Goal: Find contact information: Find contact information

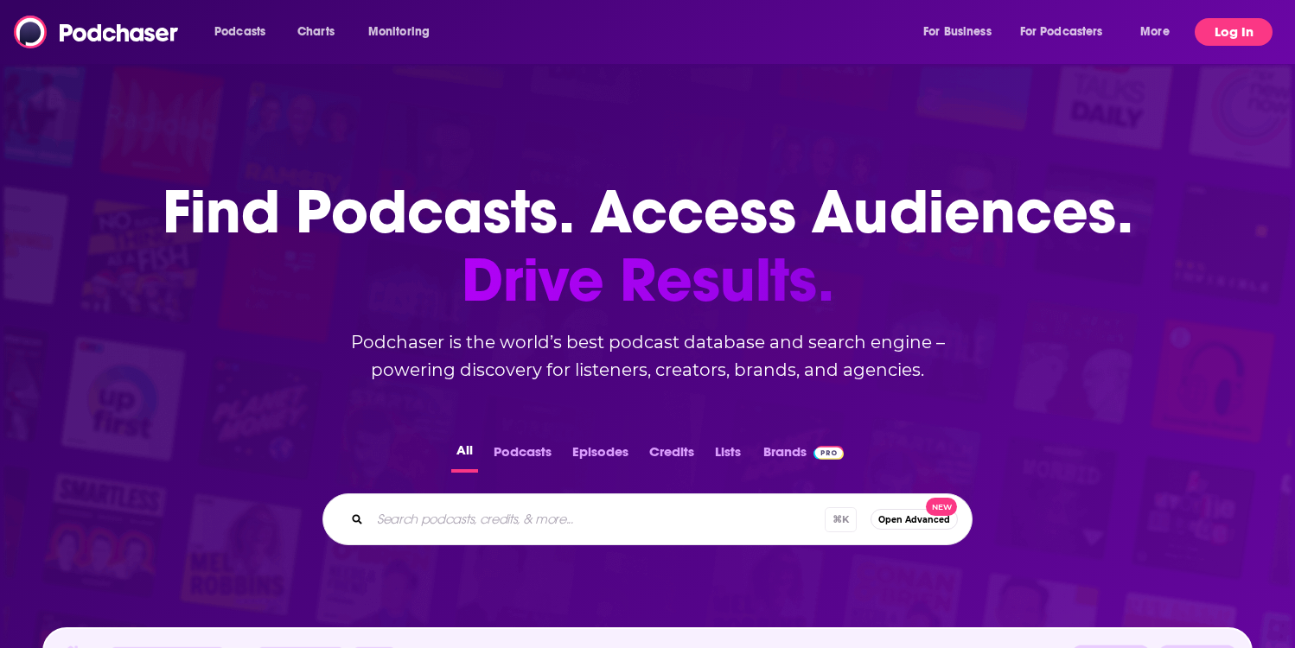
click at [1239, 38] on button "Log In" at bounding box center [1234, 32] width 78 height 28
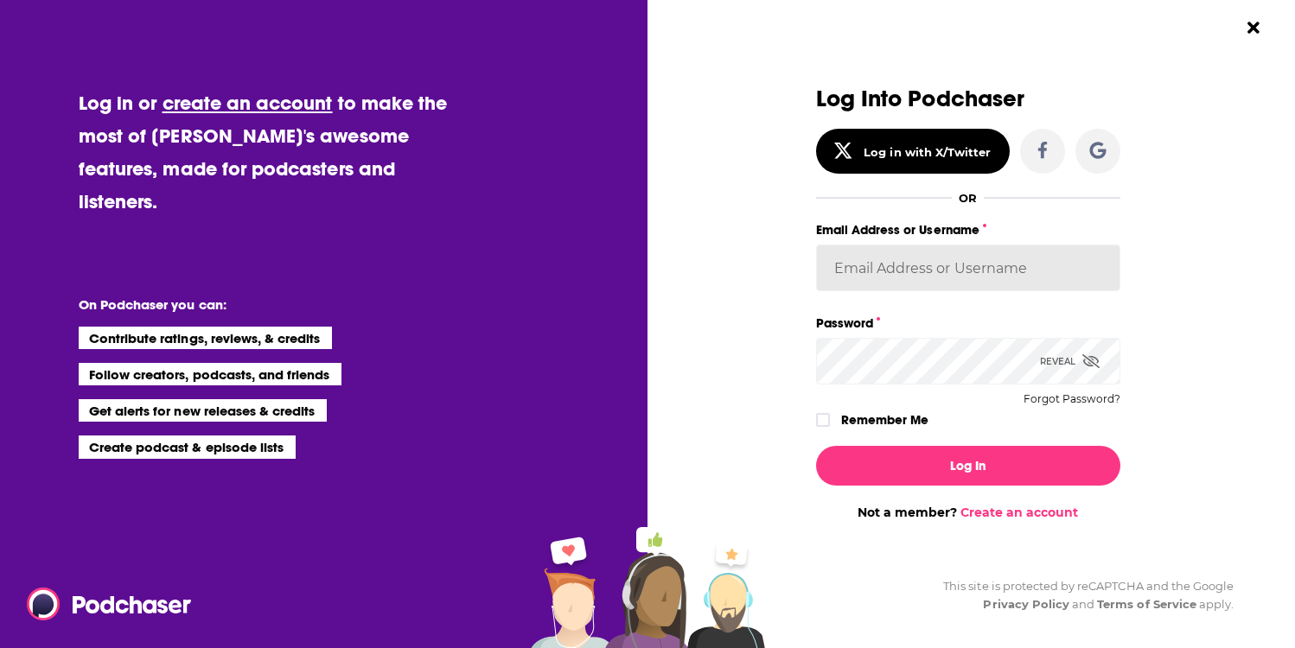
type input "cmand-c"
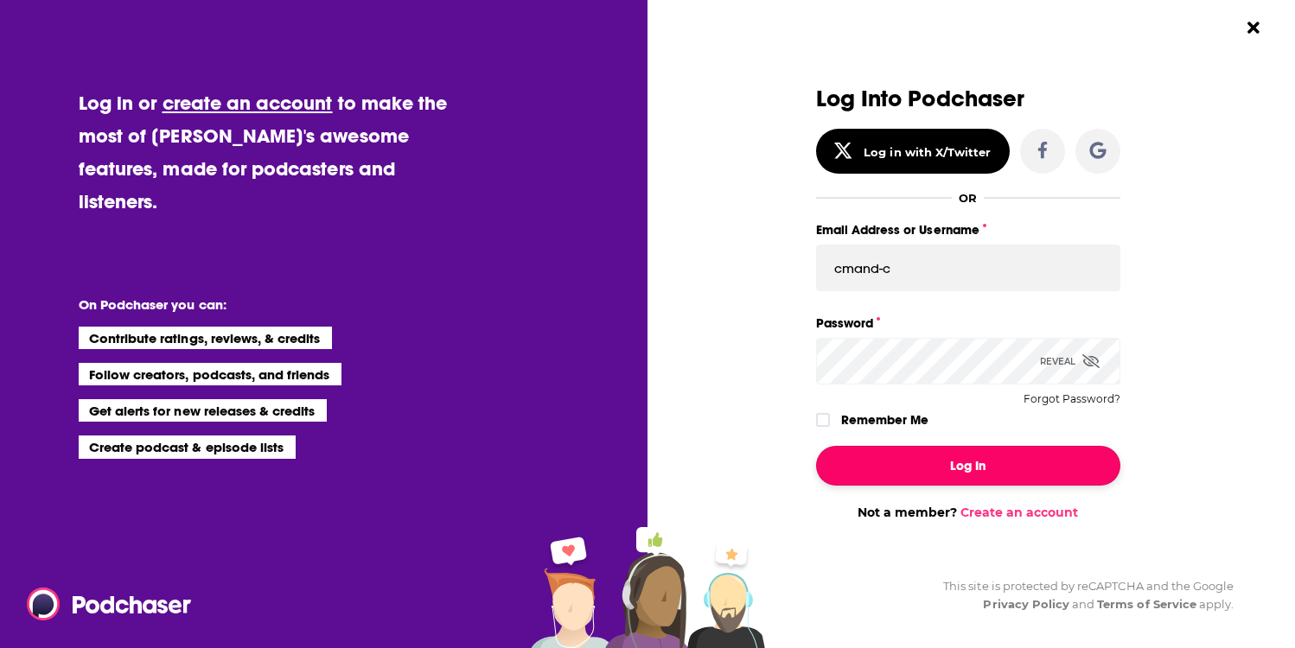
click at [918, 448] on button "Log In" at bounding box center [968, 466] width 304 height 40
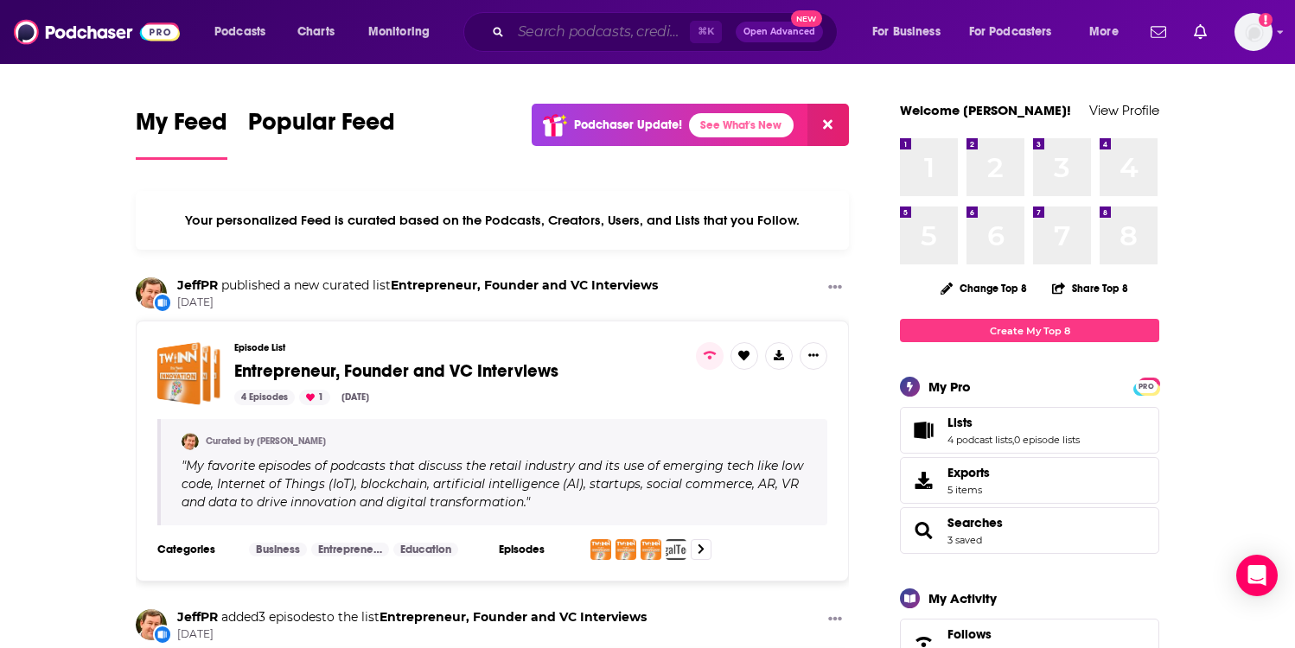
click at [566, 41] on input "Search podcasts, credits, & more..." at bounding box center [600, 32] width 179 height 28
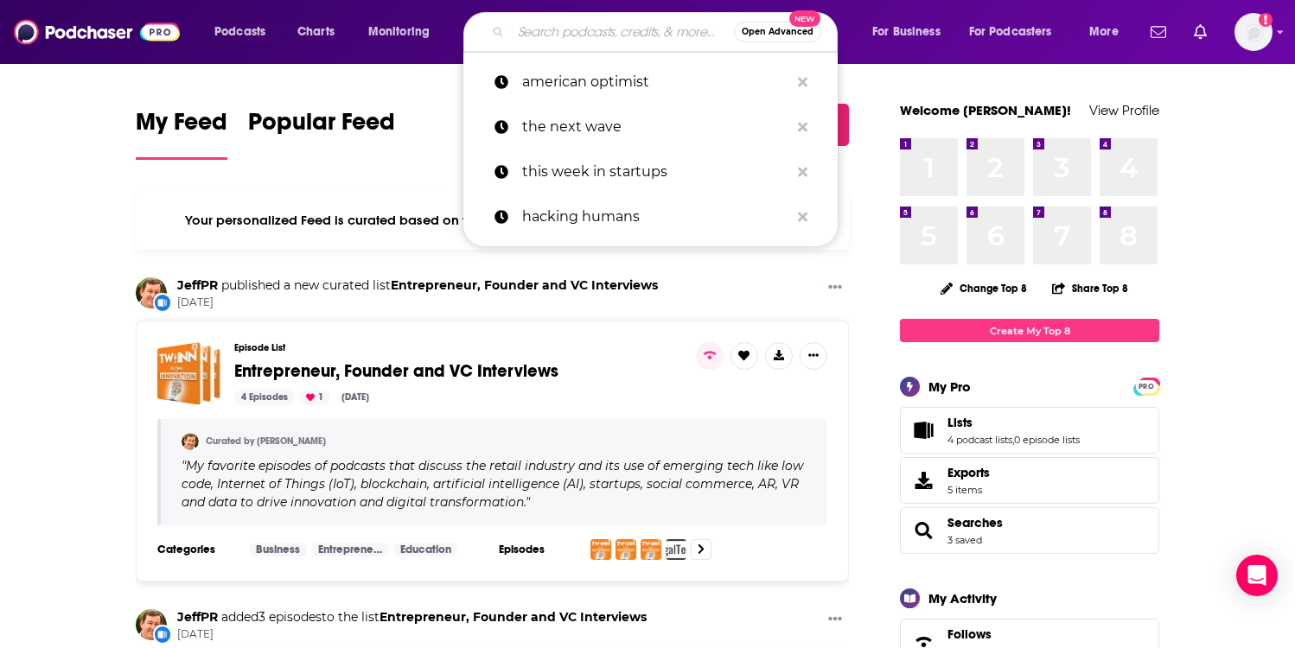
paste input "Around The Coin"
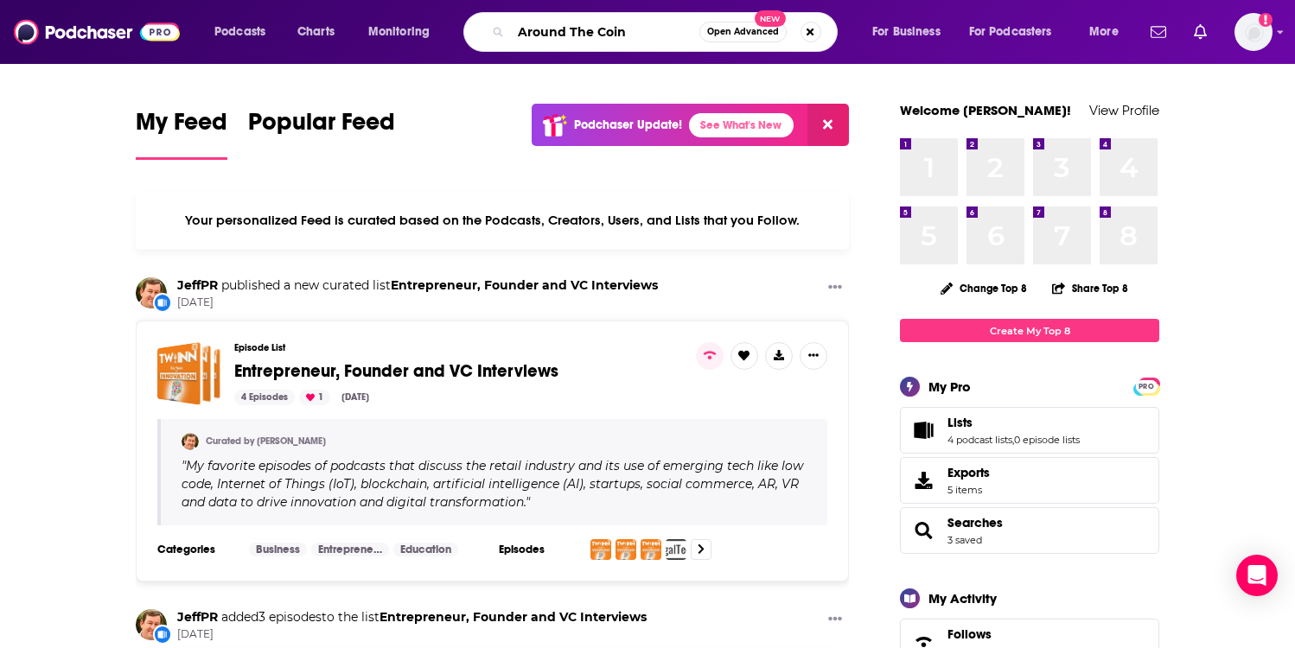
type input "Around The Coin"
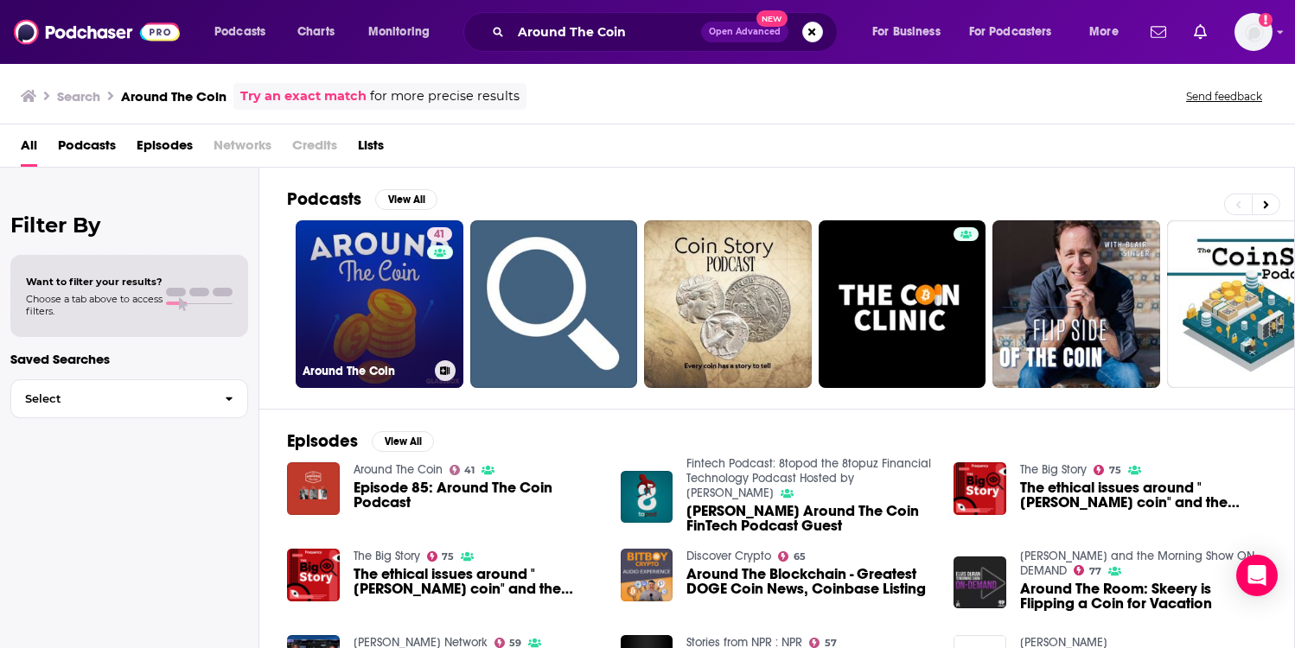
click at [418, 287] on link "41 Around The Coin" at bounding box center [380, 304] width 168 height 168
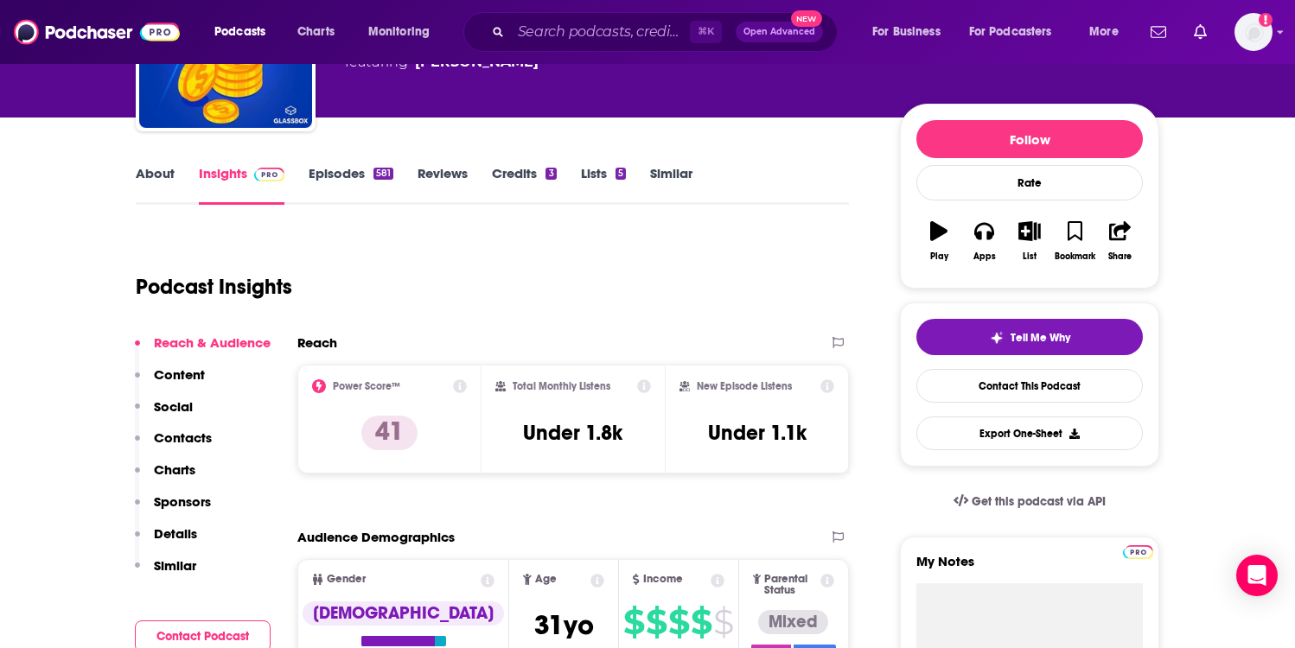
scroll to position [240, 0]
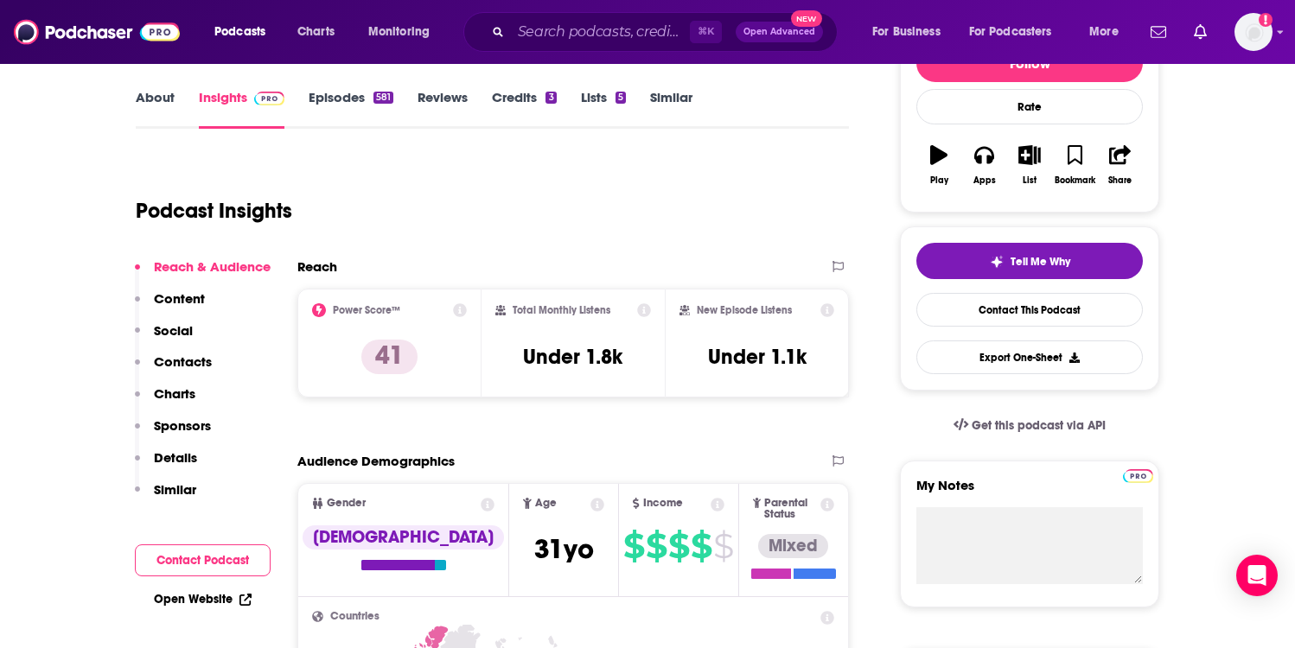
click at [574, 341] on div "Total Monthly Listens Under 1.8k" at bounding box center [573, 343] width 156 height 80
copy div "Under 1.8k"
click at [201, 361] on p "Contacts" at bounding box center [183, 362] width 58 height 16
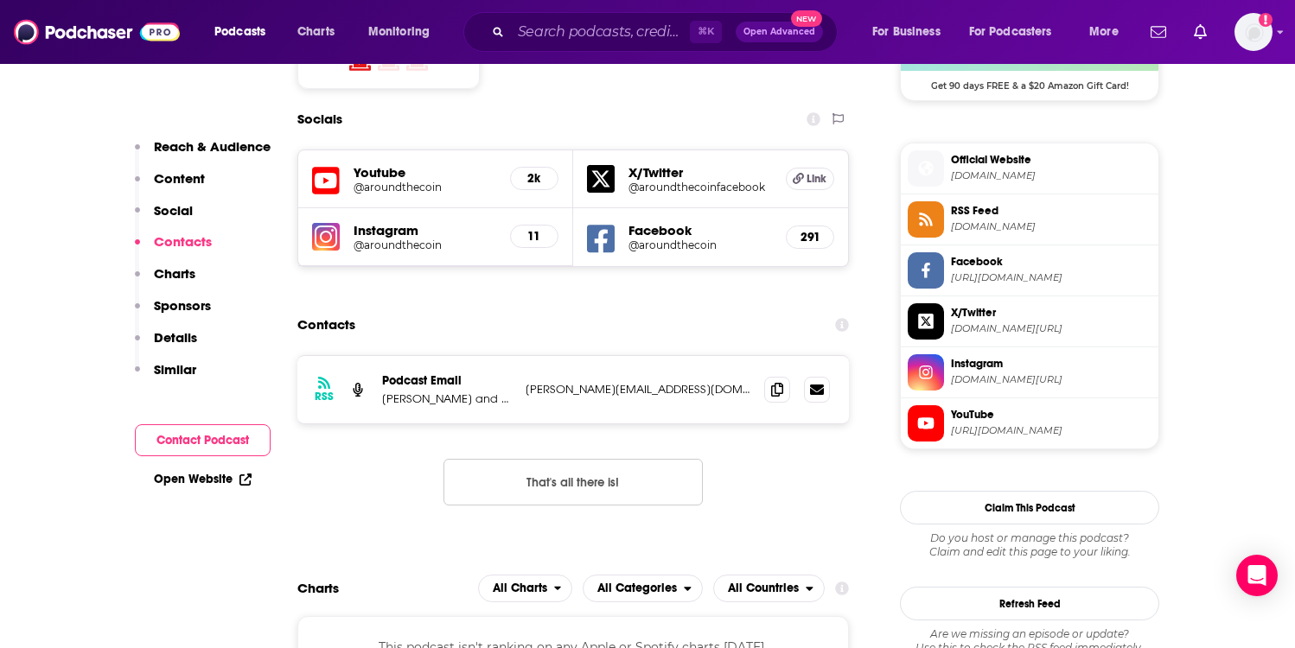
scroll to position [1484, 0]
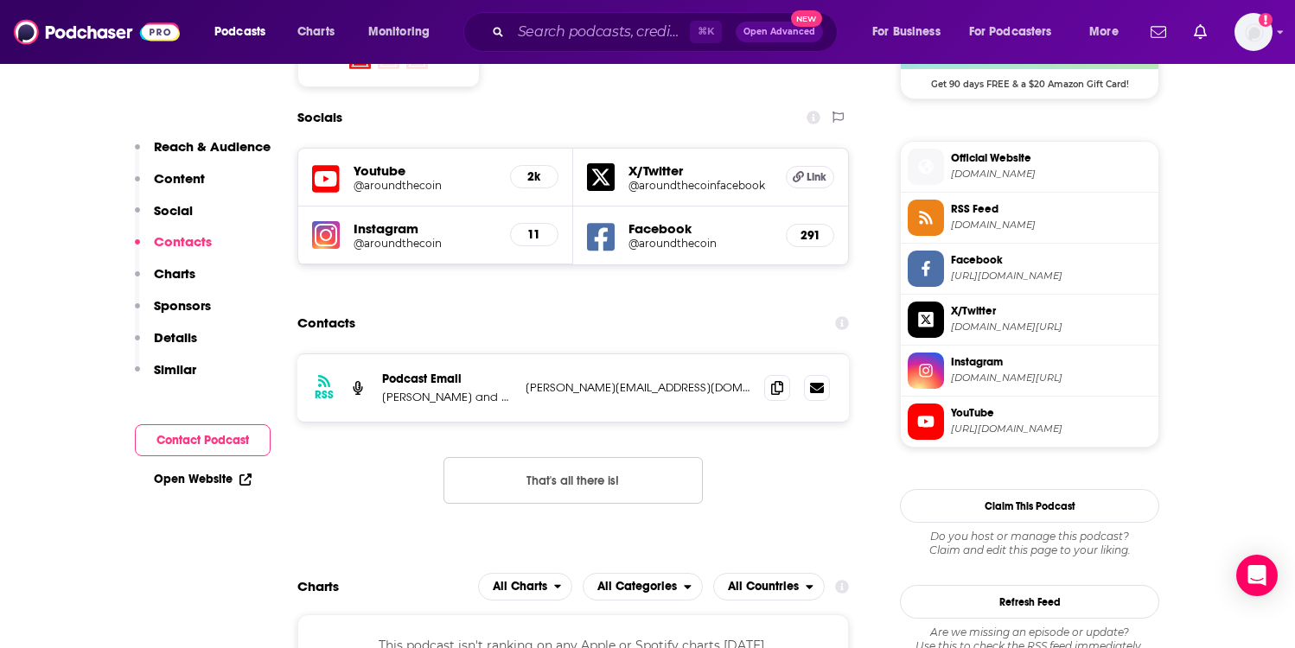
click at [755, 354] on div "RSS Podcast Email [PERSON_NAME] and [PERSON_NAME] [PERSON_NAME][EMAIL_ADDRESS][…" at bounding box center [573, 387] width 552 height 67
click at [779, 380] on icon at bounding box center [777, 387] width 12 height 14
click at [587, 35] on input "Search podcasts, credits, & more..." at bounding box center [600, 32] width 179 height 28
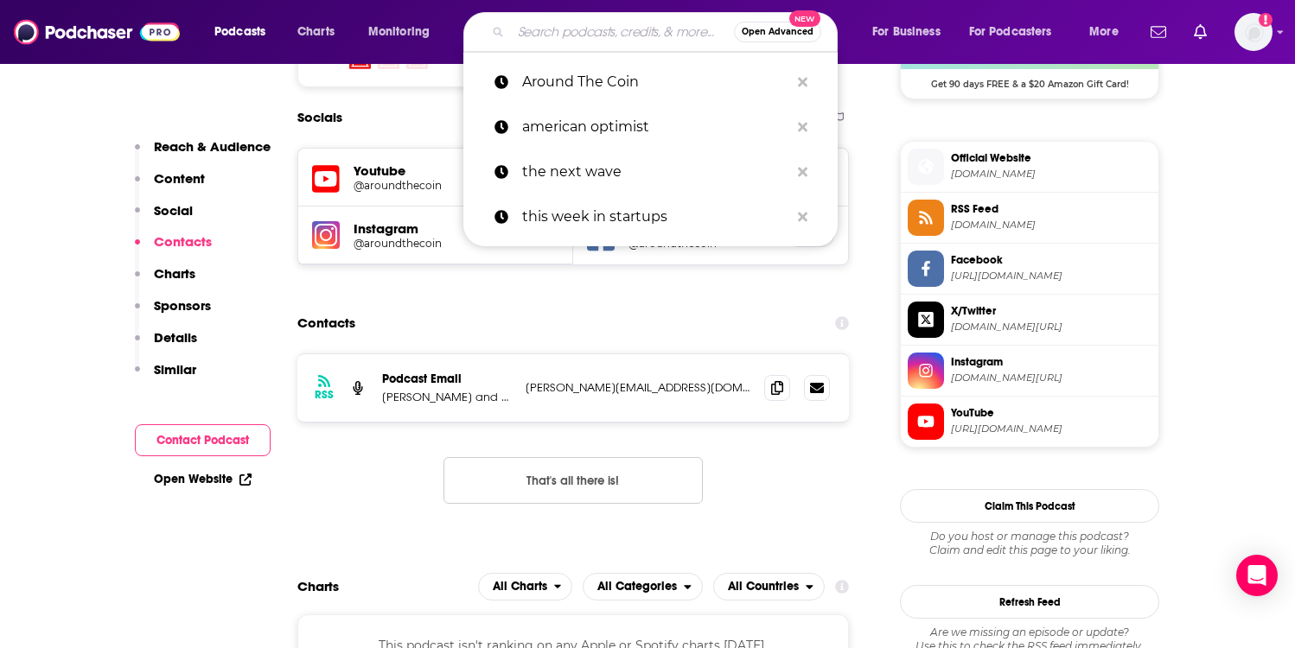
paste input "Banking Transformed"
type input "Banking Transformed"
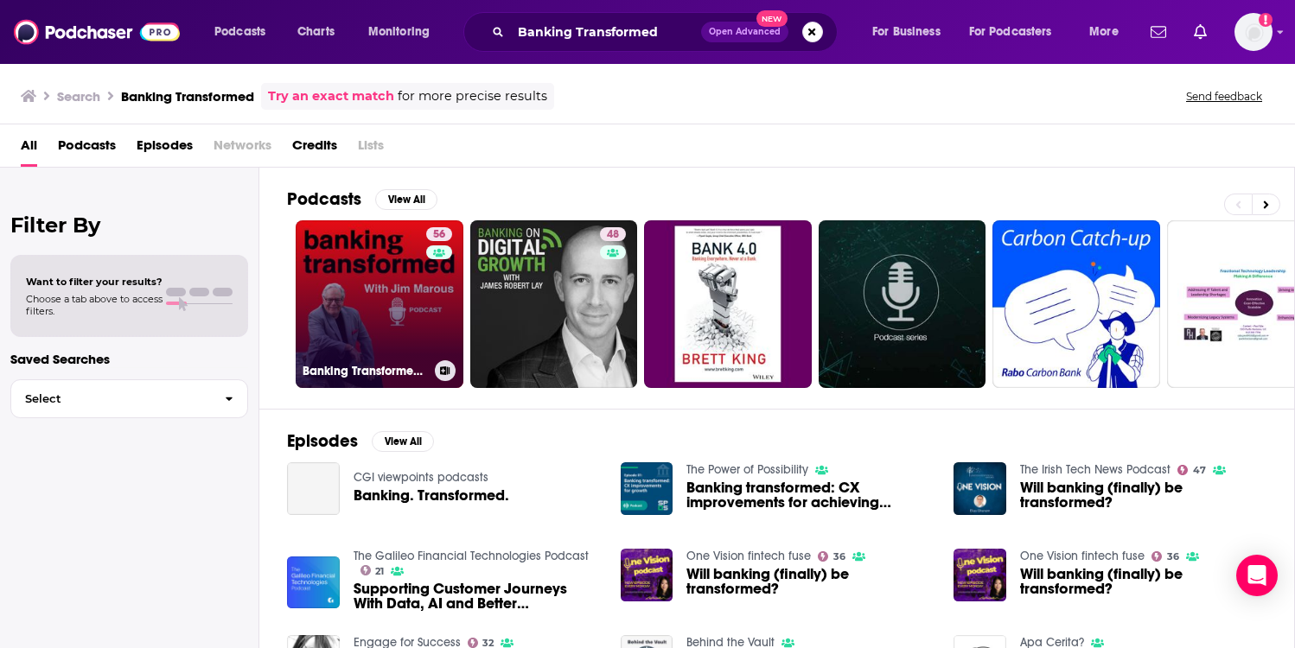
click at [446, 317] on div "56" at bounding box center [441, 293] width 30 height 133
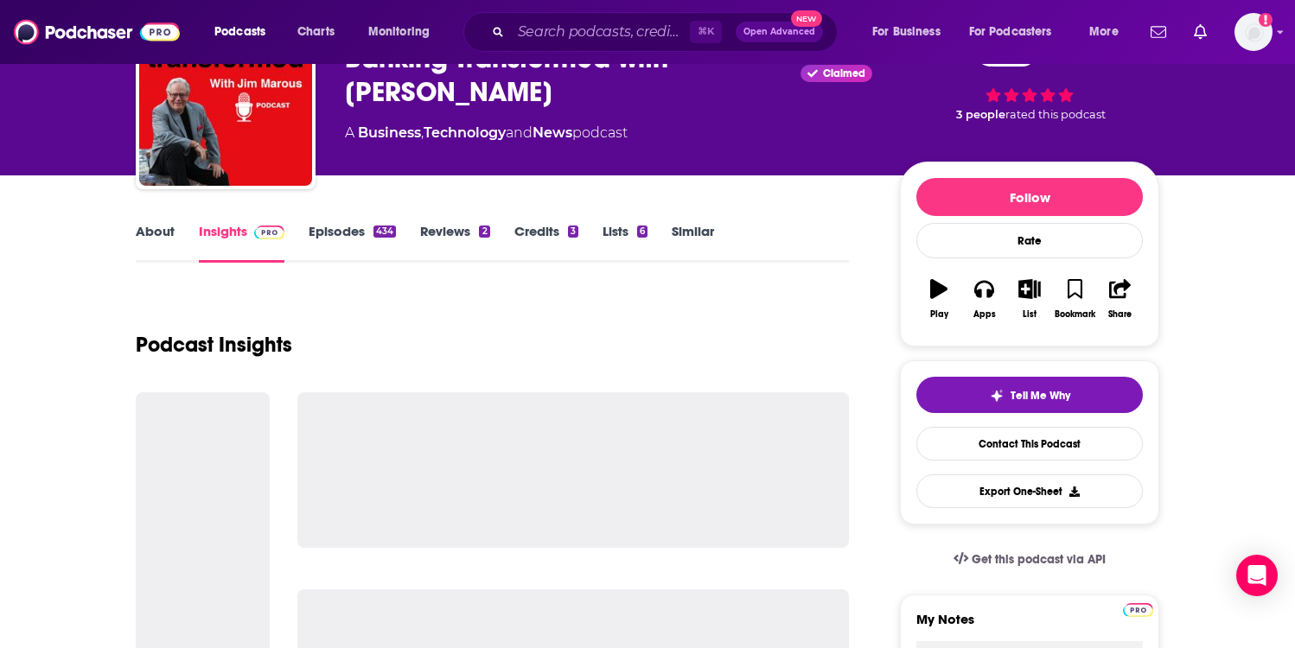
scroll to position [112, 0]
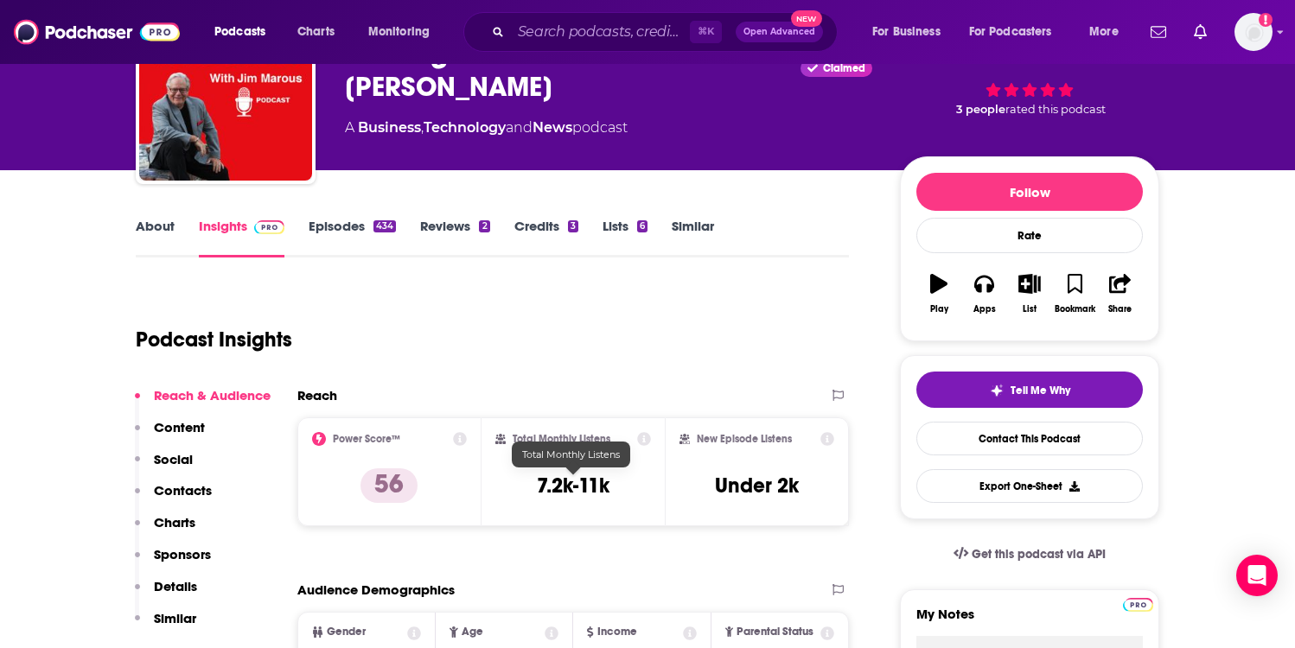
click at [555, 475] on h3 "7.2k-11k" at bounding box center [573, 486] width 73 height 26
copy div "7.2k-11k"
click at [189, 495] on p "Contacts" at bounding box center [183, 490] width 58 height 16
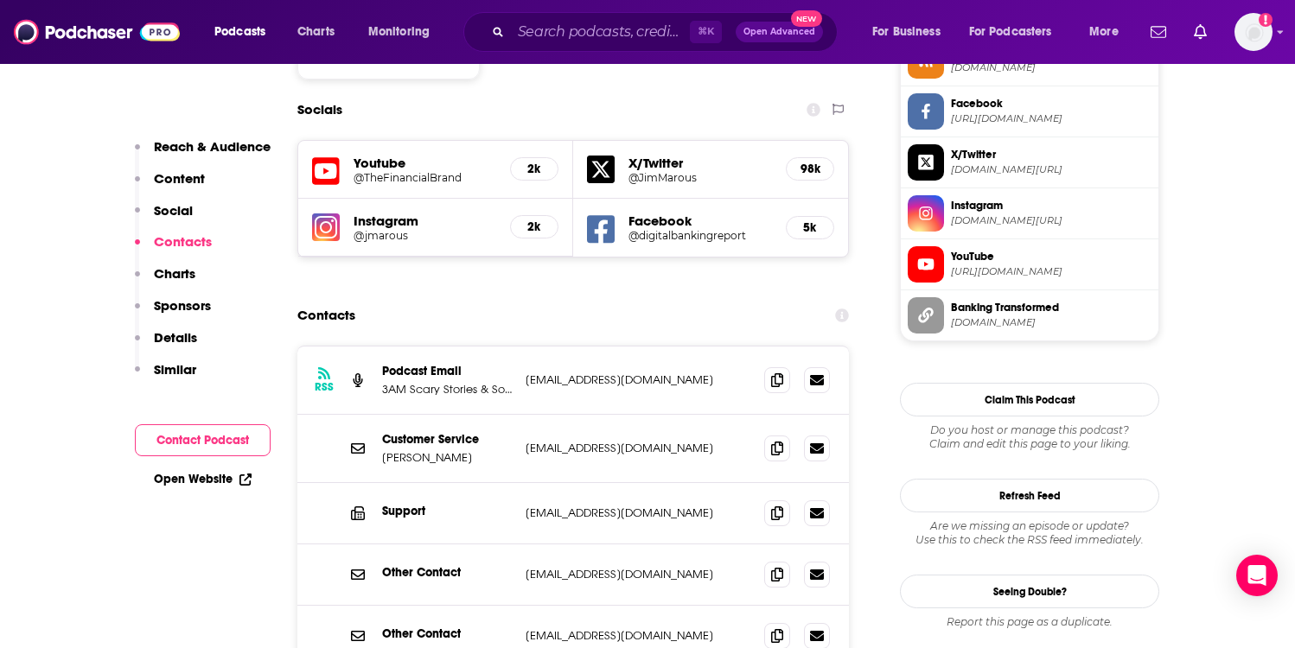
scroll to position [1484, 0]
click at [780, 366] on span at bounding box center [777, 379] width 26 height 26
click at [445, 381] on p "3AM Scary Stories & Sound Talent Media" at bounding box center [447, 388] width 130 height 15
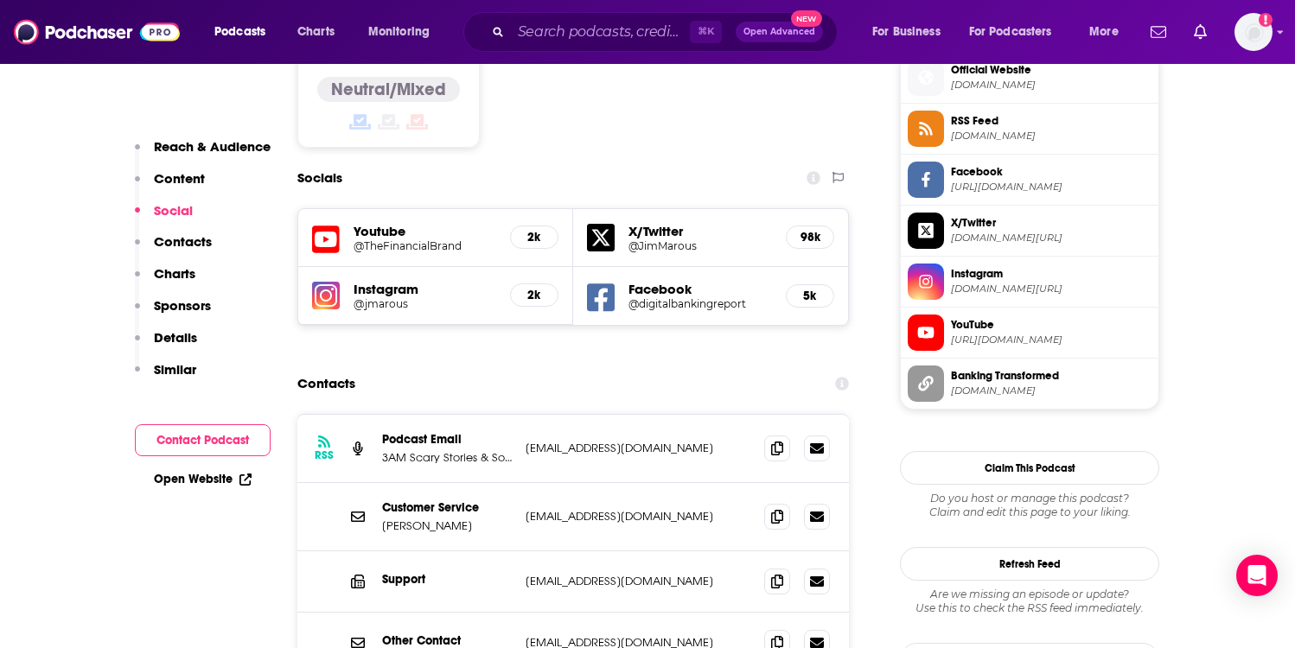
scroll to position [1465, 0]
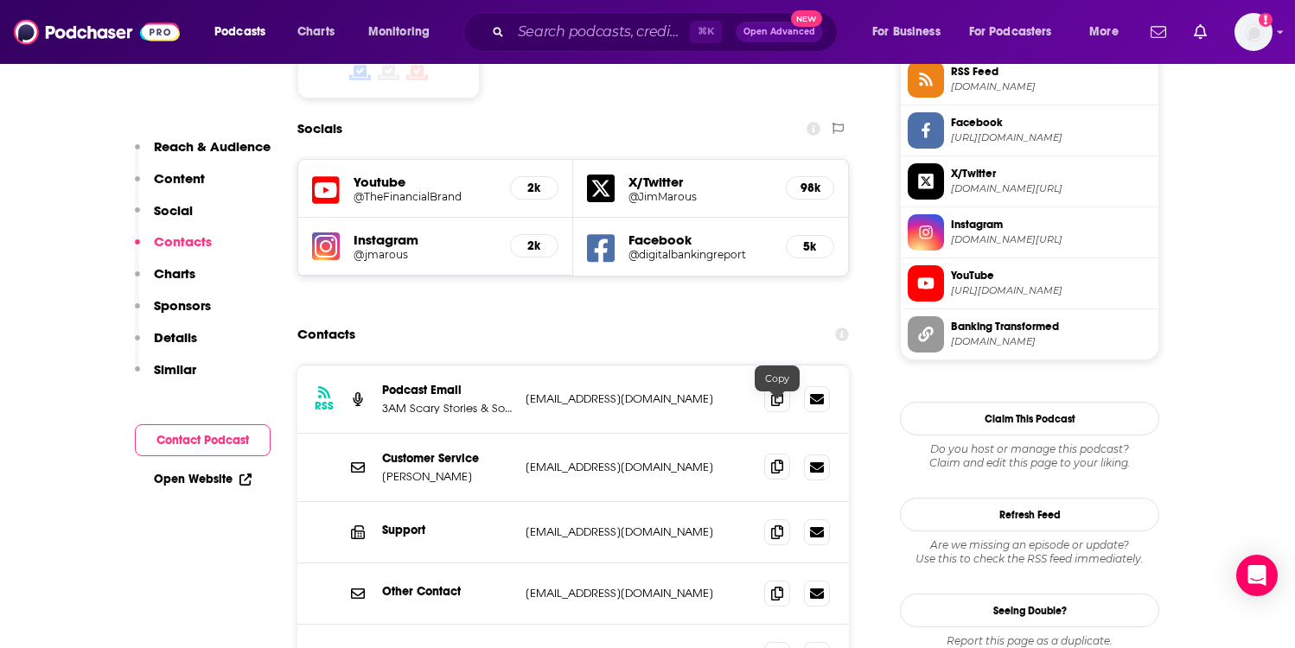
click at [779, 460] on icon at bounding box center [777, 467] width 12 height 14
click at [399, 401] on p "3AM Scary Stories & Sound Talent Media" at bounding box center [447, 408] width 130 height 15
click at [579, 22] on input "Search podcasts, credits, & more..." at bounding box center [600, 32] width 179 height 28
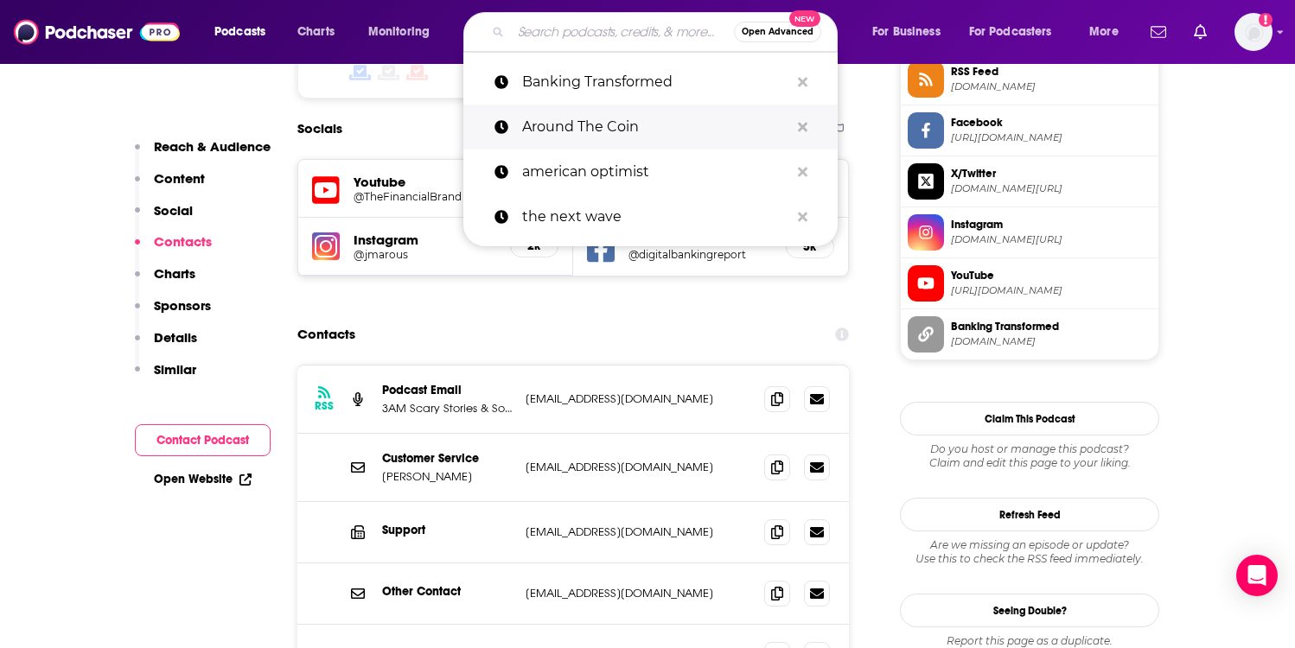
click at [548, 116] on p "Around The Coin" at bounding box center [655, 127] width 267 height 45
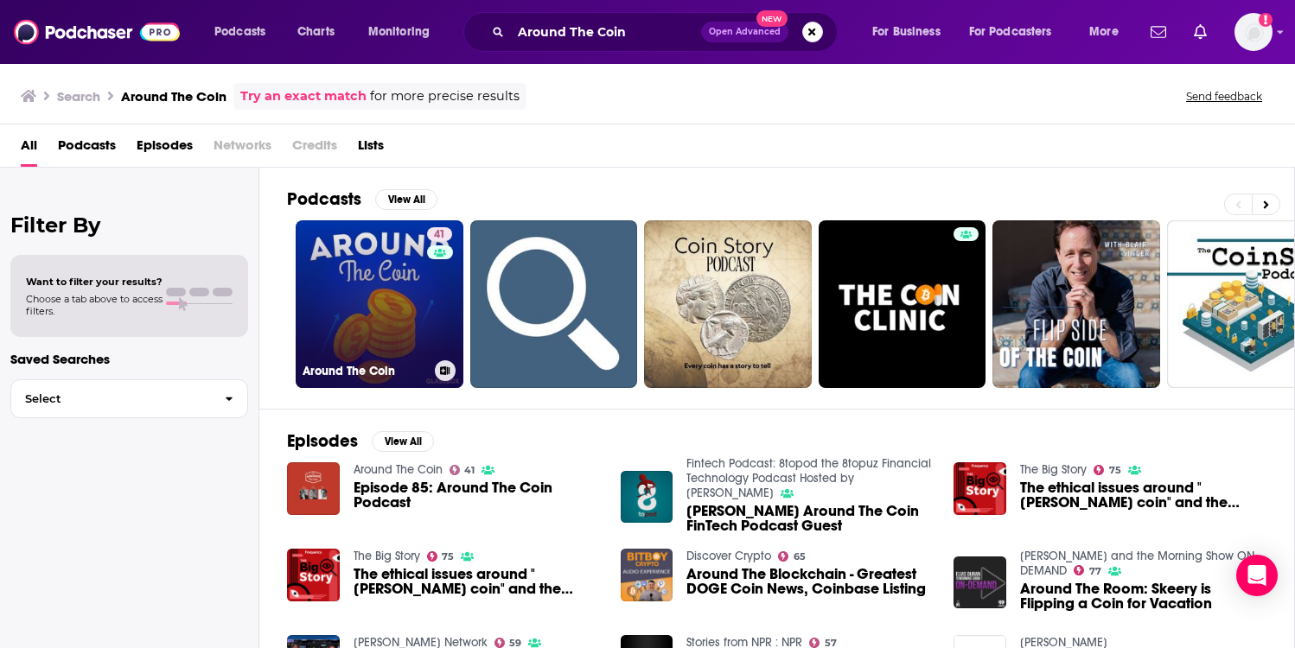
click at [403, 340] on link "41 Around The Coin" at bounding box center [380, 304] width 168 height 168
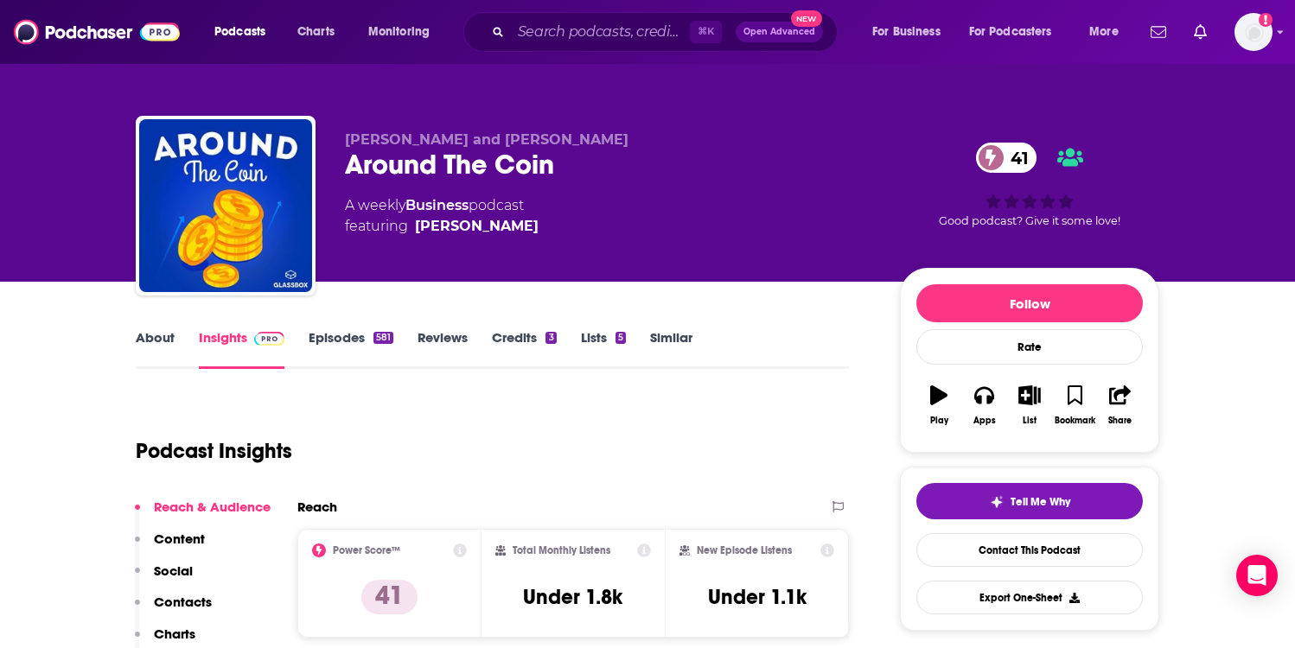
scroll to position [221, 0]
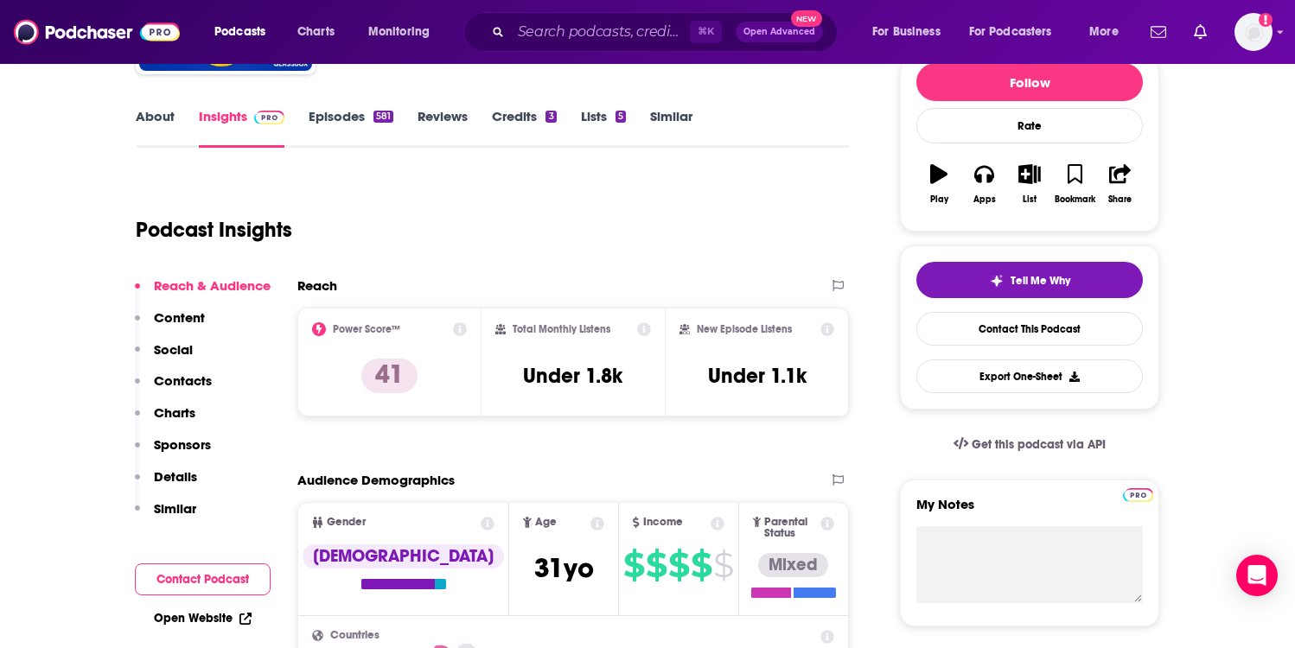
click at [196, 371] on div "Reach & Audience Content Social Contacts Charts Sponsors Details Similar" at bounding box center [203, 405] width 136 height 254
click at [196, 374] on p "Contacts" at bounding box center [183, 381] width 58 height 16
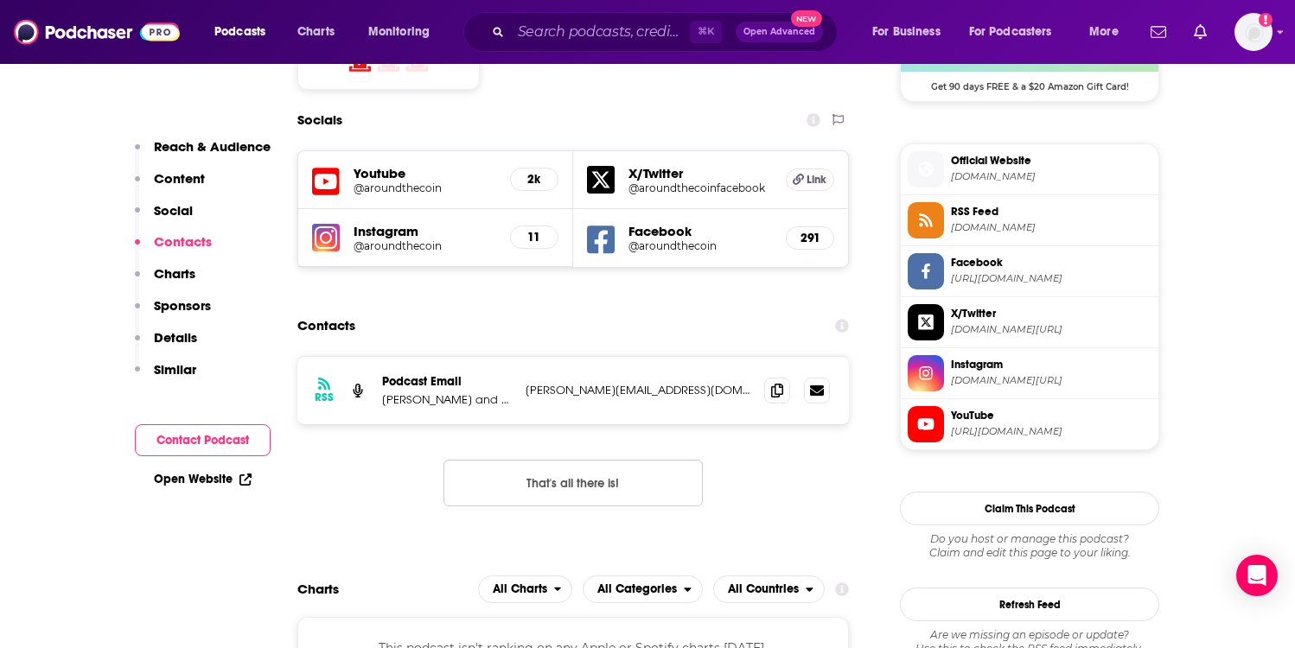
scroll to position [1484, 0]
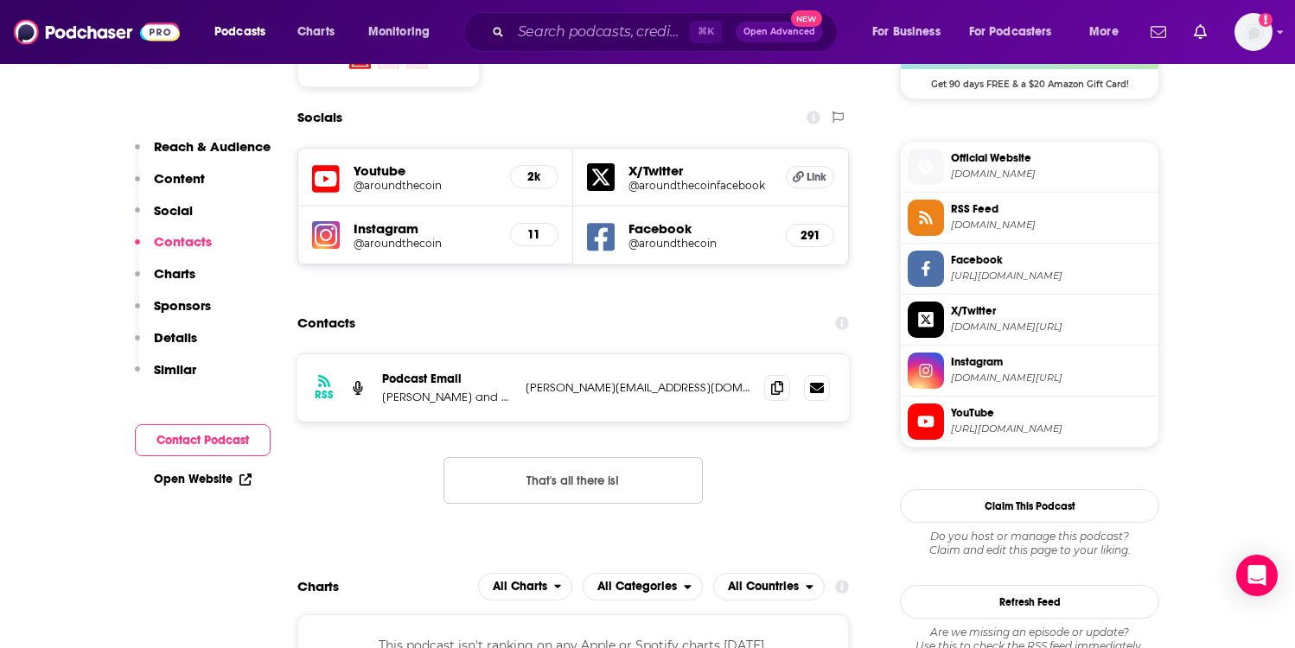
click at [391, 390] on p "[PERSON_NAME] and [PERSON_NAME]" at bounding box center [447, 397] width 130 height 15
drag, startPoint x: 391, startPoint y: 329, endPoint x: 507, endPoint y: 328, distance: 115.9
click at [507, 390] on p "[PERSON_NAME] and [PERSON_NAME]" at bounding box center [447, 397] width 130 height 15
click at [527, 354] on div "RSS Podcast Email [PERSON_NAME] and [PERSON_NAME] [PERSON_NAME][EMAIL_ADDRESS][…" at bounding box center [573, 387] width 552 height 67
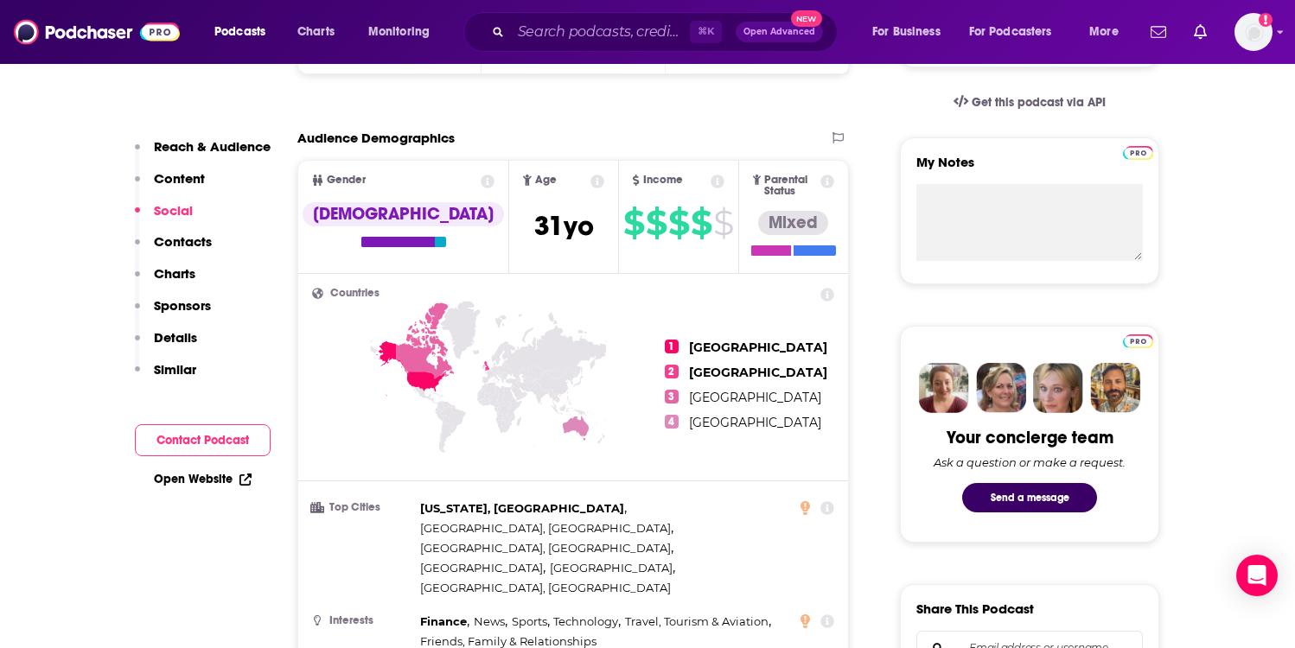
scroll to position [145, 0]
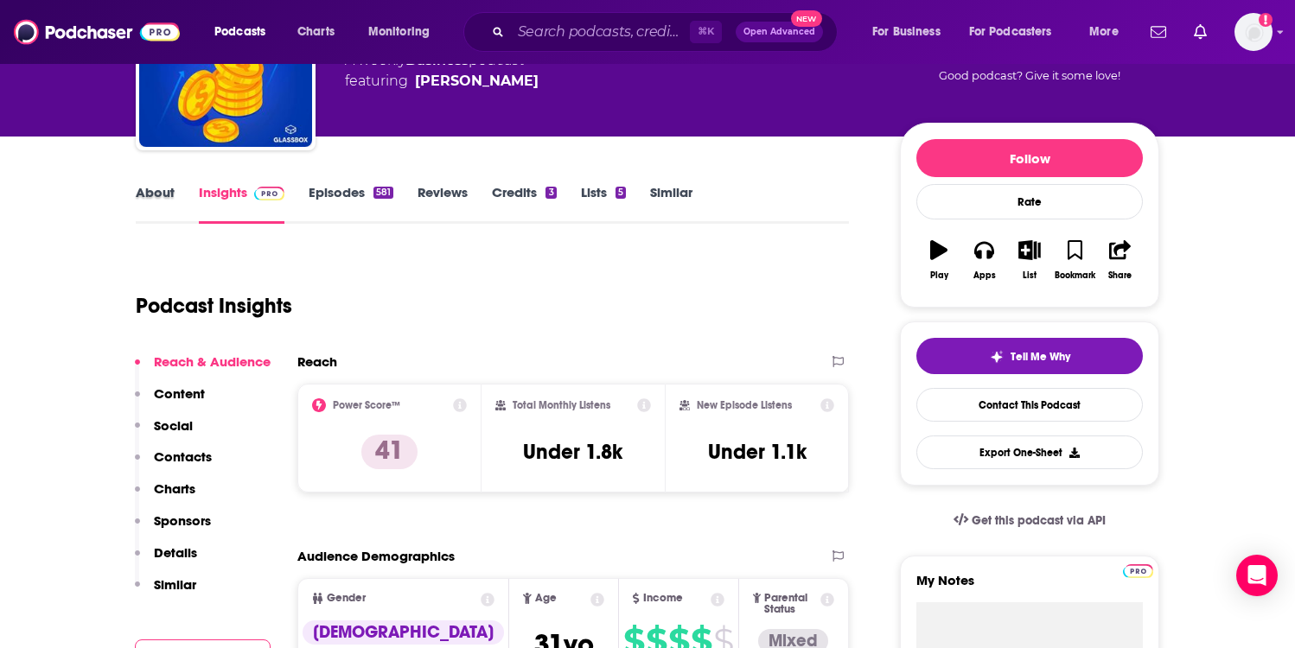
click at [188, 195] on div "About" at bounding box center [167, 204] width 63 height 40
click at [152, 195] on link "About" at bounding box center [155, 204] width 39 height 40
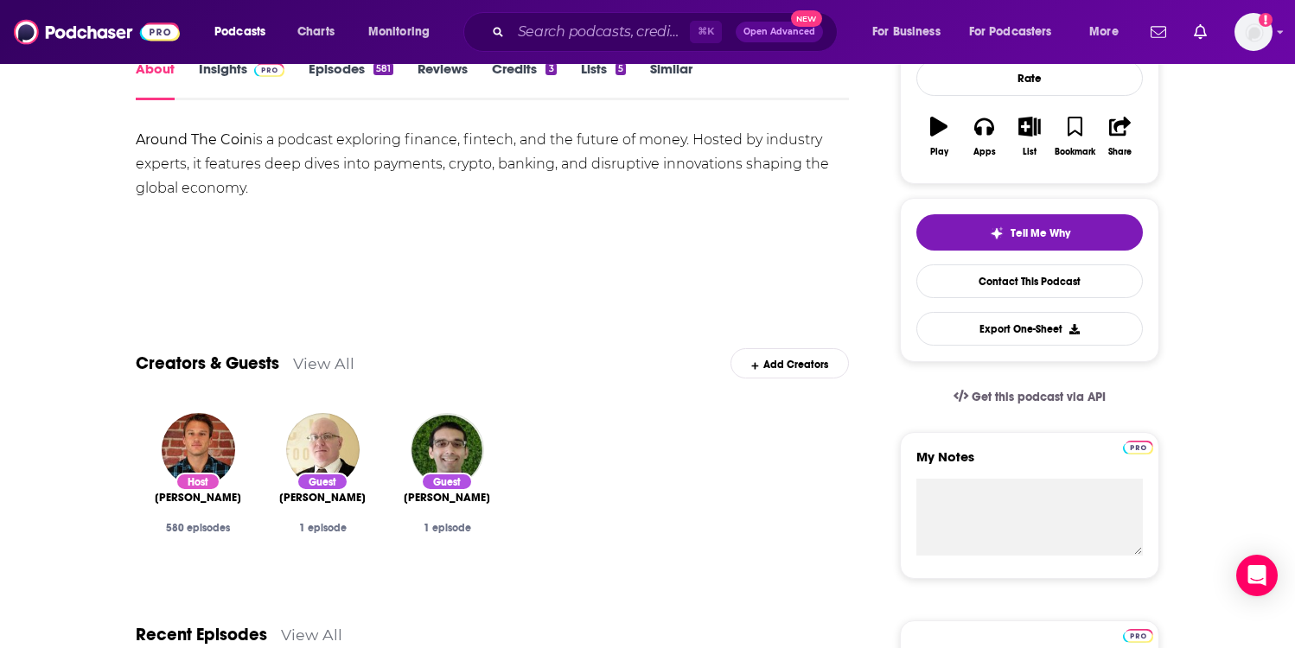
scroll to position [264, 0]
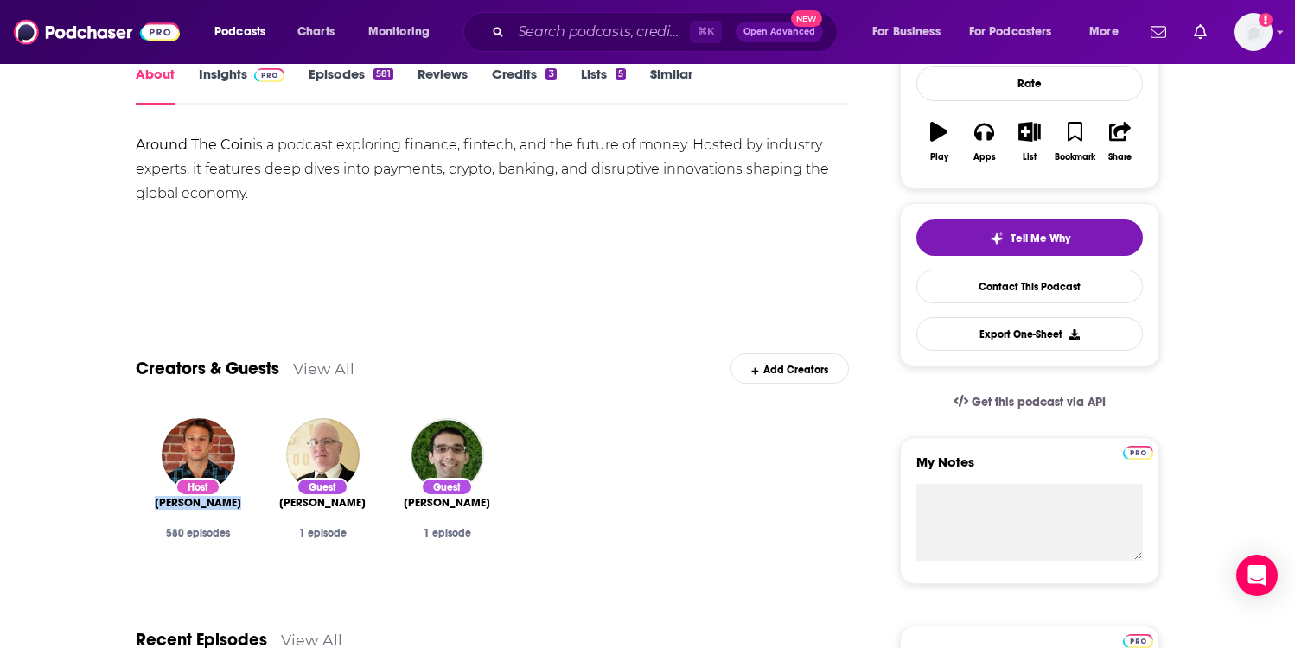
drag, startPoint x: 154, startPoint y: 509, endPoint x: 253, endPoint y: 508, distance: 99.4
click at [253, 508] on div "Host [PERSON_NAME] 580 episodes" at bounding box center [198, 496] width 124 height 183
copy span "[PERSON_NAME]"
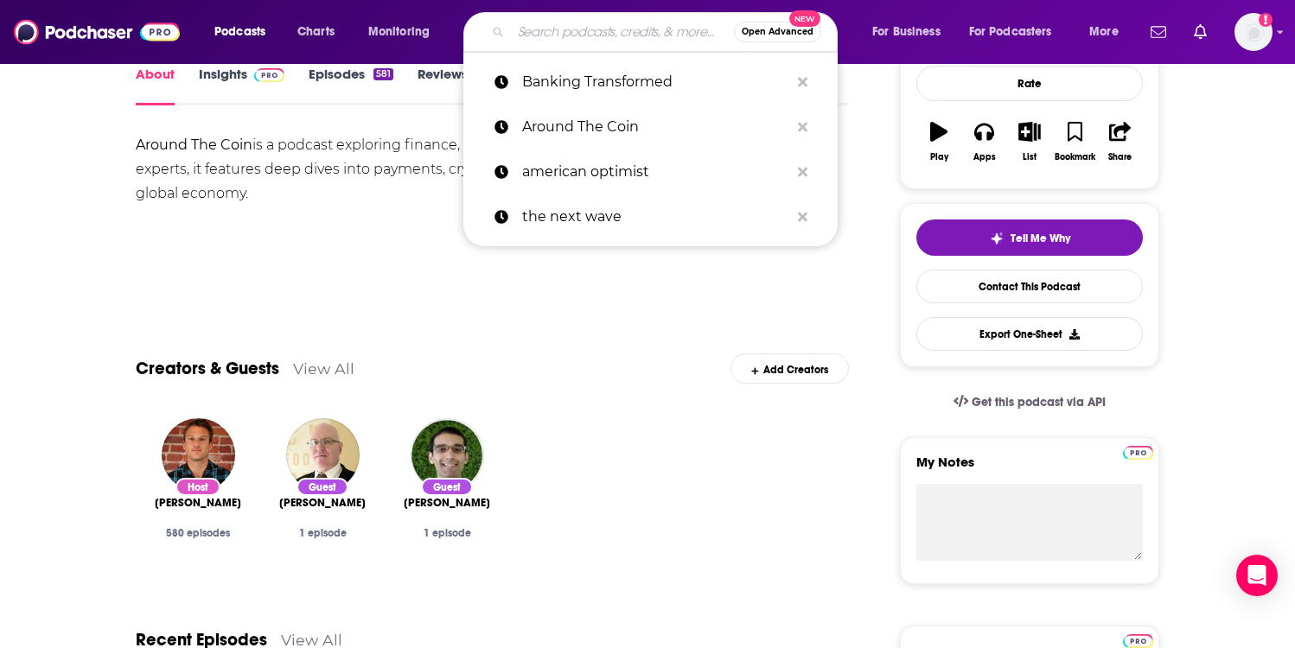
click at [566, 26] on input "Search podcasts, credits, & more..." at bounding box center [622, 32] width 223 height 28
paste input "Breaking Banks"
type input "Breaking Banks"
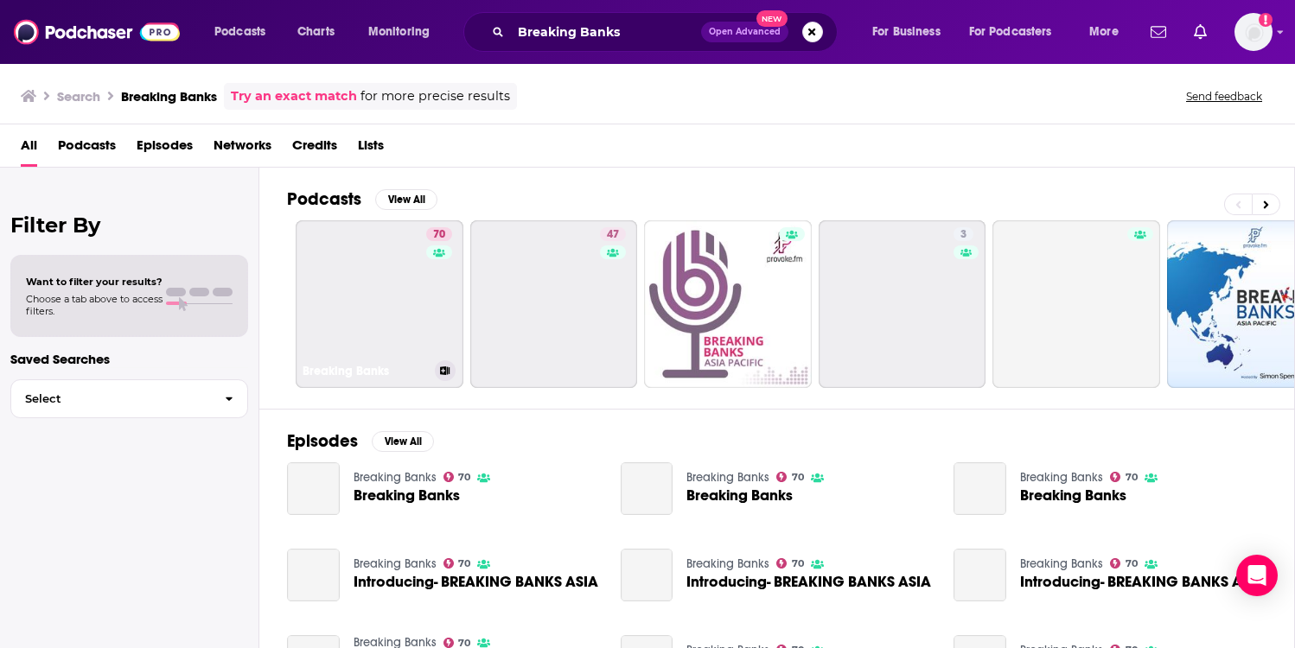
click at [433, 250] on icon at bounding box center [439, 252] width 12 height 9
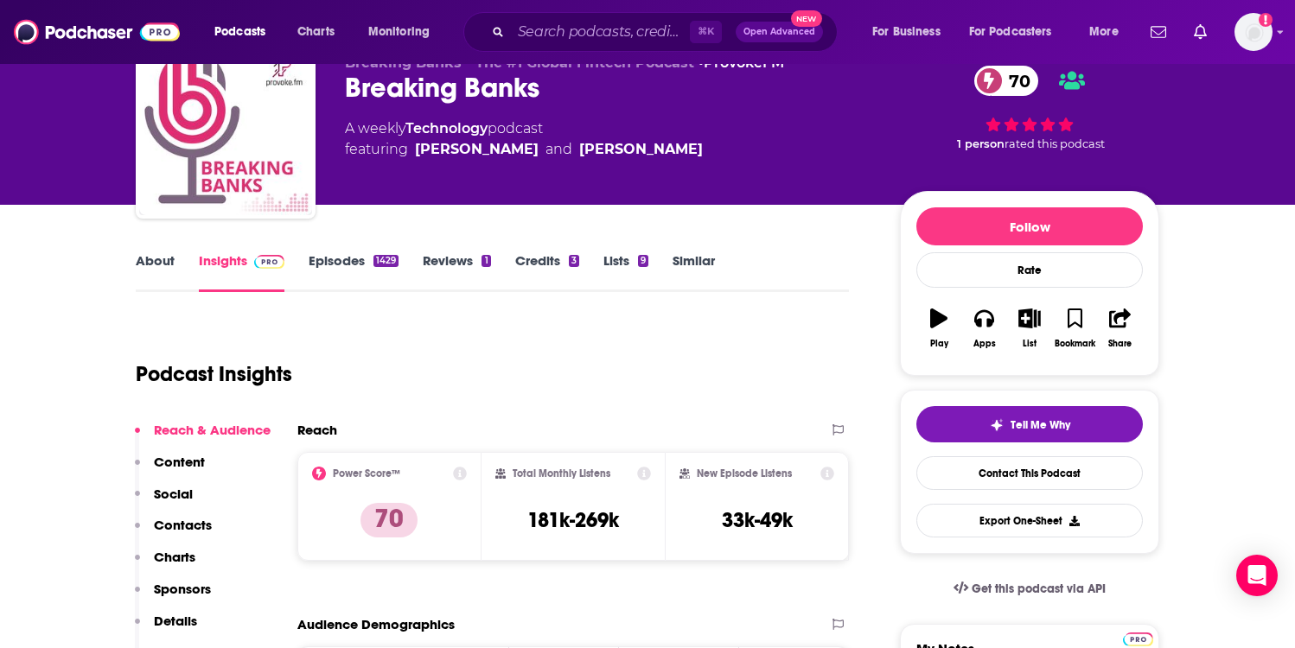
scroll to position [88, 0]
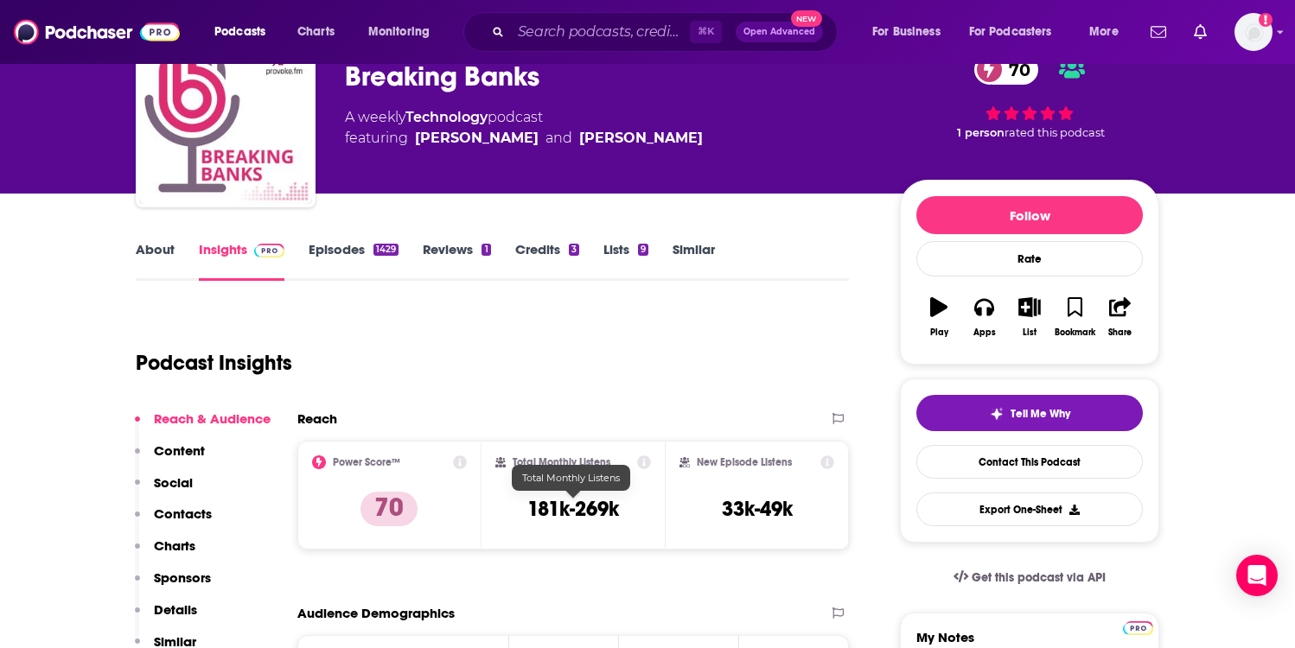
click at [559, 504] on h3 "181k-269k" at bounding box center [573, 509] width 92 height 26
copy div "181k-269k"
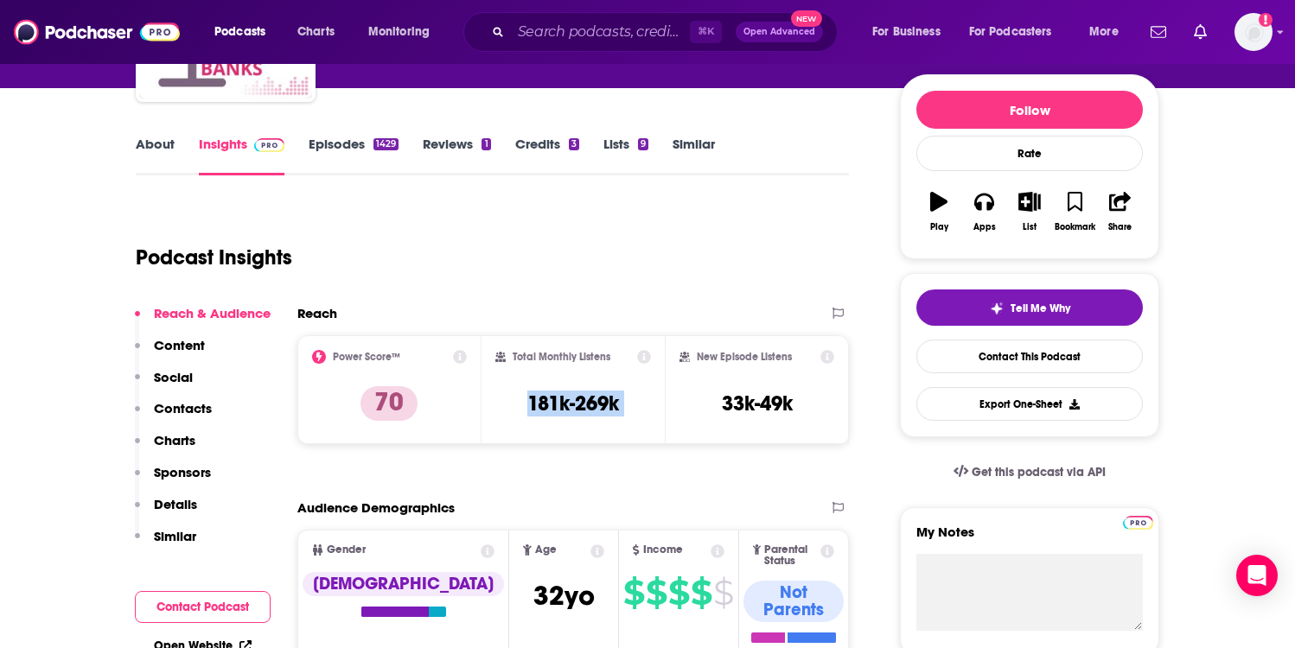
scroll to position [193, 0]
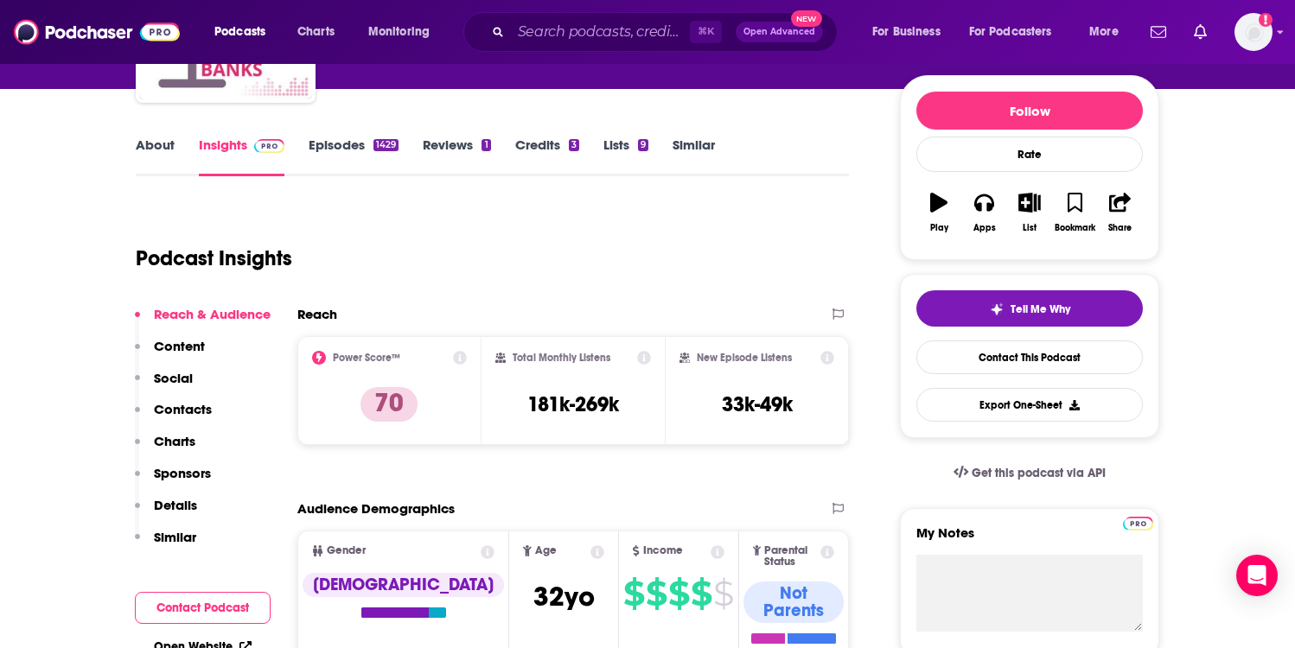
click at [200, 392] on div "Reach & Audience Content Social Contacts Charts Sponsors Details Similar" at bounding box center [203, 433] width 136 height 254
click at [200, 417] on p "Contacts" at bounding box center [183, 409] width 58 height 16
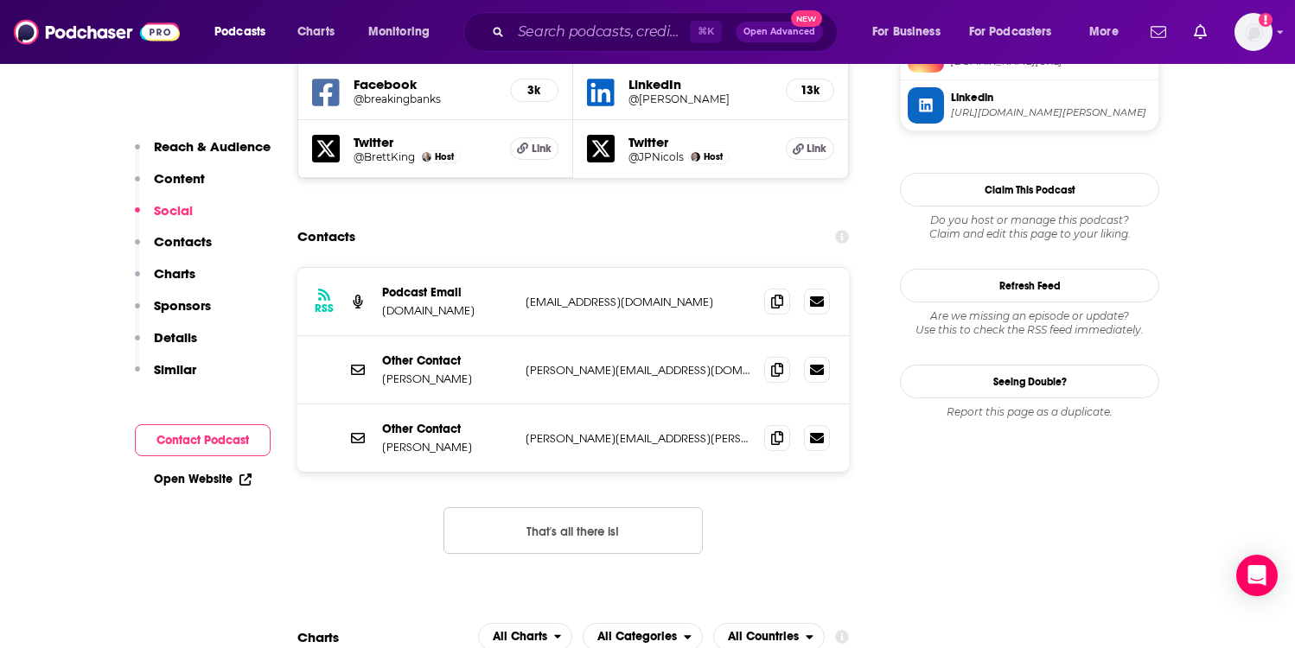
scroll to position [1701, 0]
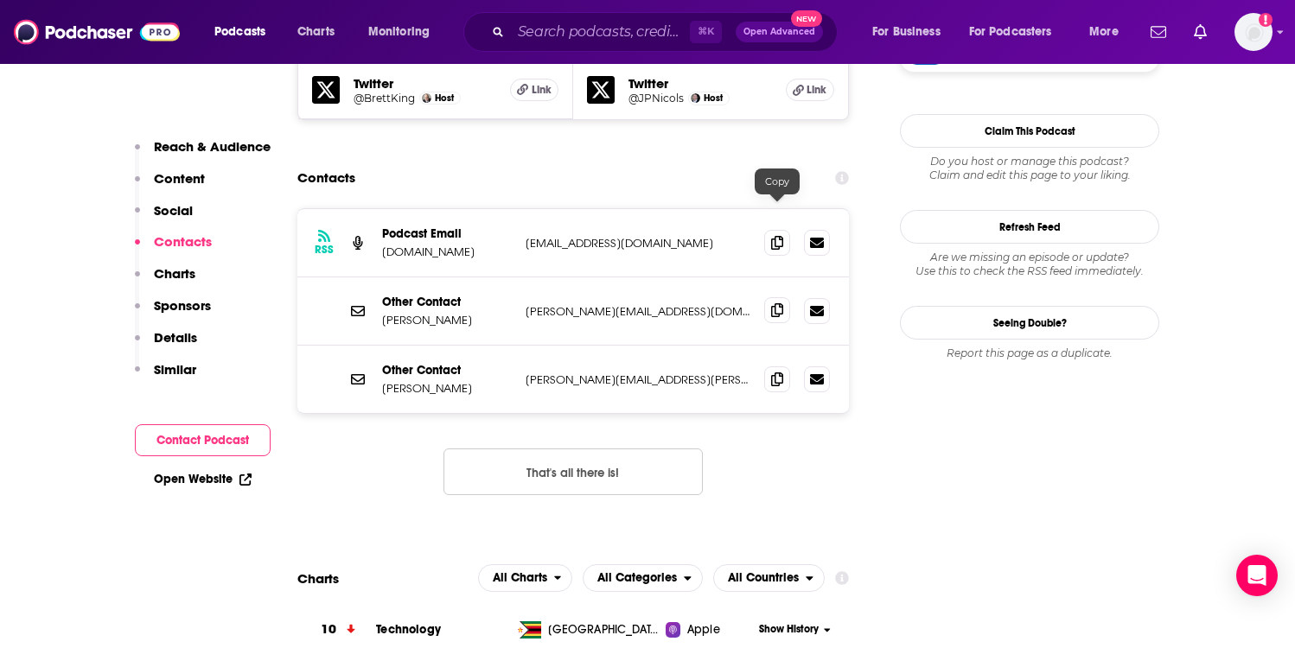
click at [775, 303] on icon at bounding box center [777, 310] width 12 height 14
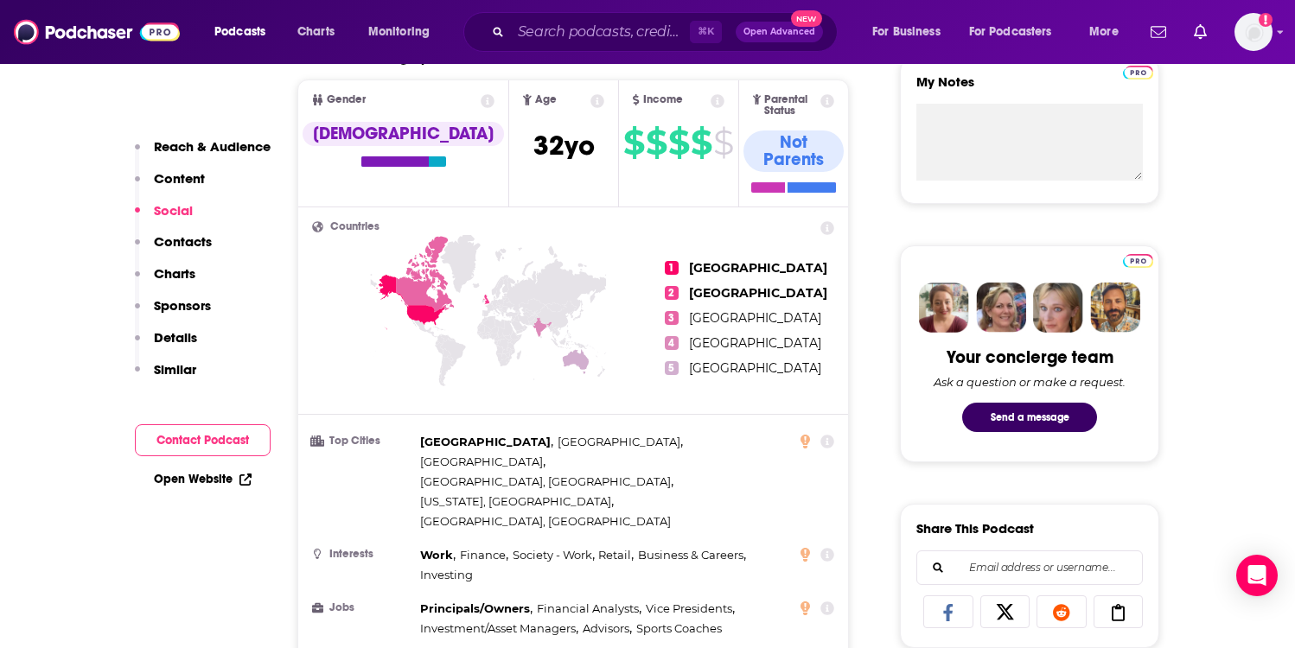
scroll to position [70, 0]
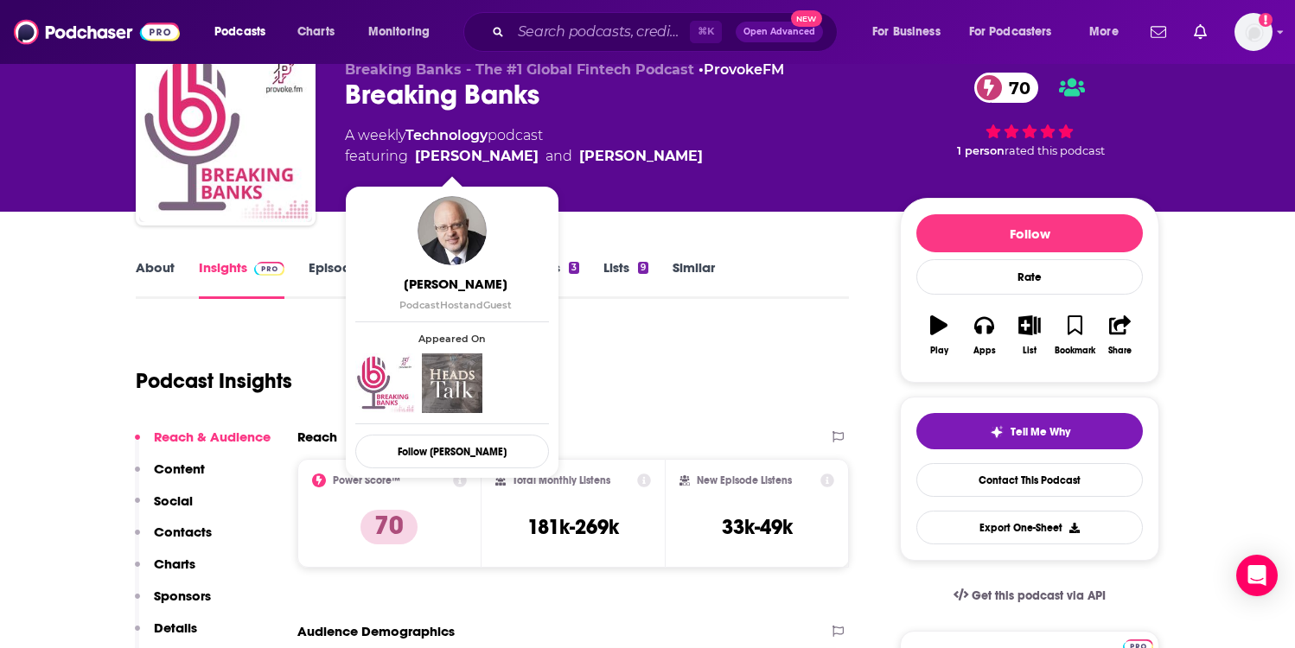
click at [162, 283] on link "About" at bounding box center [155, 279] width 39 height 40
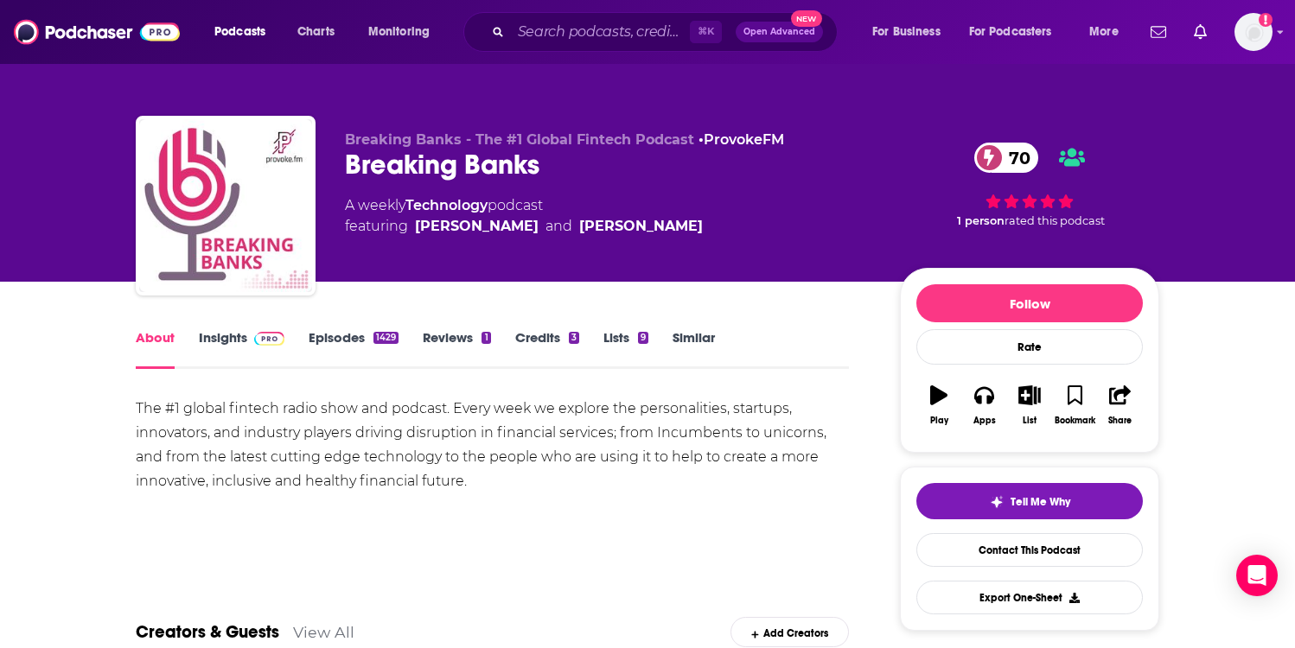
click at [247, 343] on span at bounding box center [265, 337] width 37 height 16
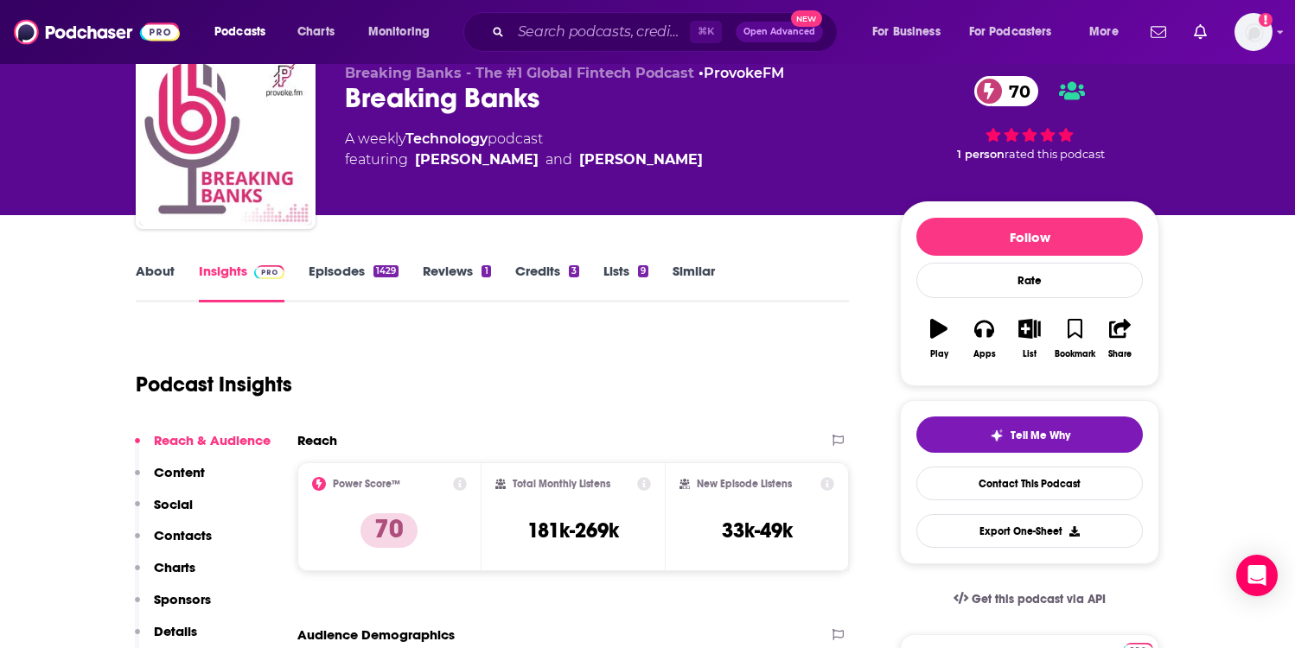
scroll to position [282, 0]
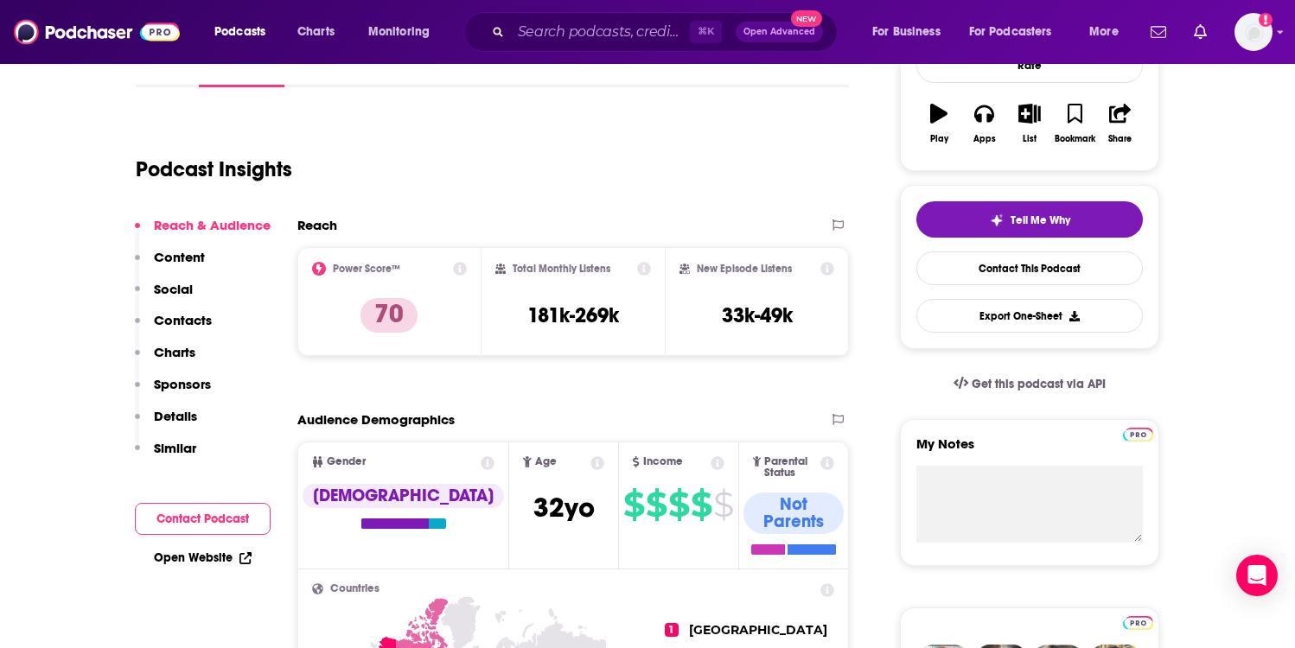
click at [198, 322] on p "Contacts" at bounding box center [183, 320] width 58 height 16
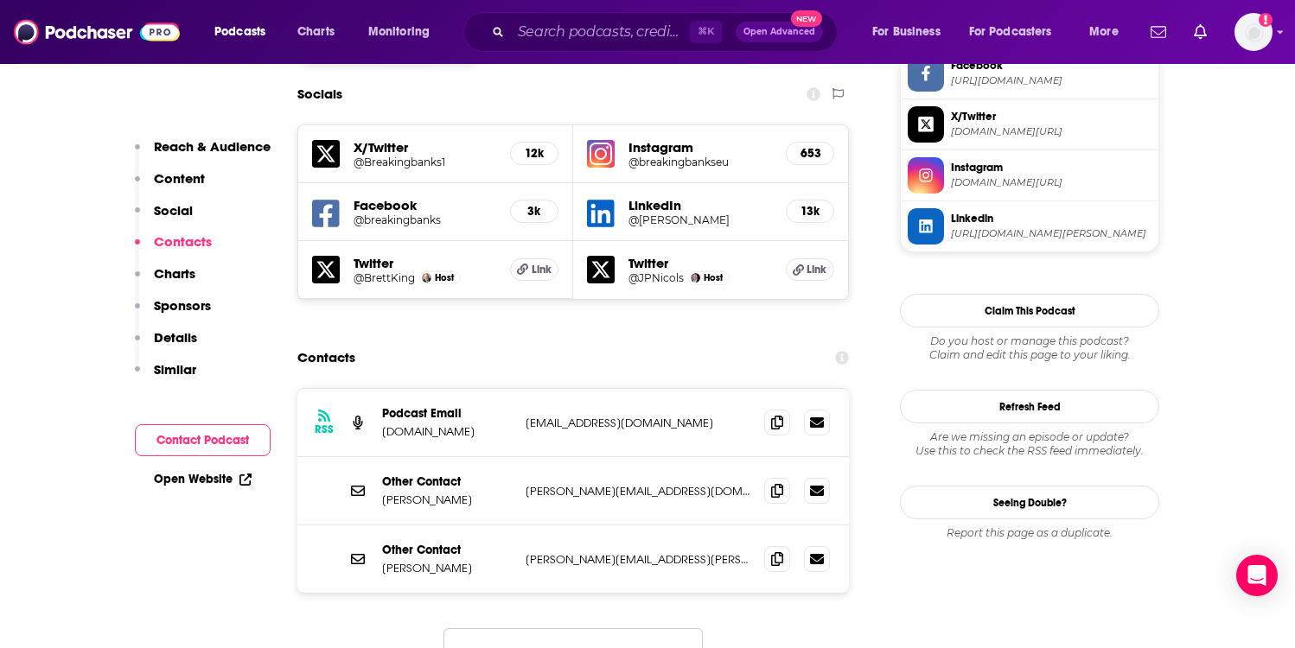
scroll to position [1524, 0]
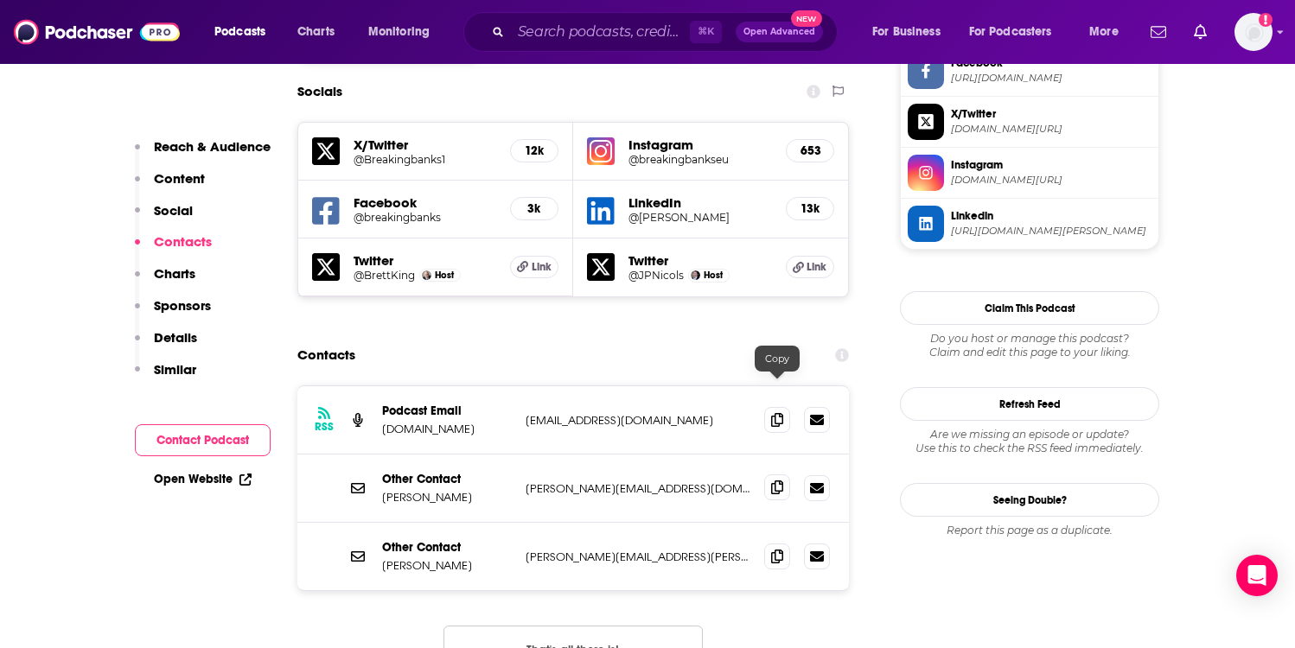
click at [770, 475] on span at bounding box center [777, 488] width 26 height 26
click at [547, 48] on div "⌘ K Open Advanced New" at bounding box center [650, 32] width 374 height 40
click at [547, 36] on input "Search podcasts, credits, & more..." at bounding box center [600, 32] width 179 height 28
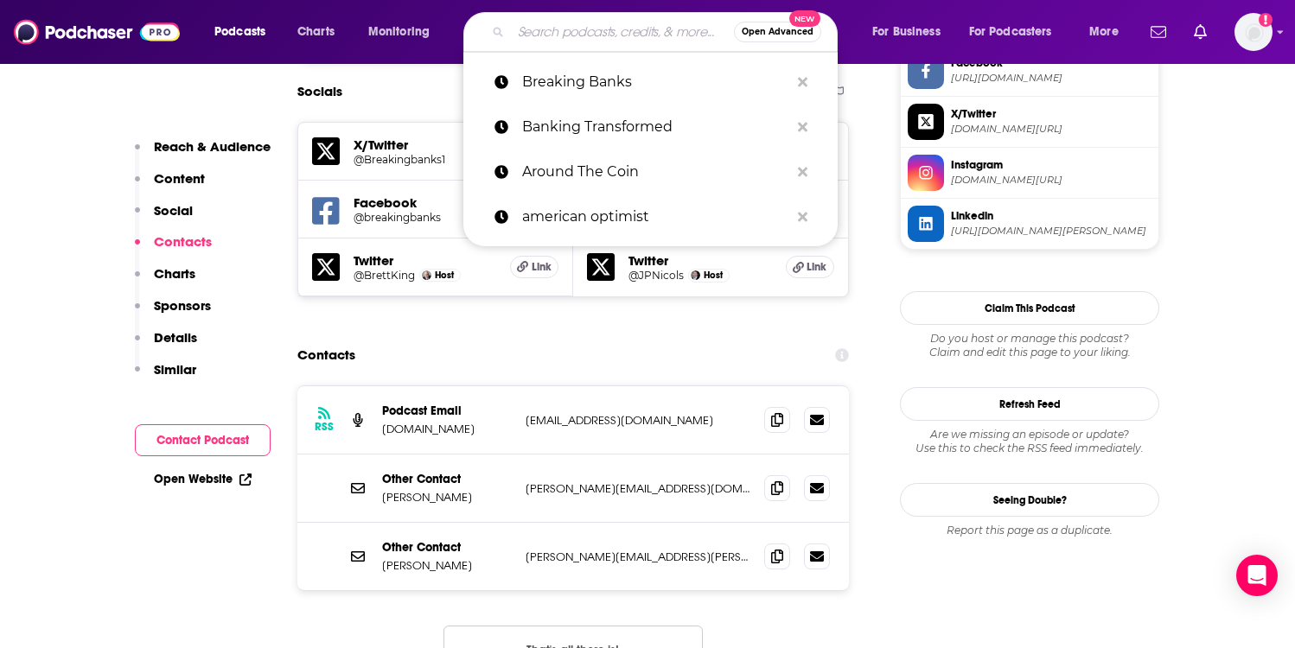
paste input "Fintech Impact"
type input "Fintech Impact"
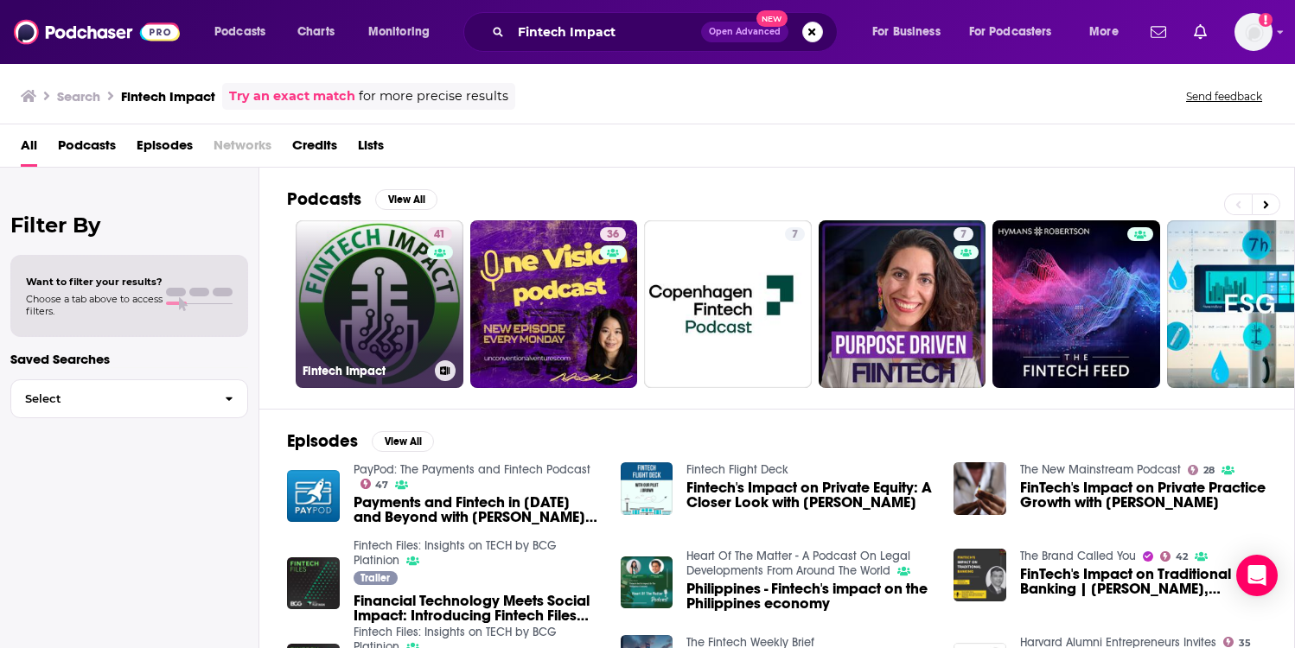
click at [386, 302] on link "41 Fintech Impact" at bounding box center [380, 304] width 168 height 168
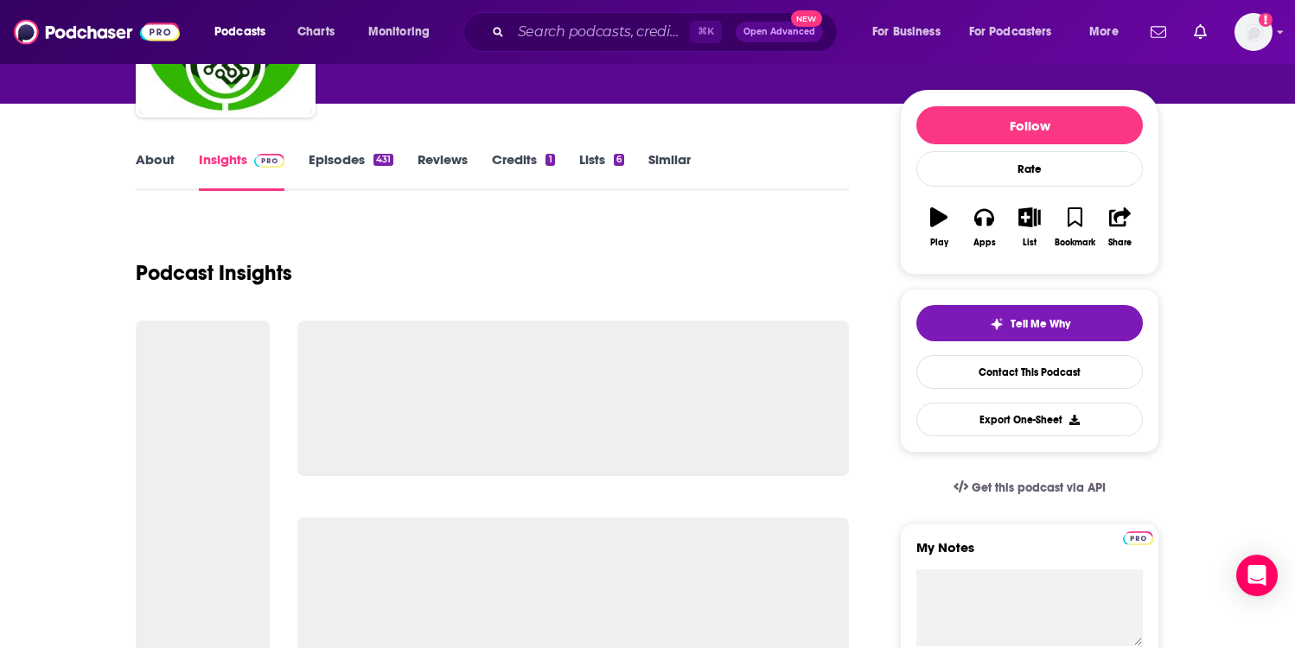
scroll to position [242, 0]
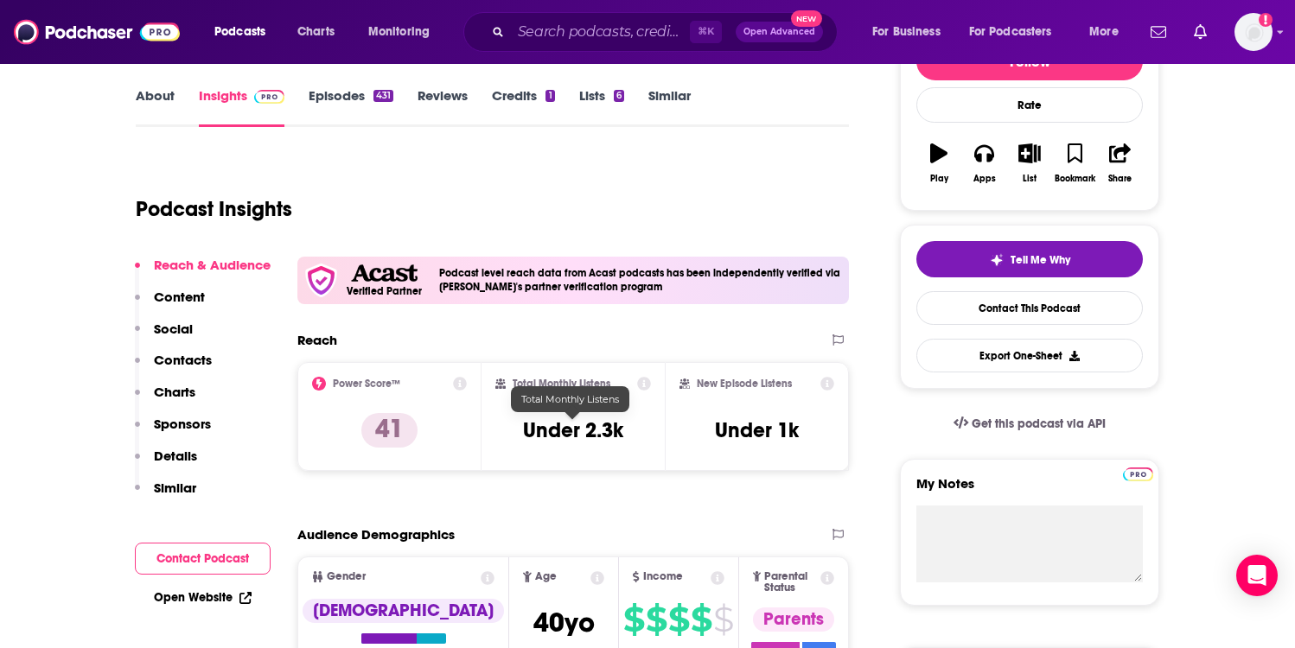
click at [581, 434] on h3 "Under 2.3k" at bounding box center [573, 431] width 100 height 26
copy div "Under 2.3k"
click at [341, 93] on link "Episodes 431" at bounding box center [351, 107] width 85 height 40
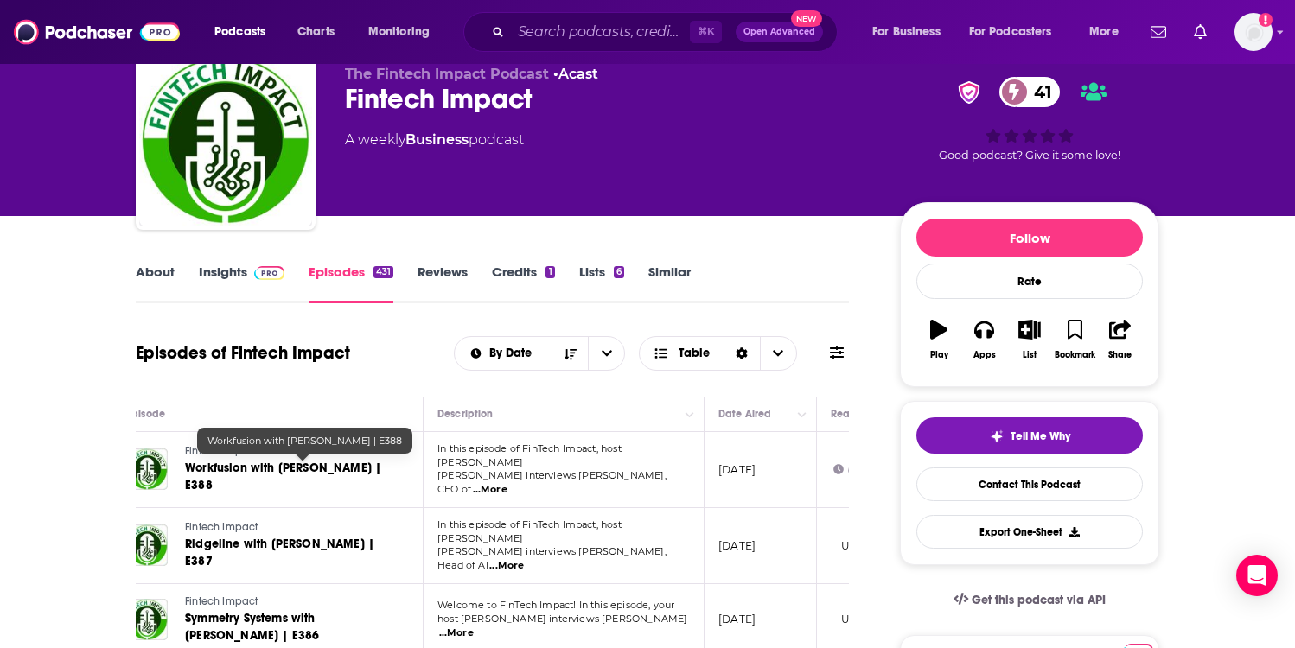
scroll to position [0, 62]
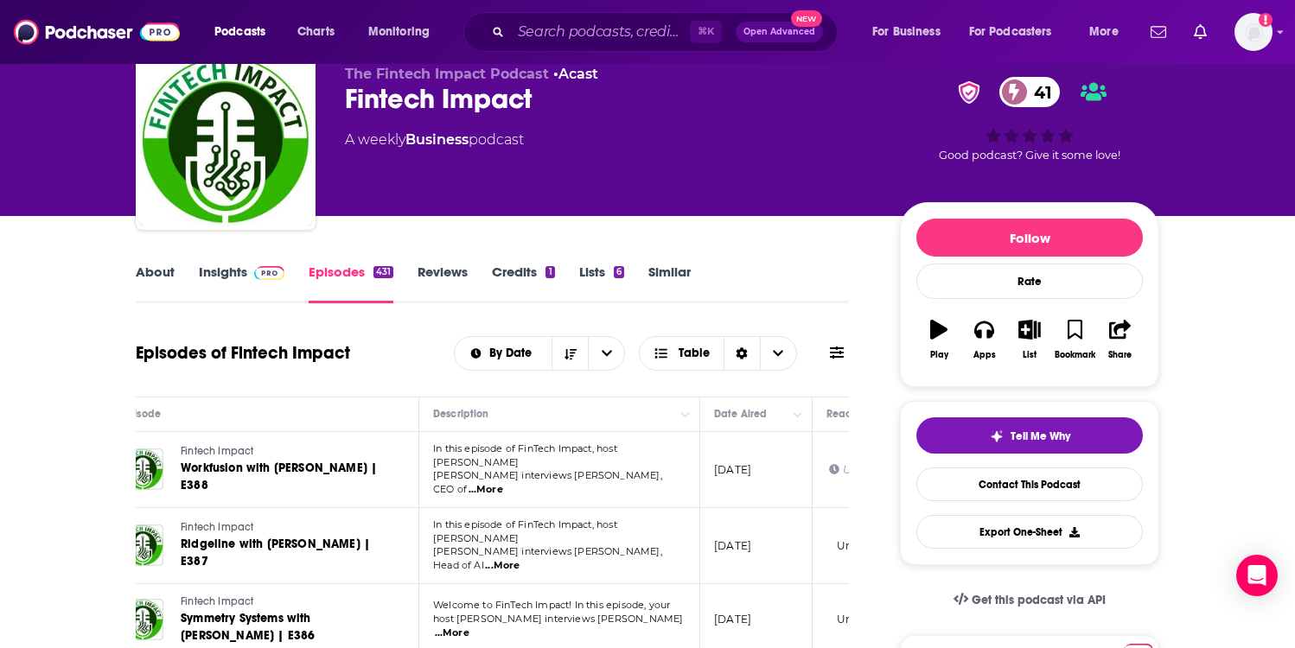
click at [235, 277] on link "Insights" at bounding box center [242, 284] width 86 height 40
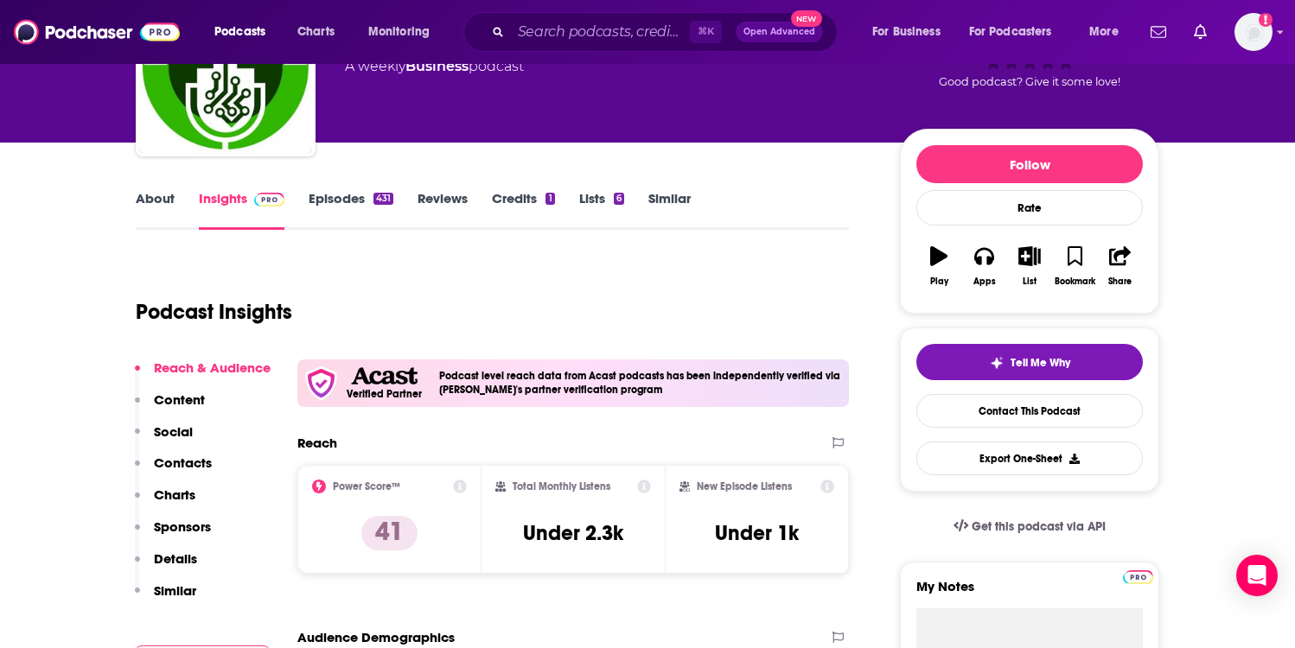
scroll to position [163, 0]
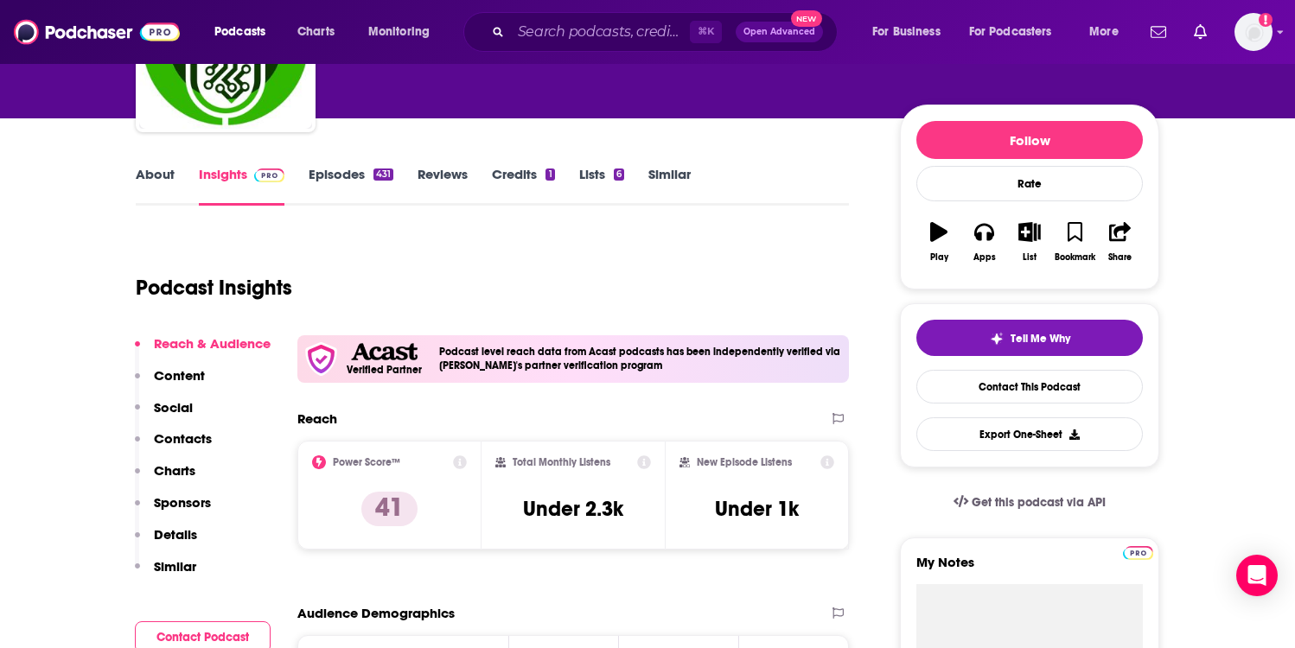
click at [179, 437] on p "Contacts" at bounding box center [183, 439] width 58 height 16
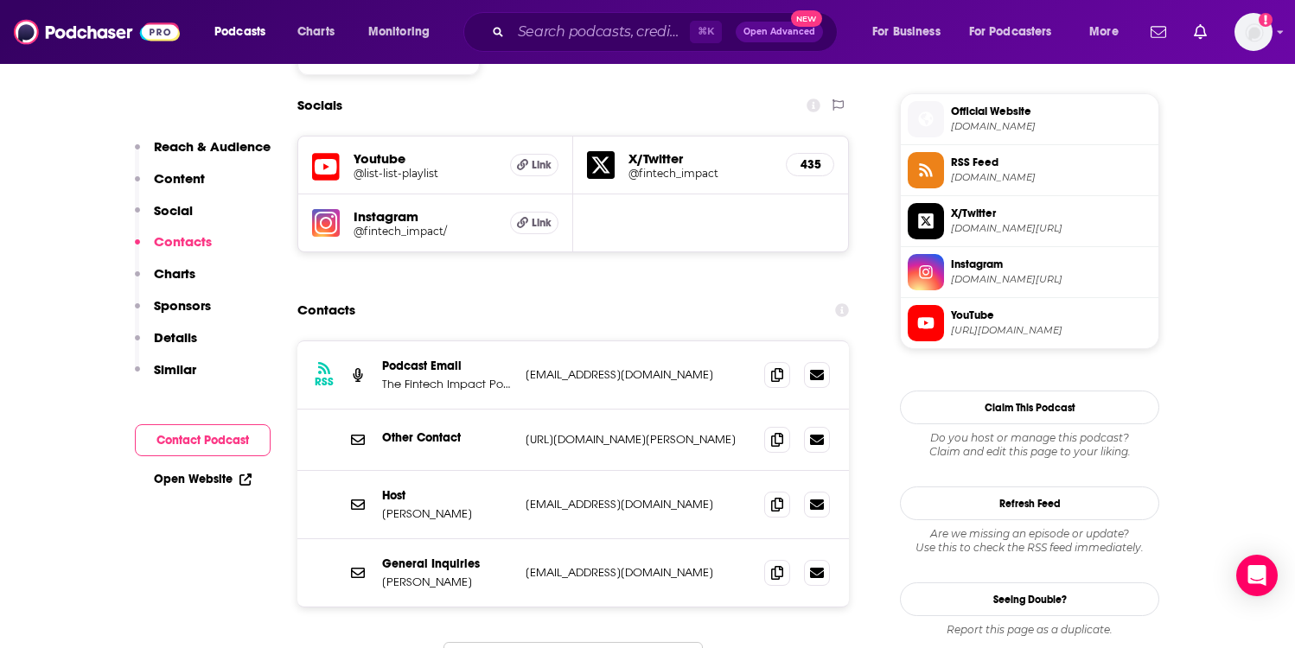
scroll to position [1539, 0]
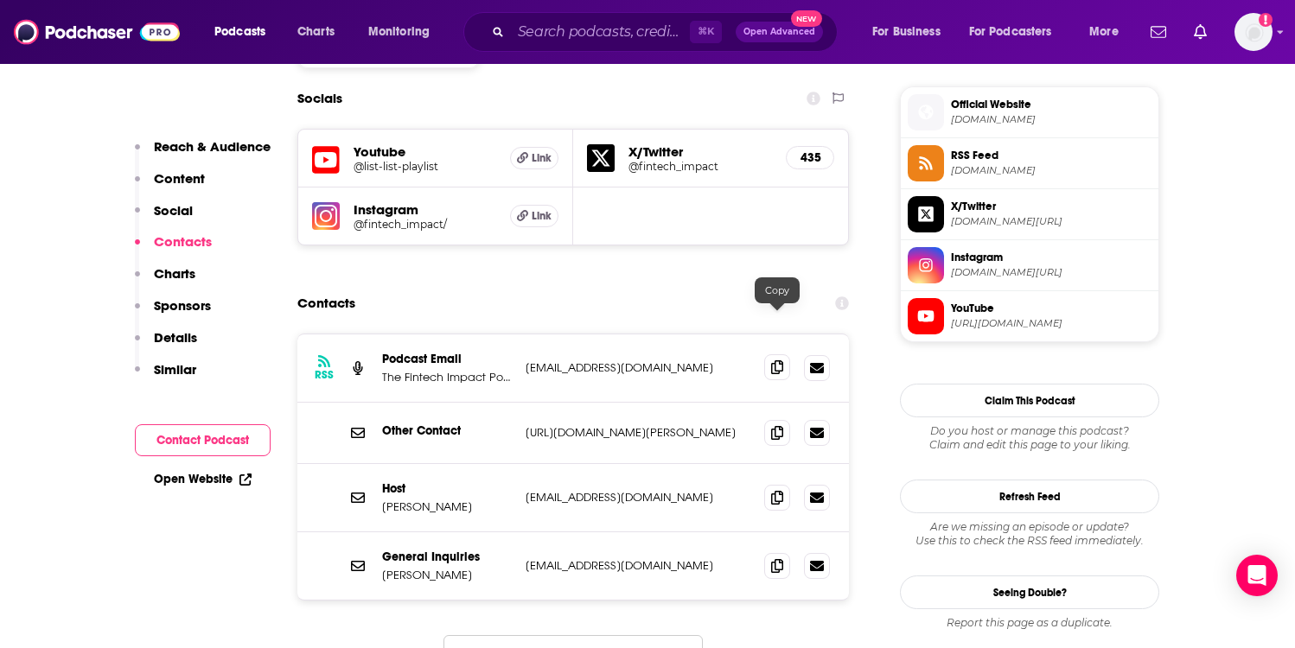
click at [769, 354] on span at bounding box center [777, 367] width 26 height 26
click at [393, 500] on p "[PERSON_NAME]" at bounding box center [447, 507] width 130 height 15
drag, startPoint x: 393, startPoint y: 460, endPoint x: 443, endPoint y: 460, distance: 49.3
click at [443, 500] on p "[PERSON_NAME]" at bounding box center [447, 507] width 130 height 15
copy p "[PERSON_NAME]"
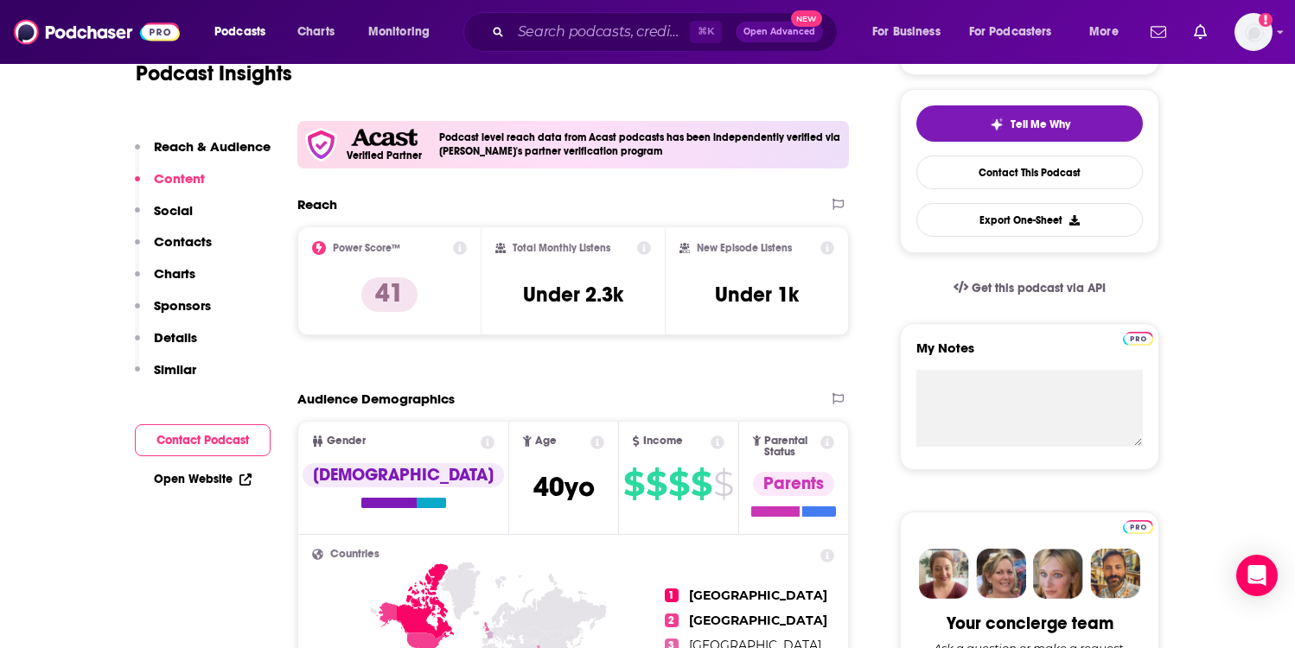
scroll to position [122, 0]
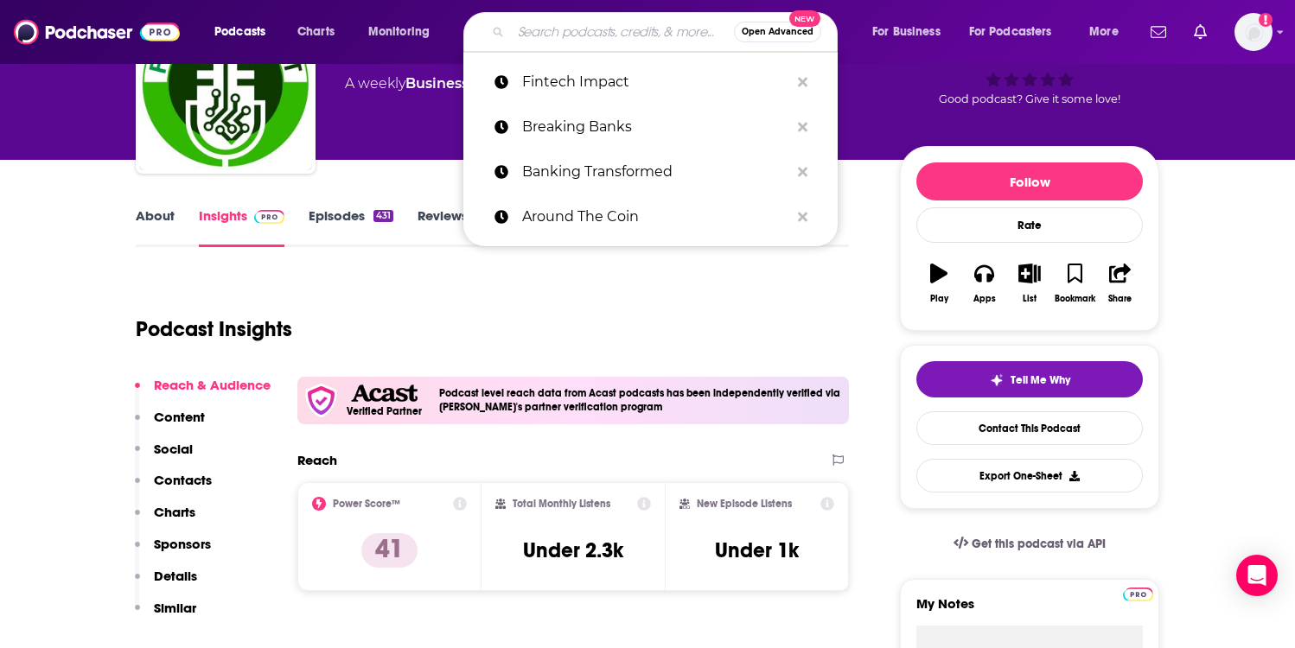
click at [593, 23] on input "Search podcasts, credits, & more..." at bounding box center [622, 32] width 223 height 28
paste input "Fintech Insider"
type input "Fintech Insider"
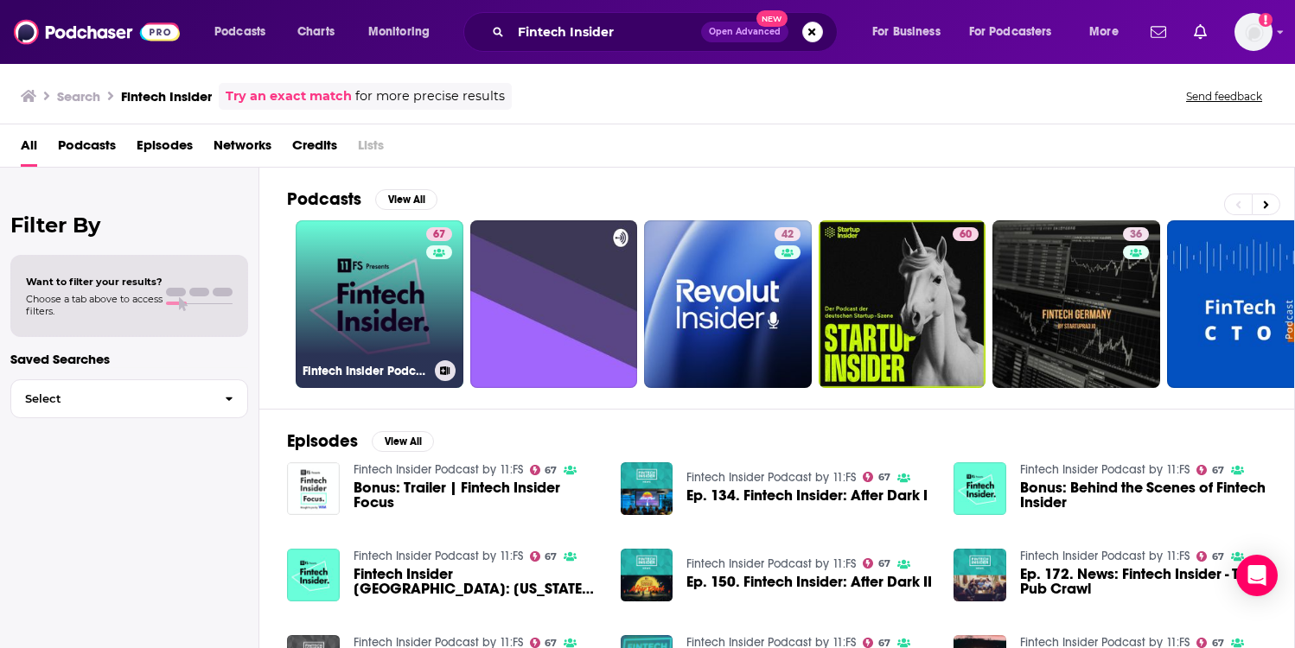
click at [422, 309] on link "67 Fintech Insider Podcast by 11:FS" at bounding box center [380, 304] width 168 height 168
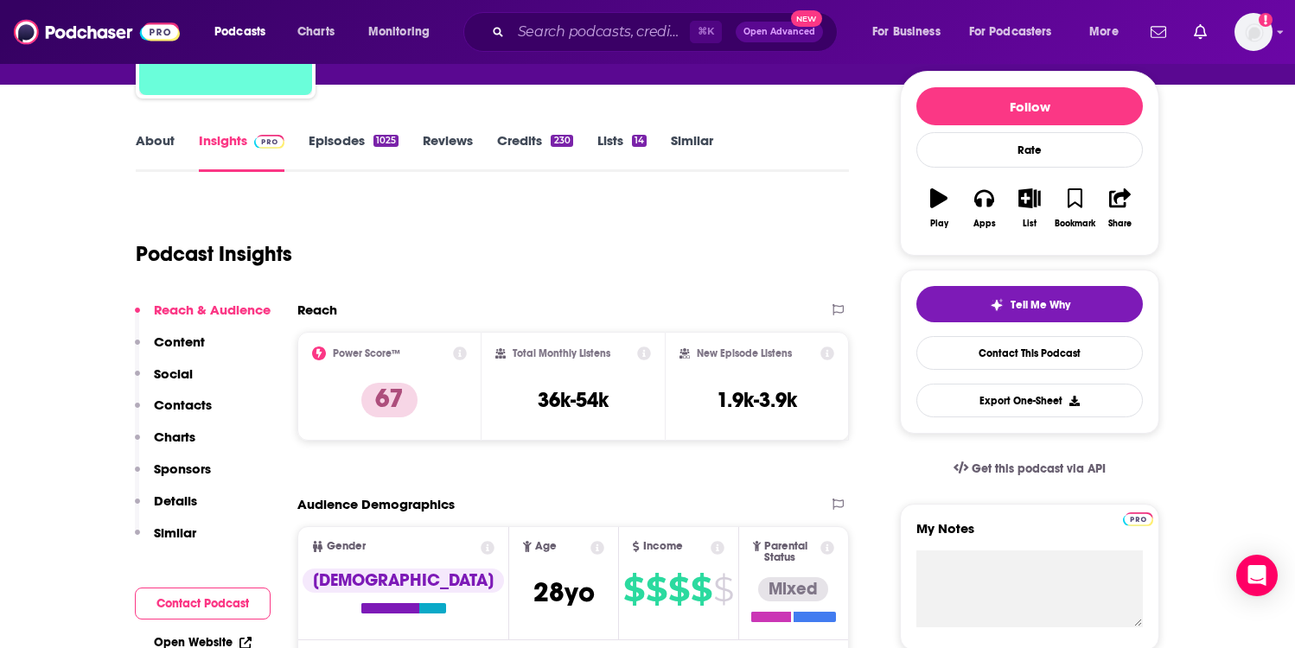
scroll to position [223, 0]
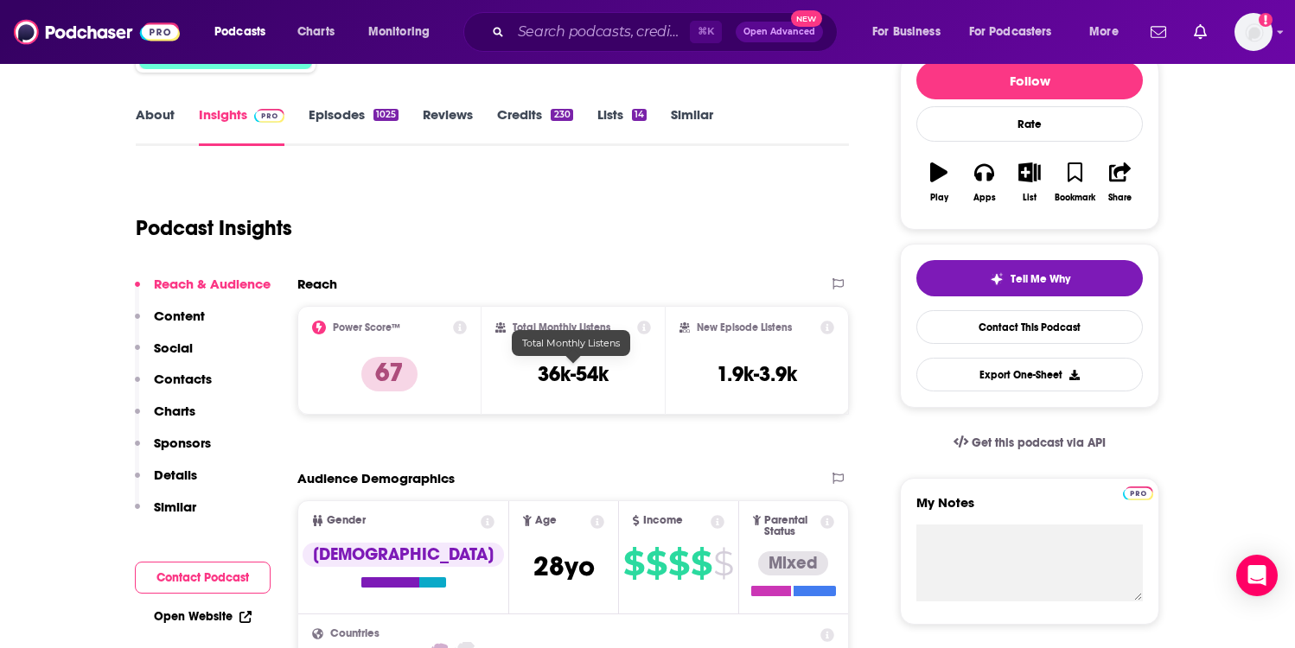
click at [591, 397] on div "Total Monthly Listens 36k-54k" at bounding box center [573, 361] width 156 height 80
click at [591, 396] on div "Total Monthly Listens 36k-54k" at bounding box center [573, 361] width 156 height 80
click at [591, 393] on div "Total Monthly Listens 36k-54k" at bounding box center [573, 361] width 156 height 80
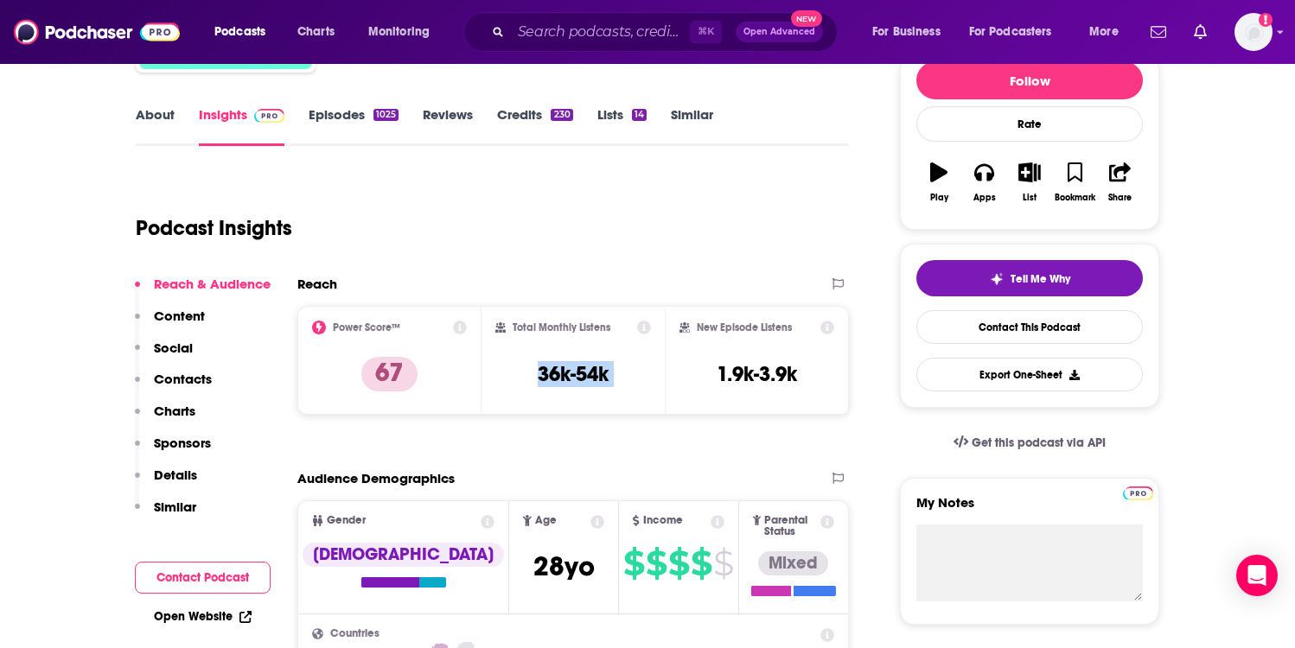
click at [196, 374] on p "Contacts" at bounding box center [183, 379] width 58 height 16
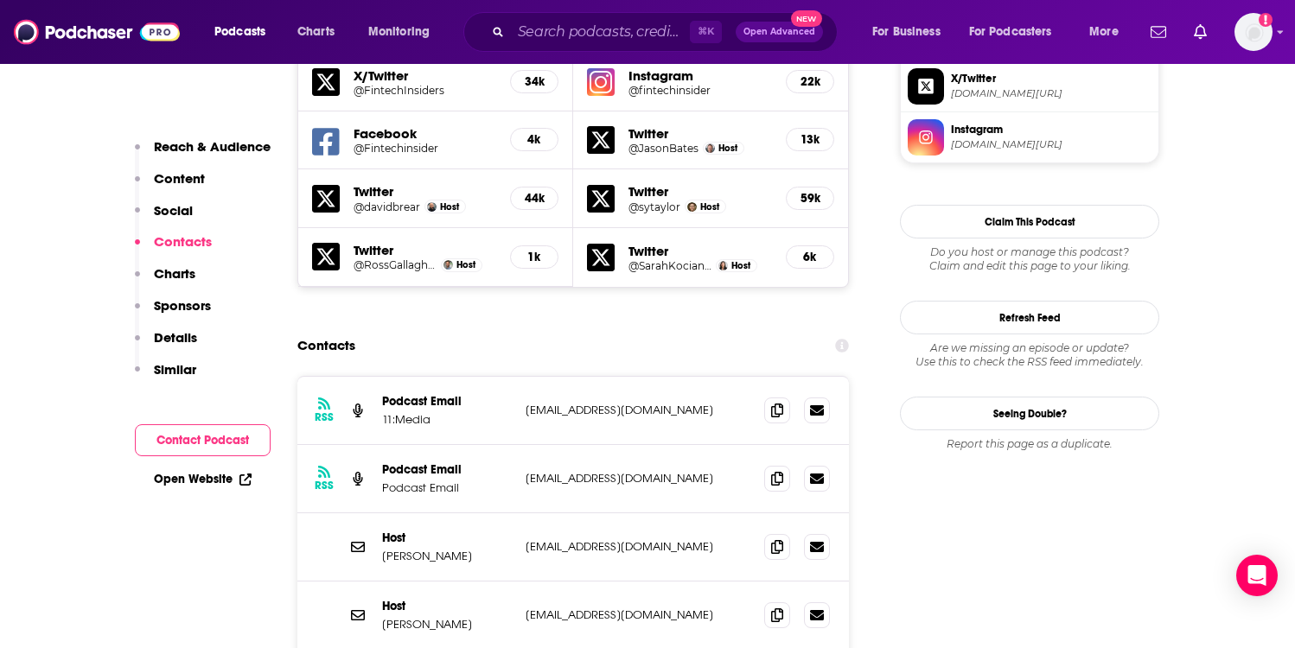
scroll to position [1567, 0]
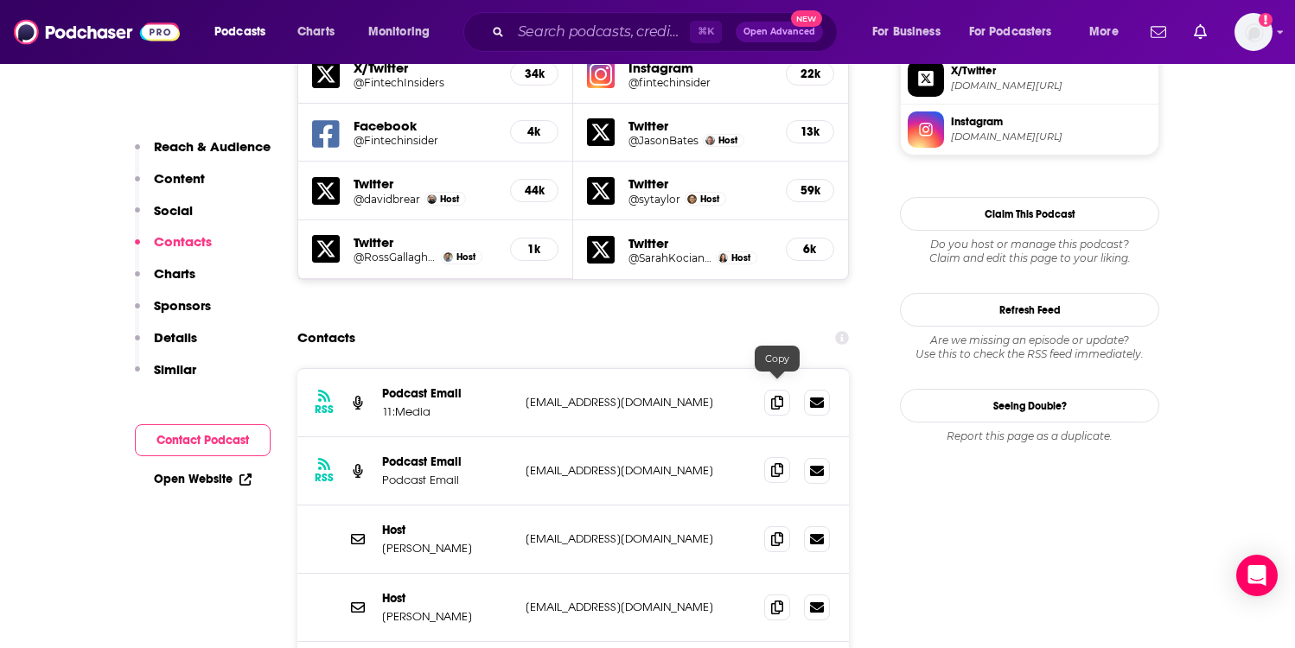
click at [777, 463] on icon at bounding box center [777, 470] width 12 height 14
click at [788, 389] on span at bounding box center [777, 402] width 26 height 26
click at [785, 389] on span at bounding box center [777, 402] width 26 height 26
click at [431, 541] on p "[PERSON_NAME]" at bounding box center [447, 548] width 130 height 15
drag, startPoint x: 431, startPoint y: 469, endPoint x: 384, endPoint y: 469, distance: 46.7
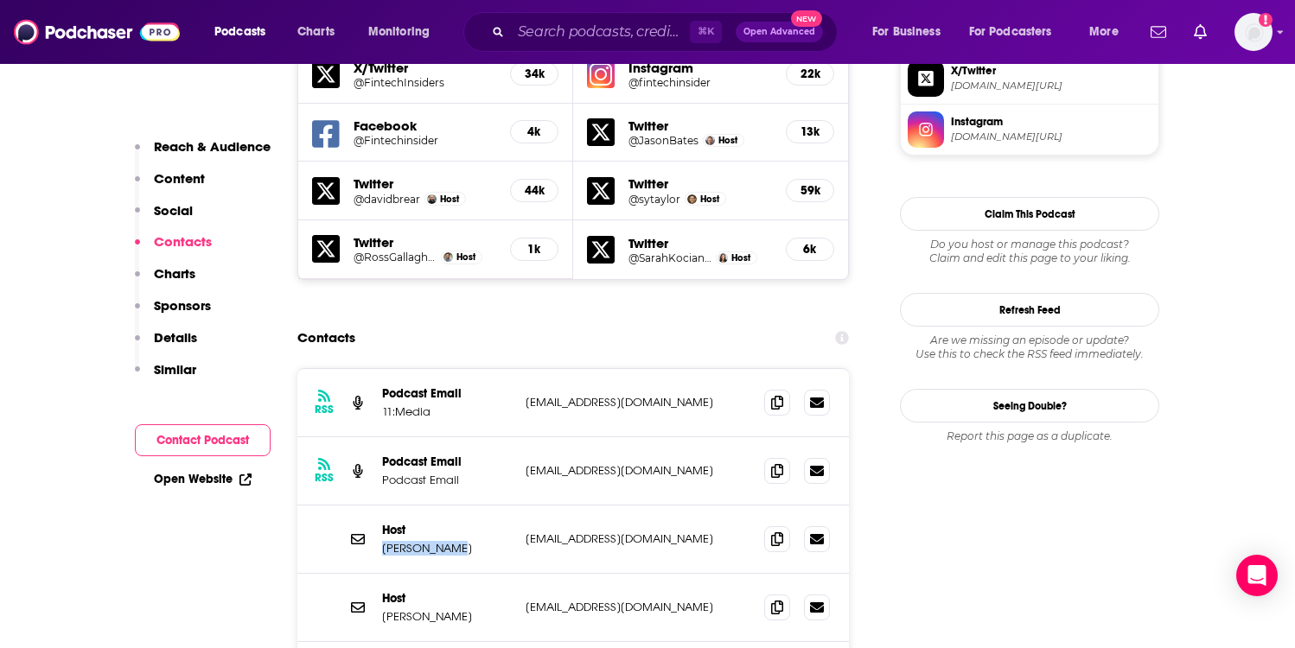
click at [384, 541] on p "[PERSON_NAME]" at bounding box center [447, 548] width 130 height 15
copy p "[PERSON_NAME]"
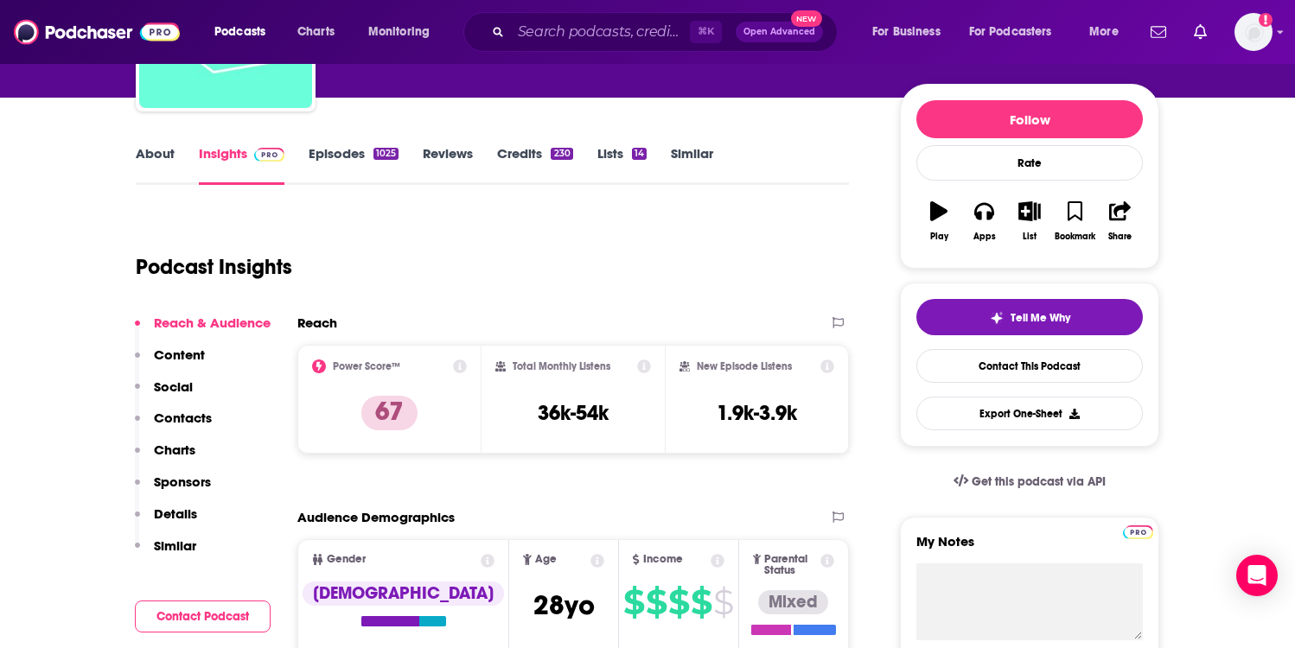
scroll to position [115, 0]
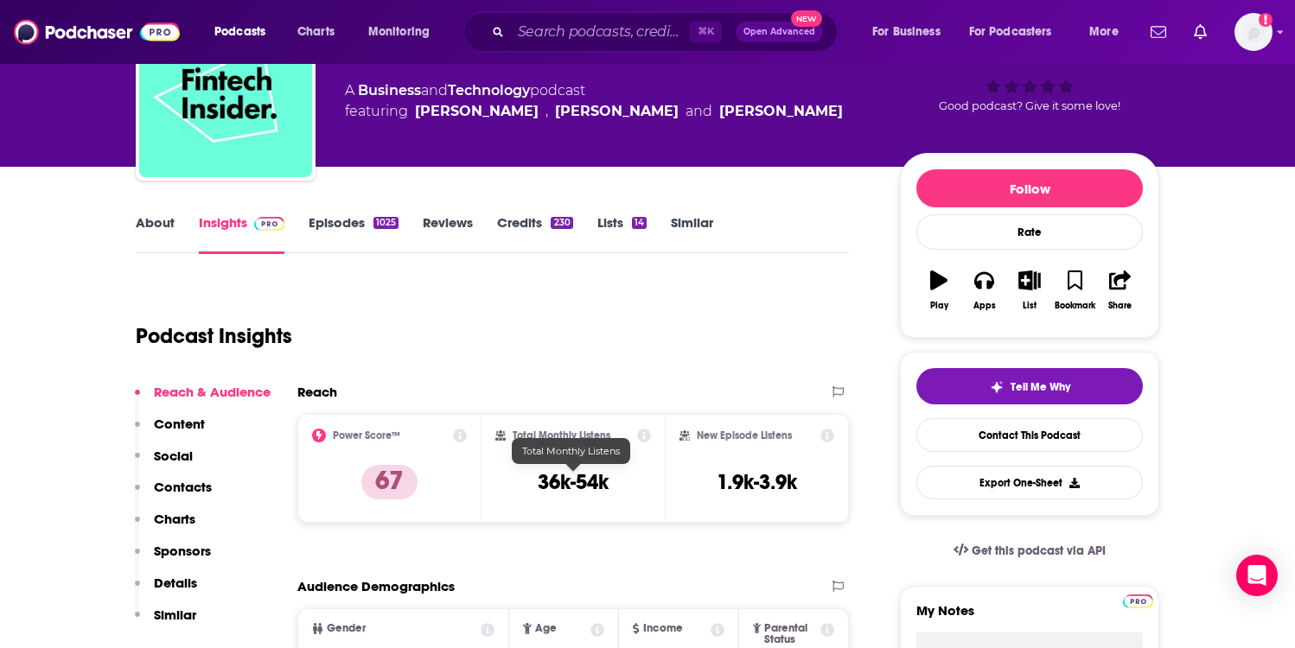
click at [576, 482] on h3 "36k-54k" at bounding box center [573, 482] width 71 height 26
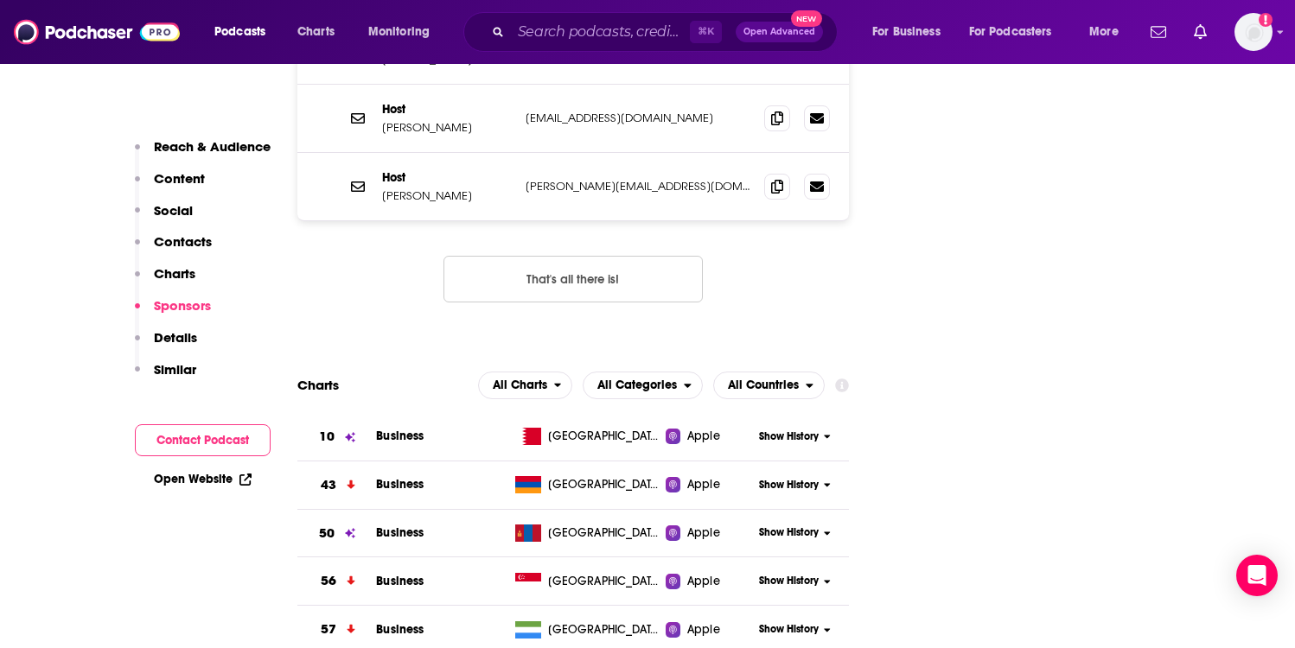
scroll to position [1726, 0]
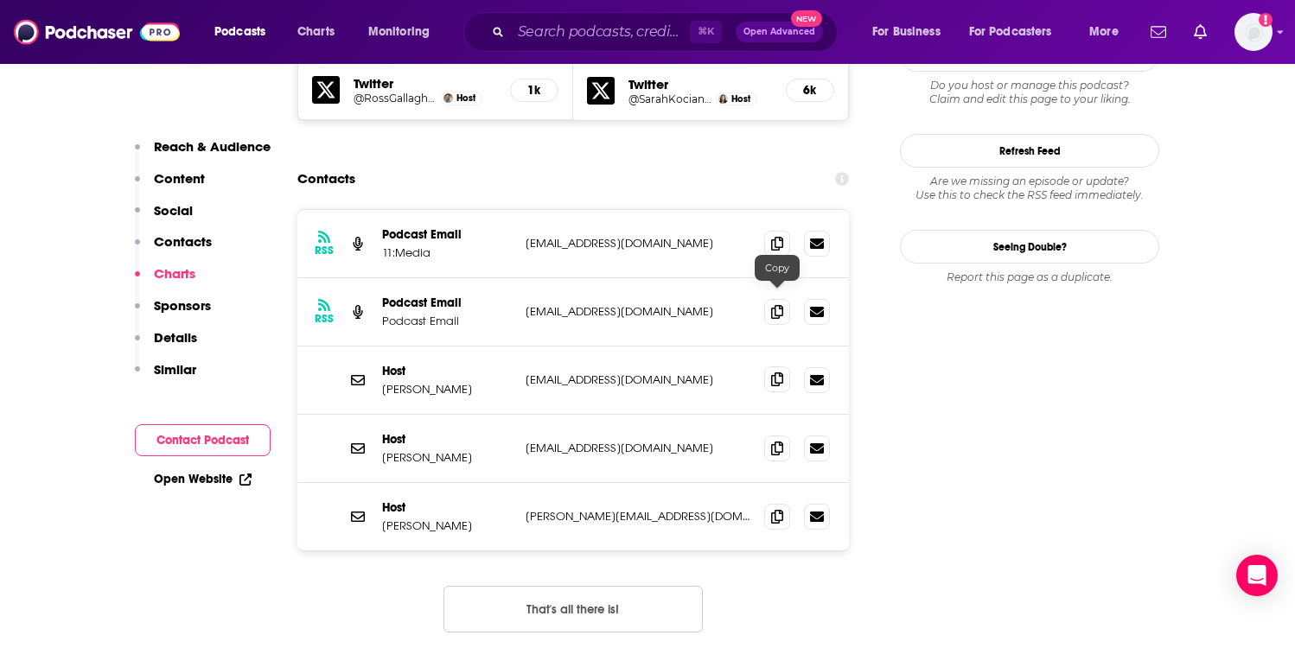
click at [771, 373] on icon at bounding box center [777, 380] width 12 height 14
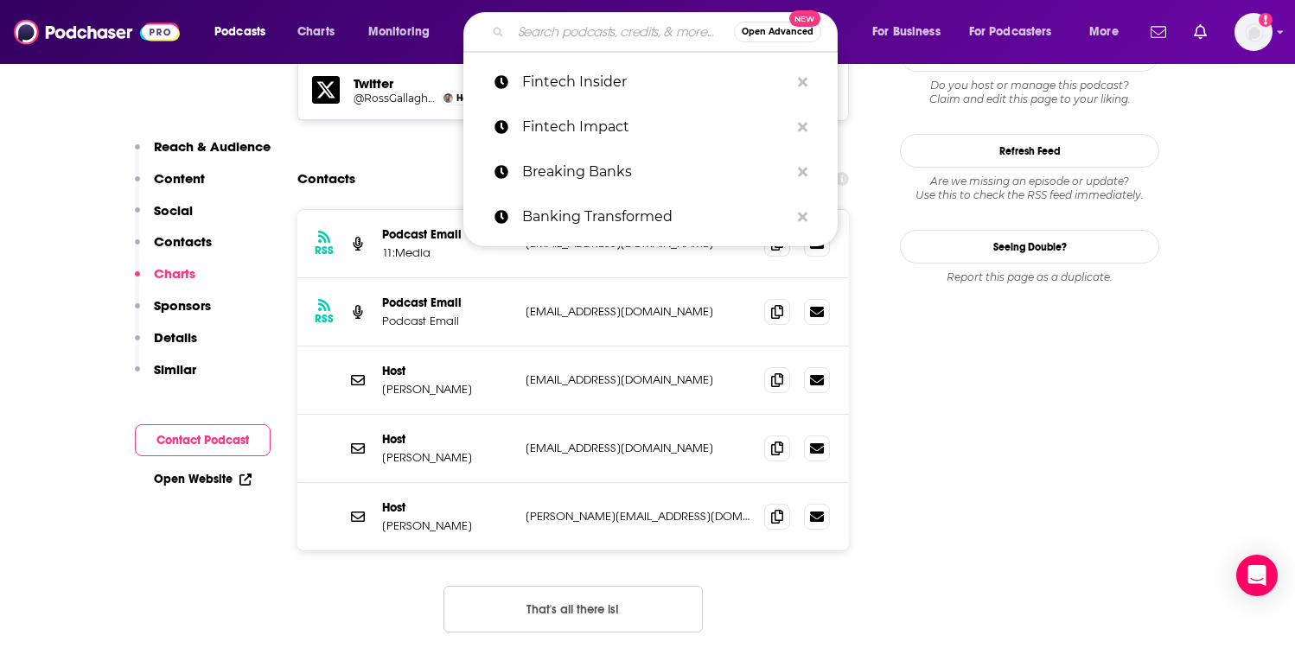
click at [549, 45] on input "Search podcasts, credits, & more..." at bounding box center [622, 32] width 223 height 28
paste input "Fintech Recap"
type input "Fintech Recap"
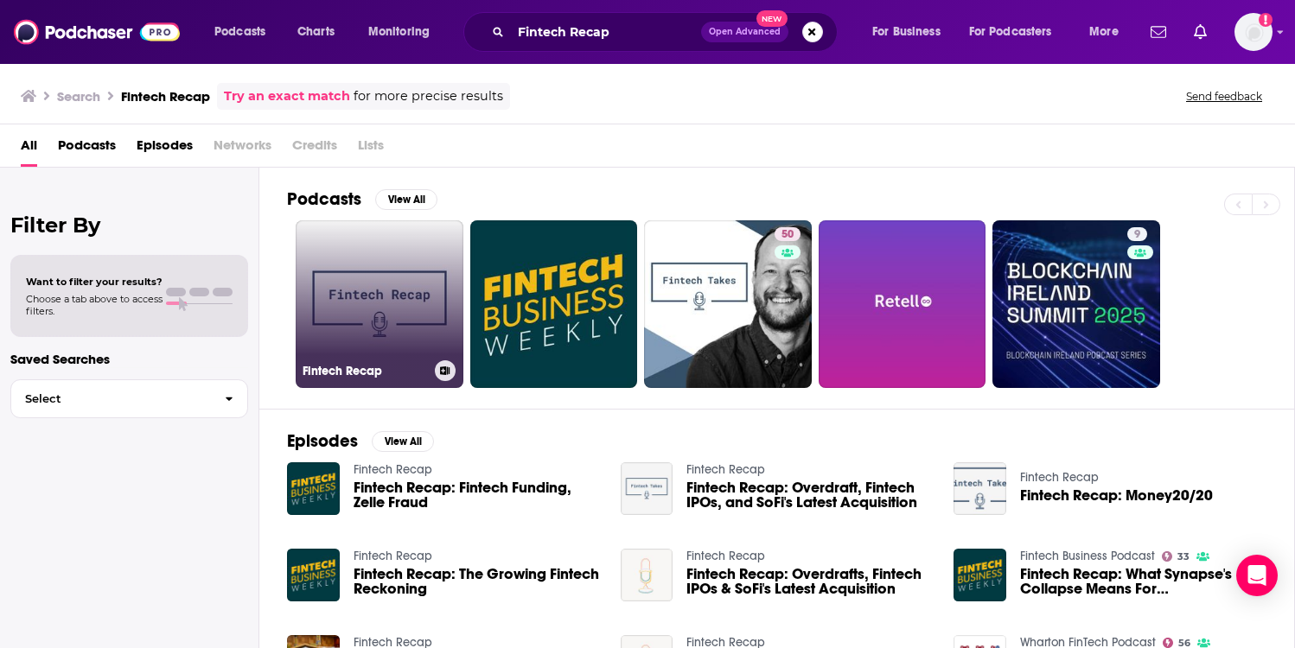
click at [403, 243] on link "Fintech Recap" at bounding box center [380, 304] width 168 height 168
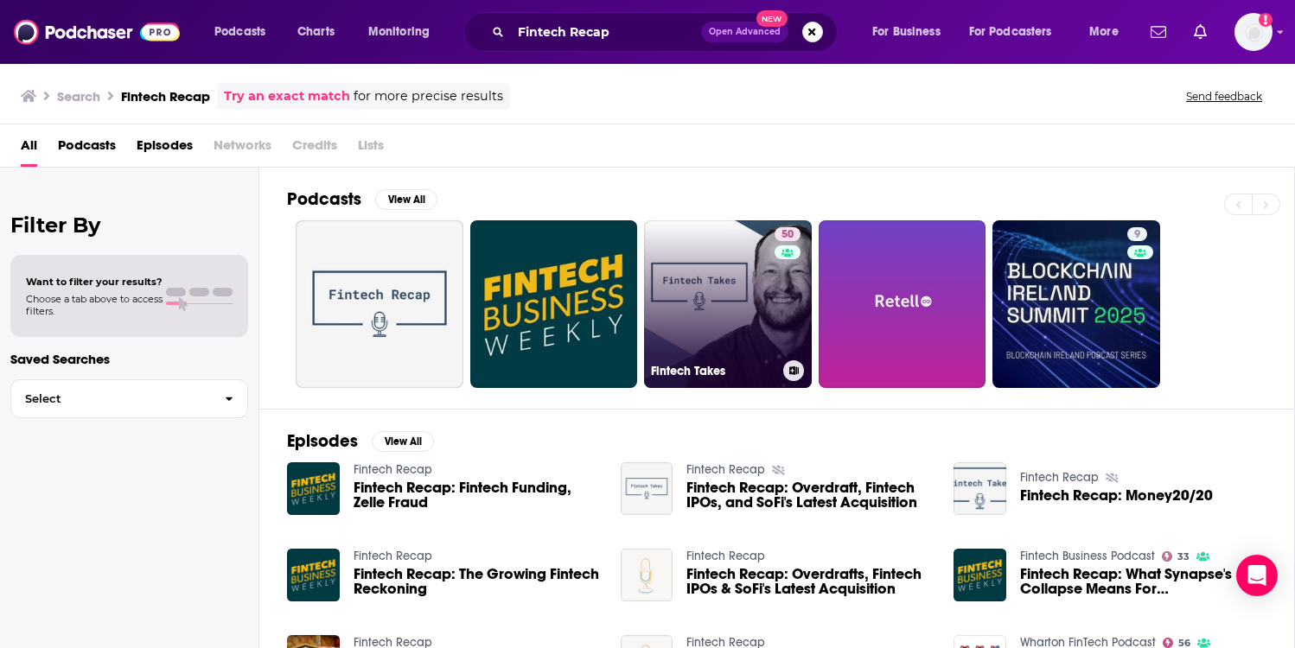
click at [700, 305] on link "50 Fintech Takes" at bounding box center [728, 304] width 168 height 168
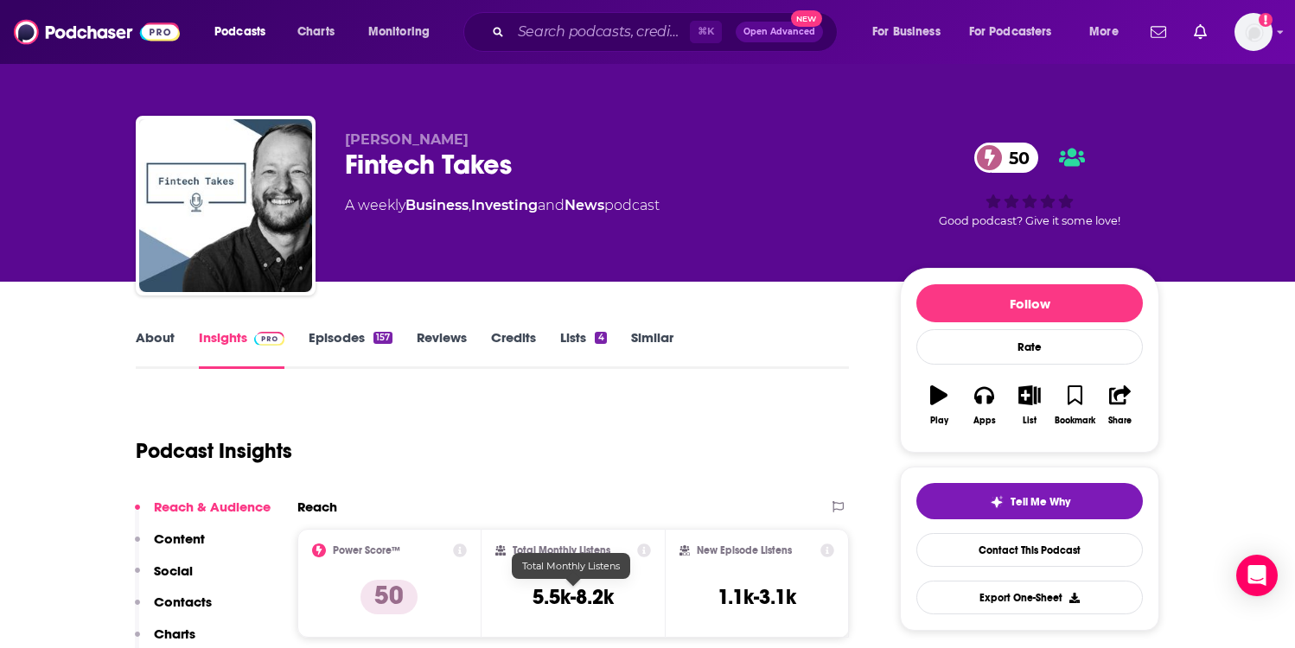
click at [579, 603] on h3 "5.5k-8.2k" at bounding box center [573, 597] width 81 height 26
copy div "5.5k-8.2k"
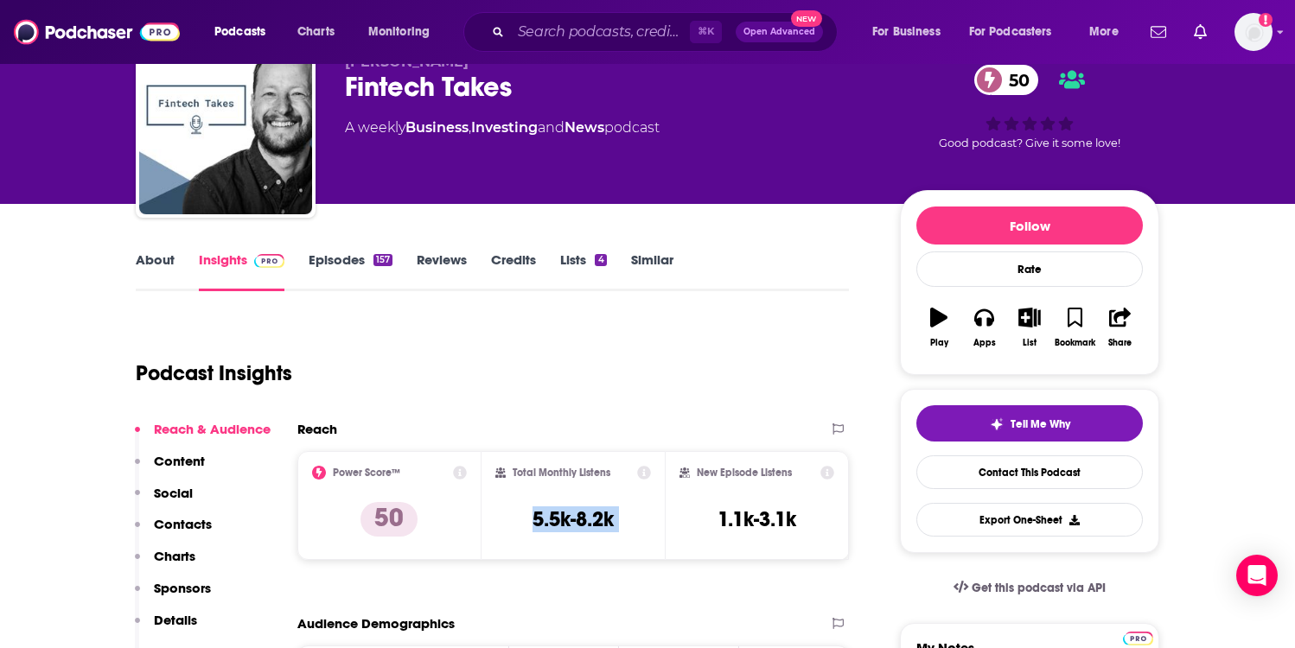
click at [191, 527] on p "Contacts" at bounding box center [183, 524] width 58 height 16
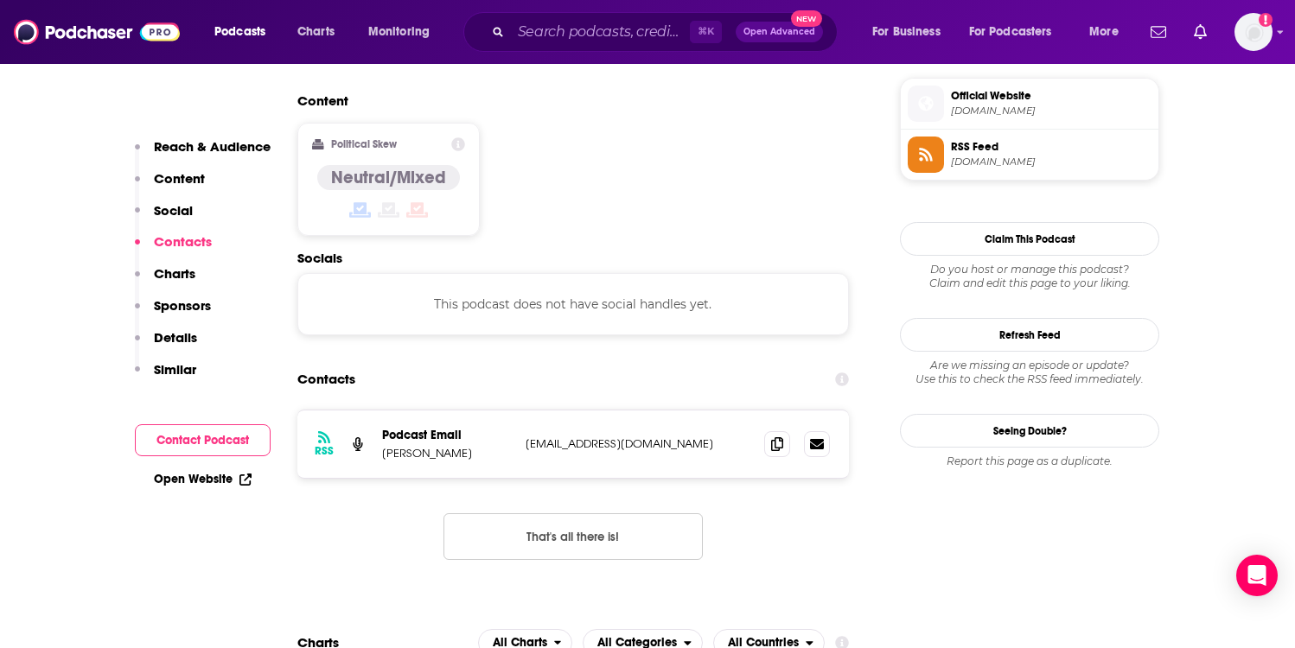
scroll to position [1392, 0]
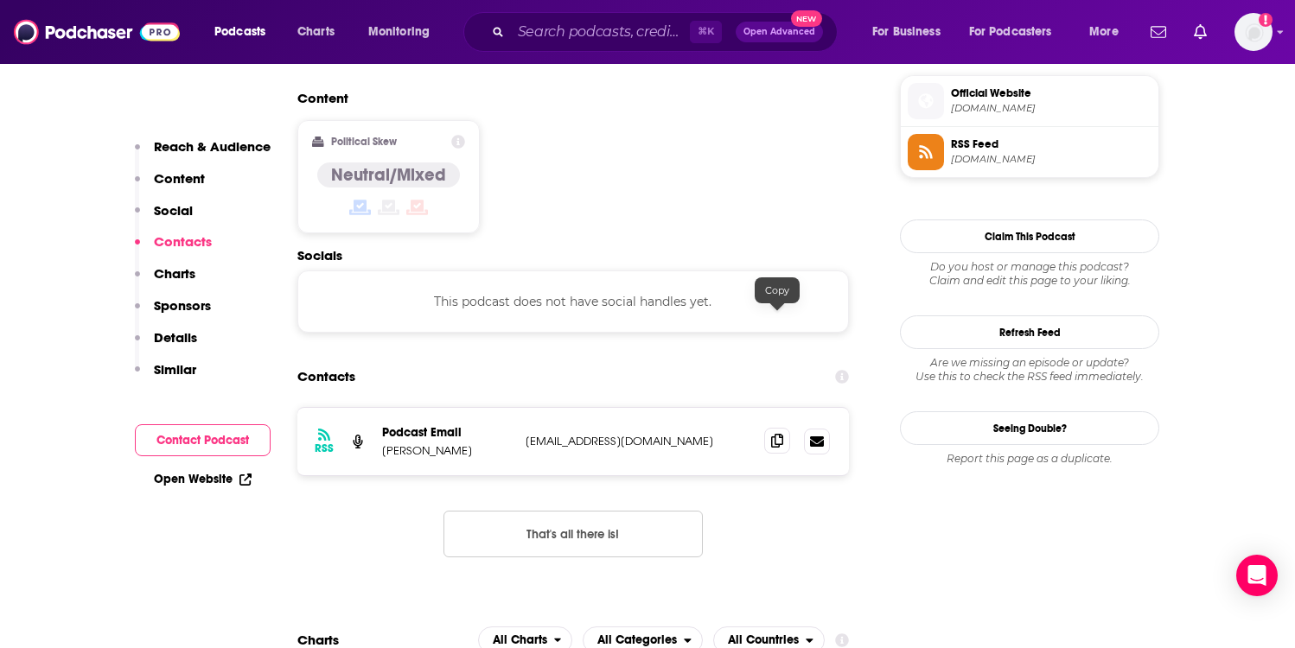
click at [772, 434] on icon at bounding box center [777, 441] width 12 height 14
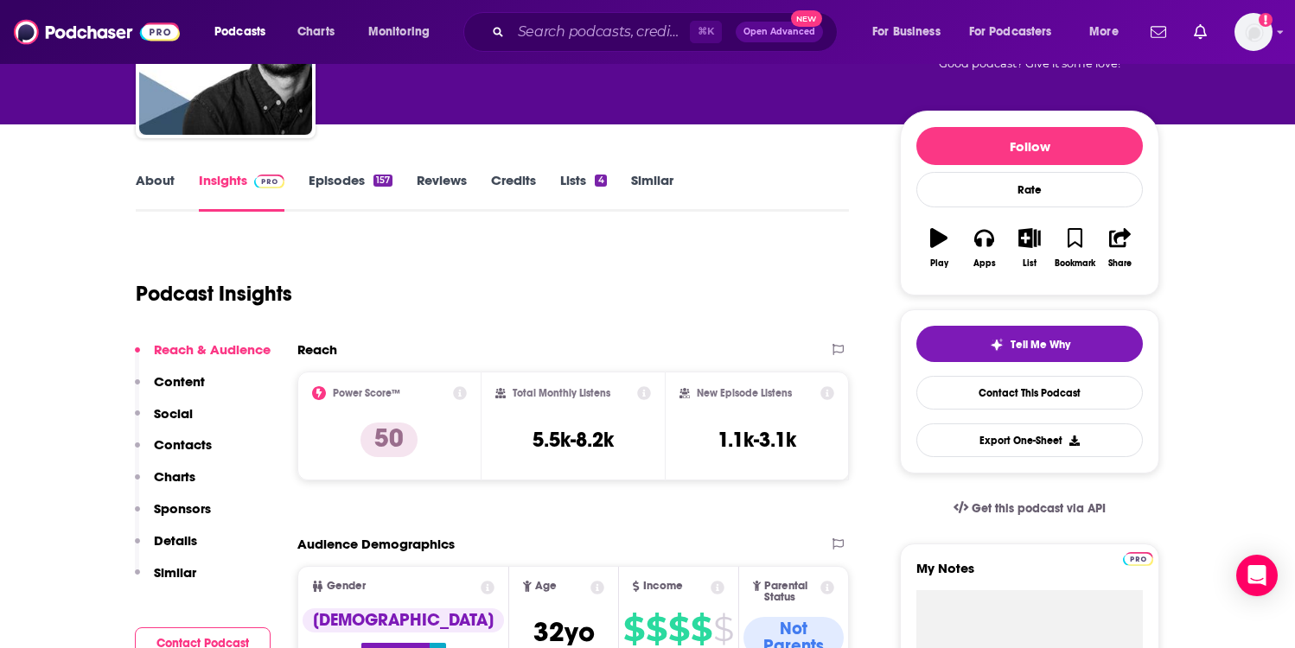
scroll to position [99, 0]
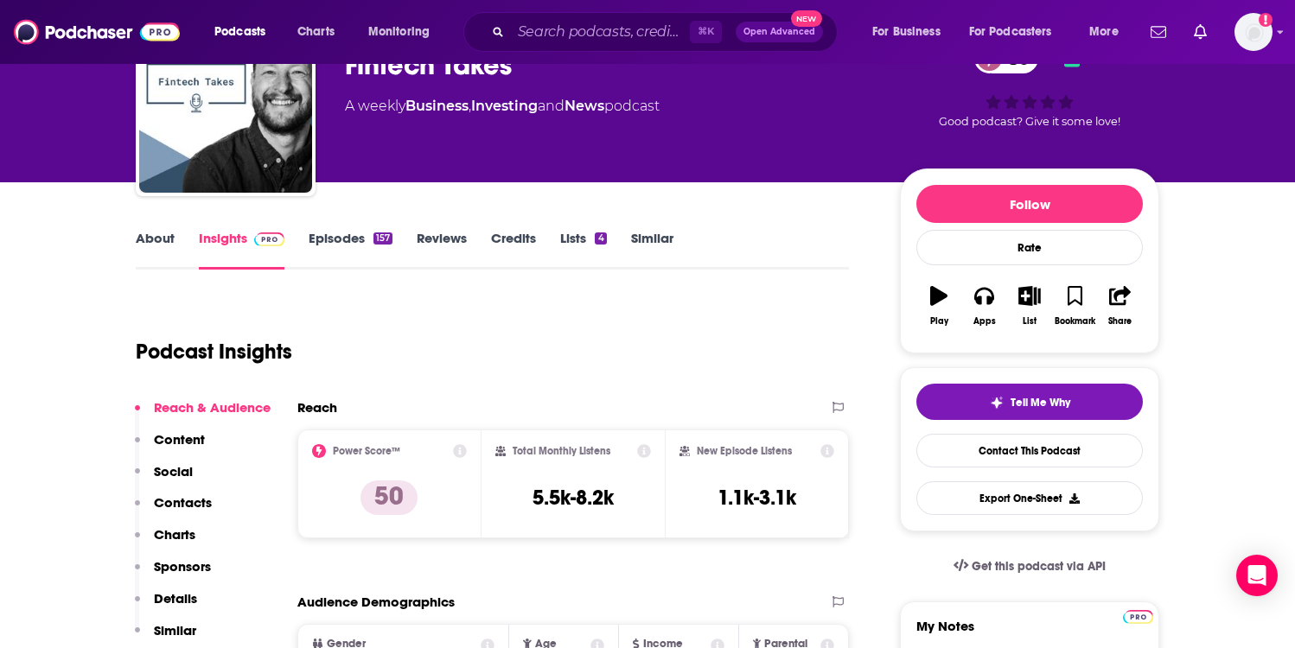
click at [163, 246] on link "About" at bounding box center [155, 250] width 39 height 40
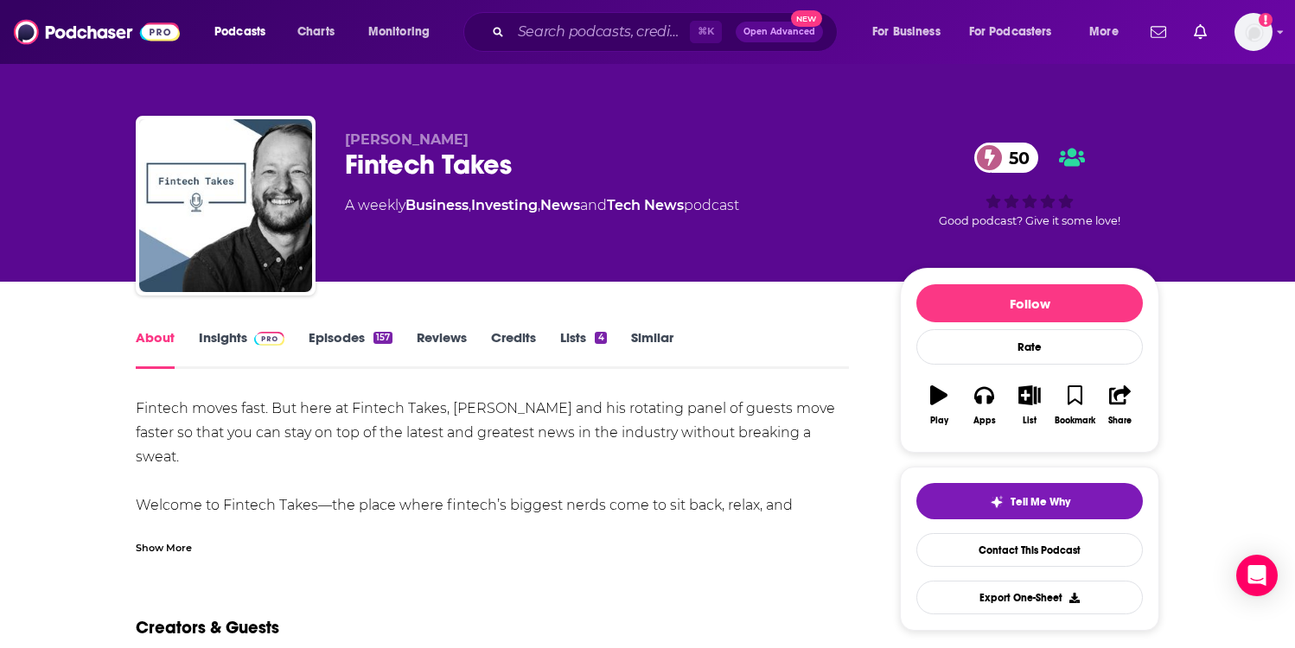
click at [456, 405] on div "Fintech moves fast. But here at Fintech Takes, [PERSON_NAME] and his rotating p…" at bounding box center [492, 603] width 713 height 412
drag, startPoint x: 456, startPoint y: 405, endPoint x: 503, endPoint y: 404, distance: 47.6
click at [503, 404] on div "Fintech moves fast. But here at Fintech Takes, [PERSON_NAME] and his rotating p…" at bounding box center [492, 603] width 713 height 412
copy div "[PERSON_NAME]"
click at [513, 29] on input "Search podcasts, credits, & more..." at bounding box center [600, 32] width 179 height 28
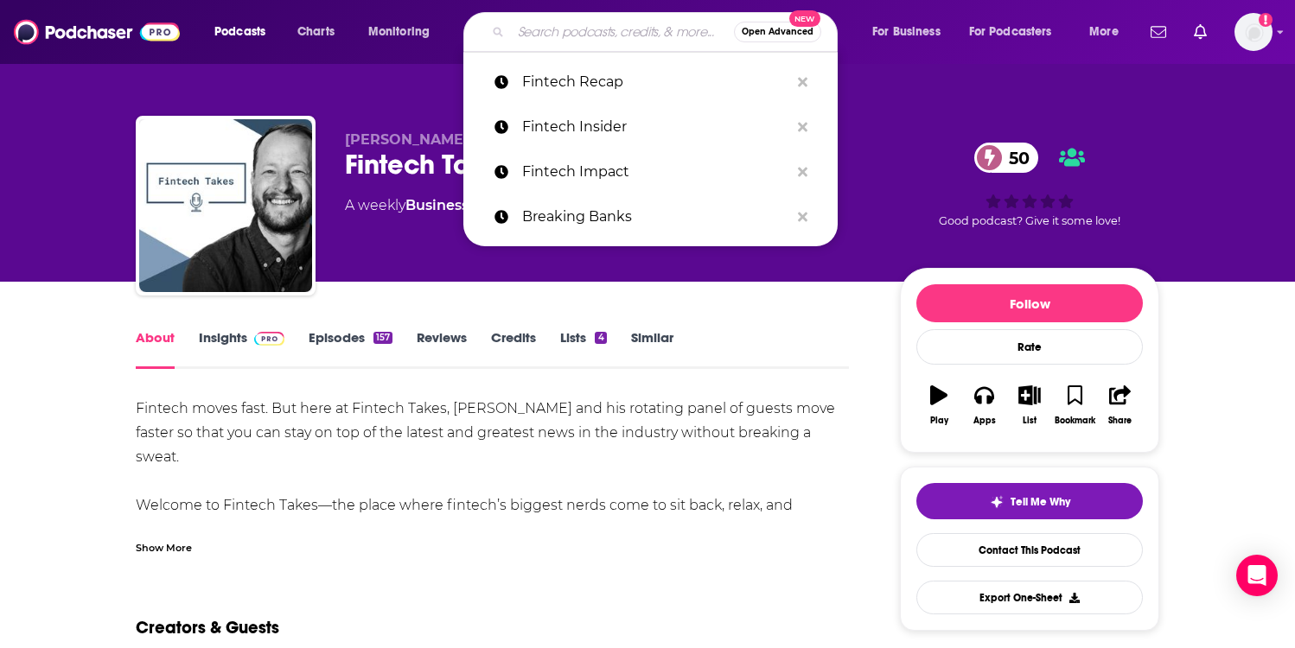
paste input "Paypod"
type input "Paypod"
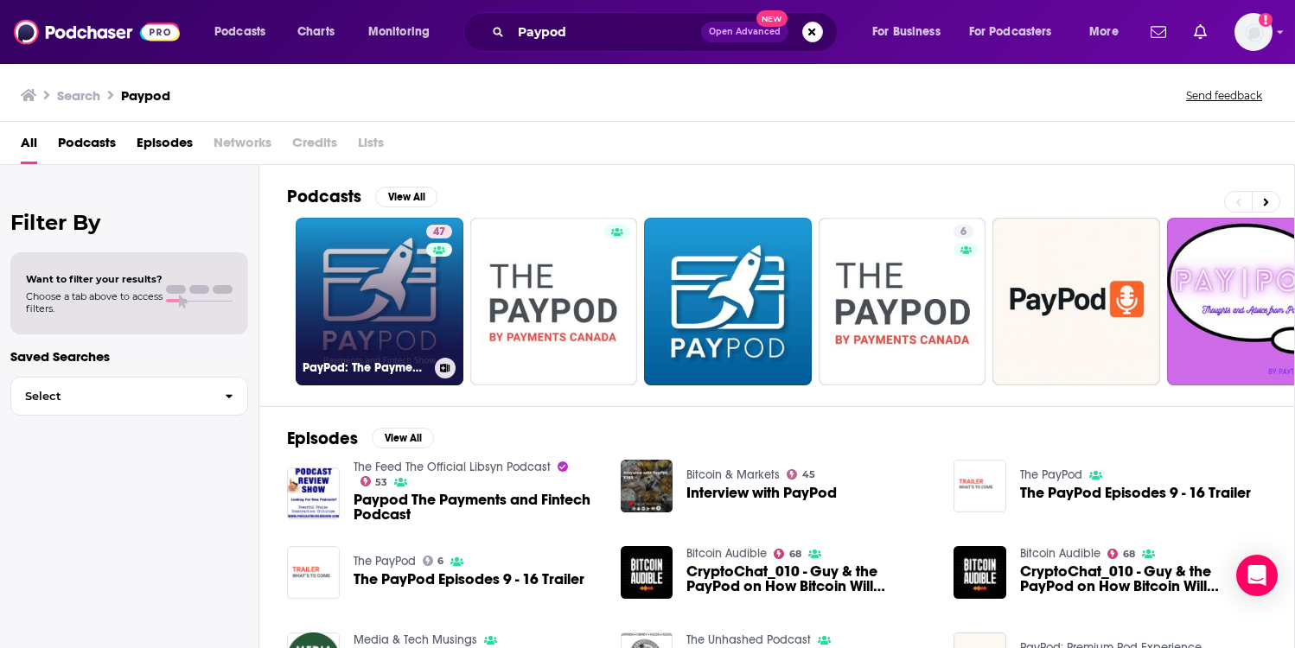
click at [436, 287] on div "47" at bounding box center [441, 291] width 30 height 133
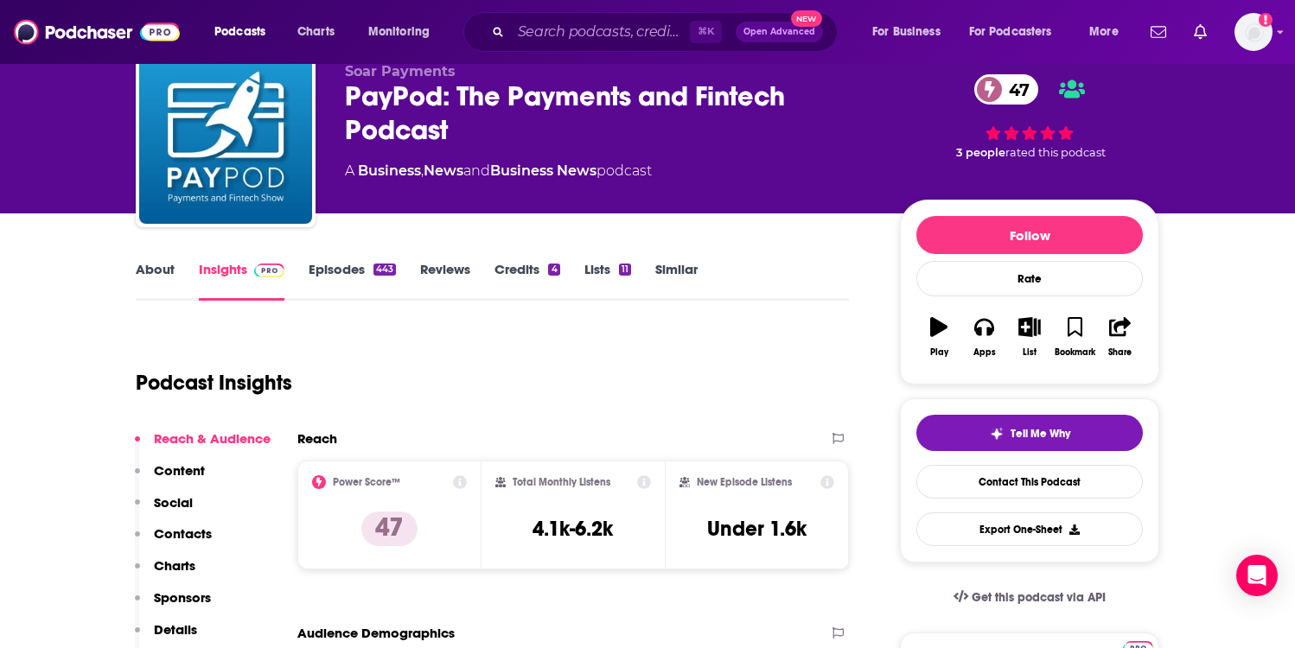
scroll to position [81, 0]
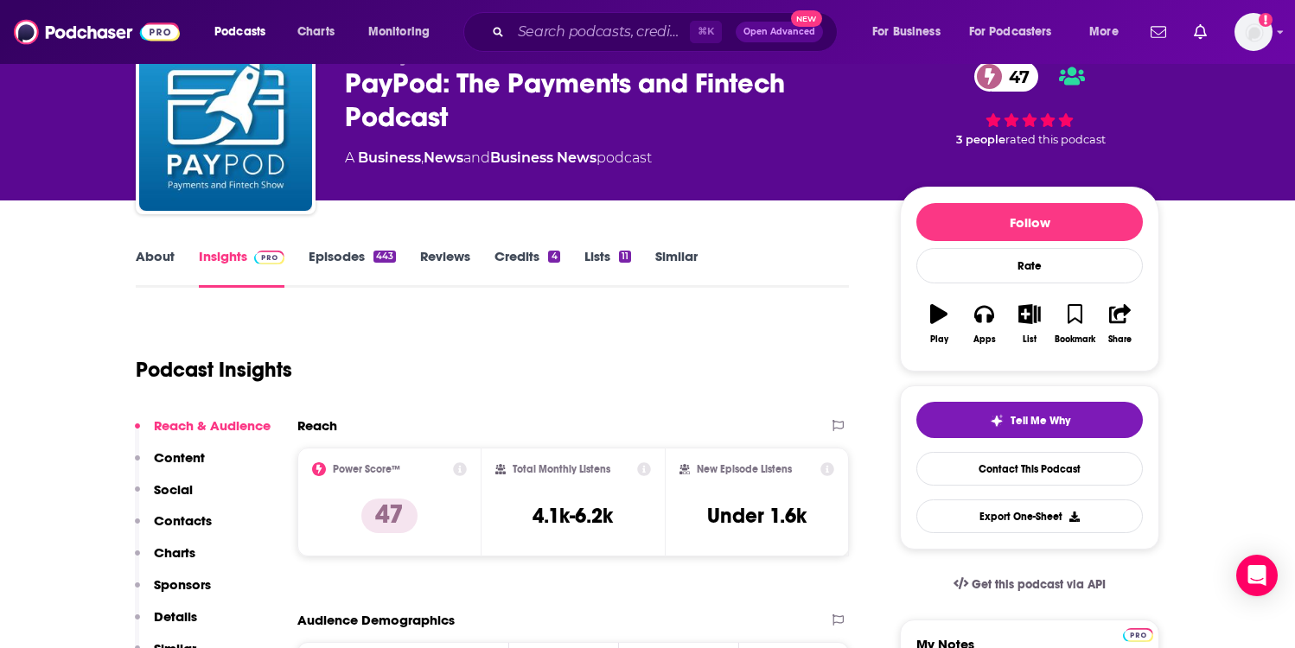
click at [547, 503] on h3 "4.1k-6.2k" at bounding box center [573, 516] width 80 height 26
copy div "4.1k-6.2k"
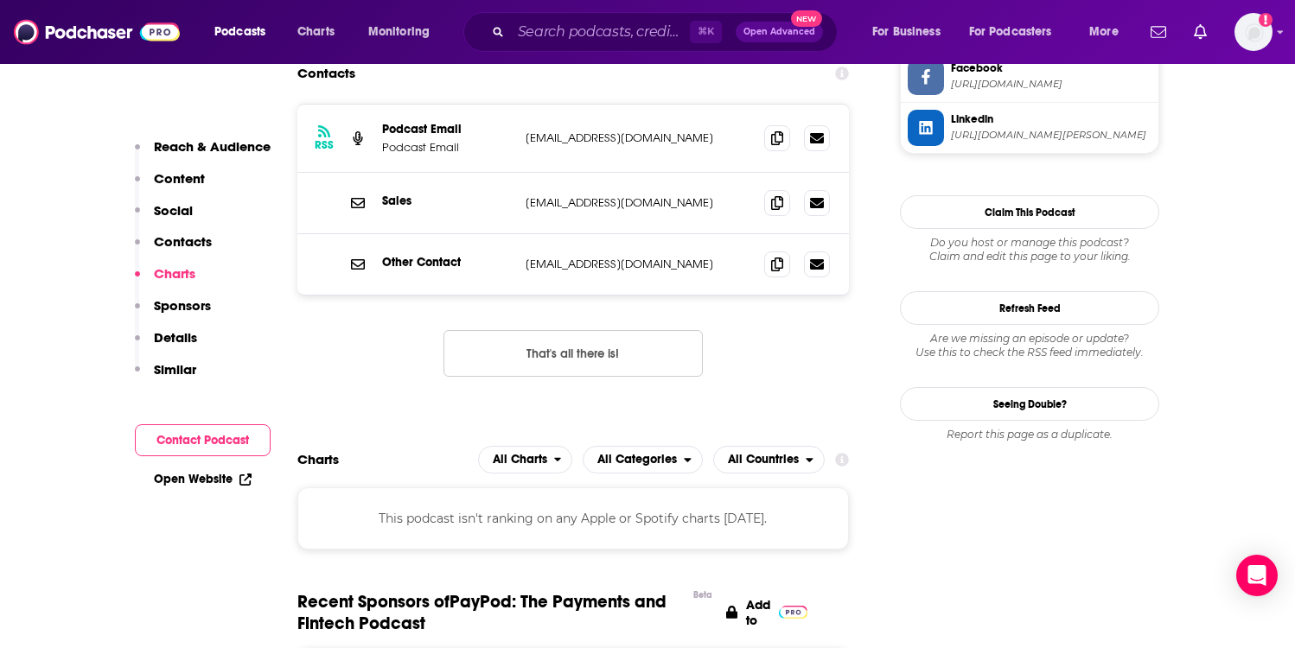
scroll to position [1512, 0]
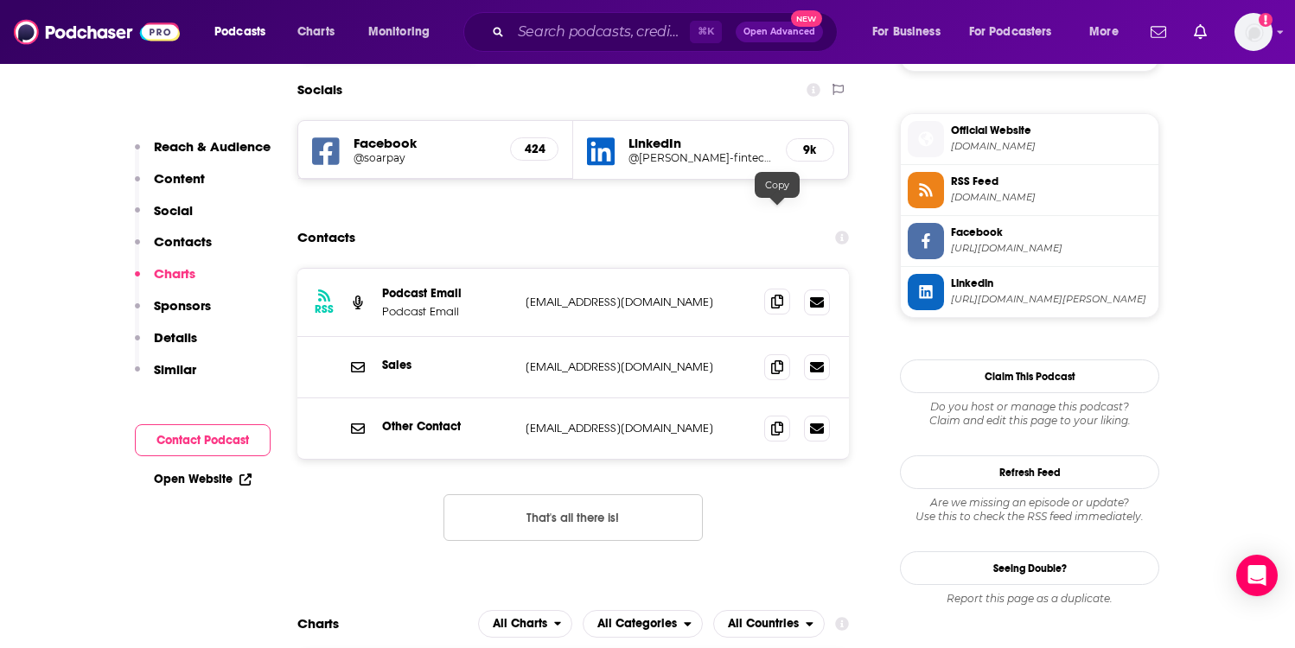
click at [776, 295] on icon at bounding box center [777, 302] width 12 height 14
click at [546, 42] on input "Search podcasts, credits, & more..." at bounding box center [600, 32] width 179 height 28
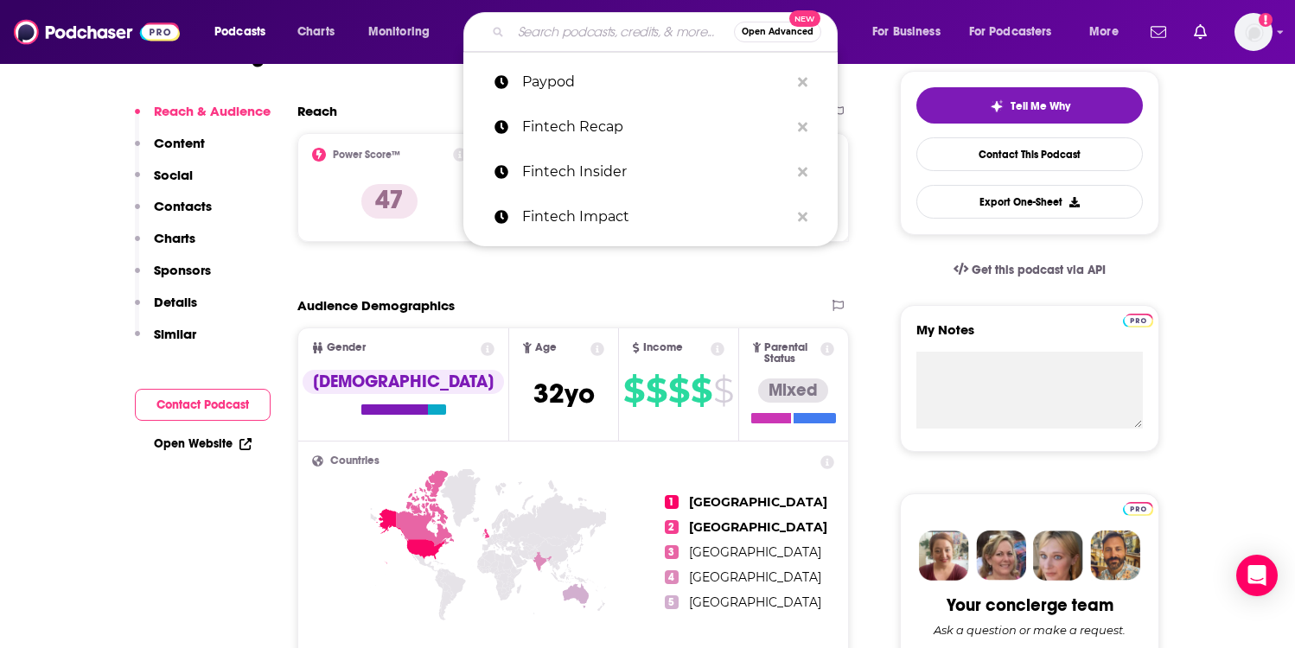
scroll to position [0, 0]
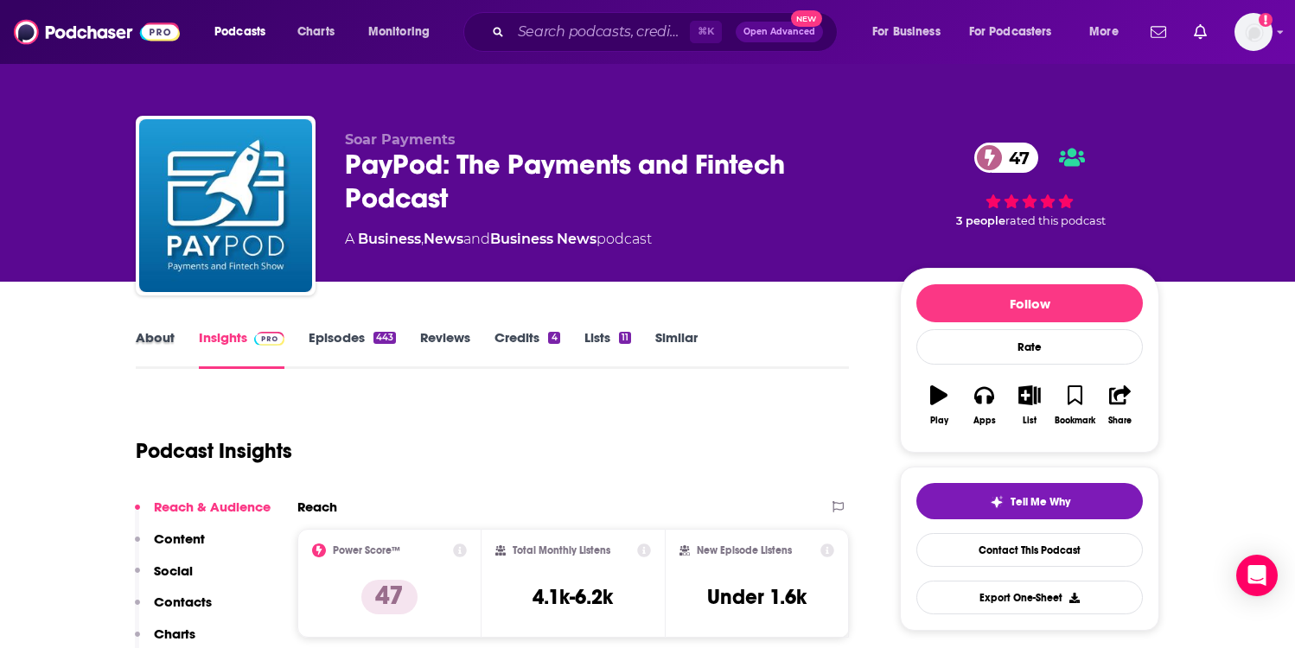
click at [188, 332] on div "About" at bounding box center [167, 349] width 63 height 40
click at [173, 337] on link "About" at bounding box center [155, 349] width 39 height 40
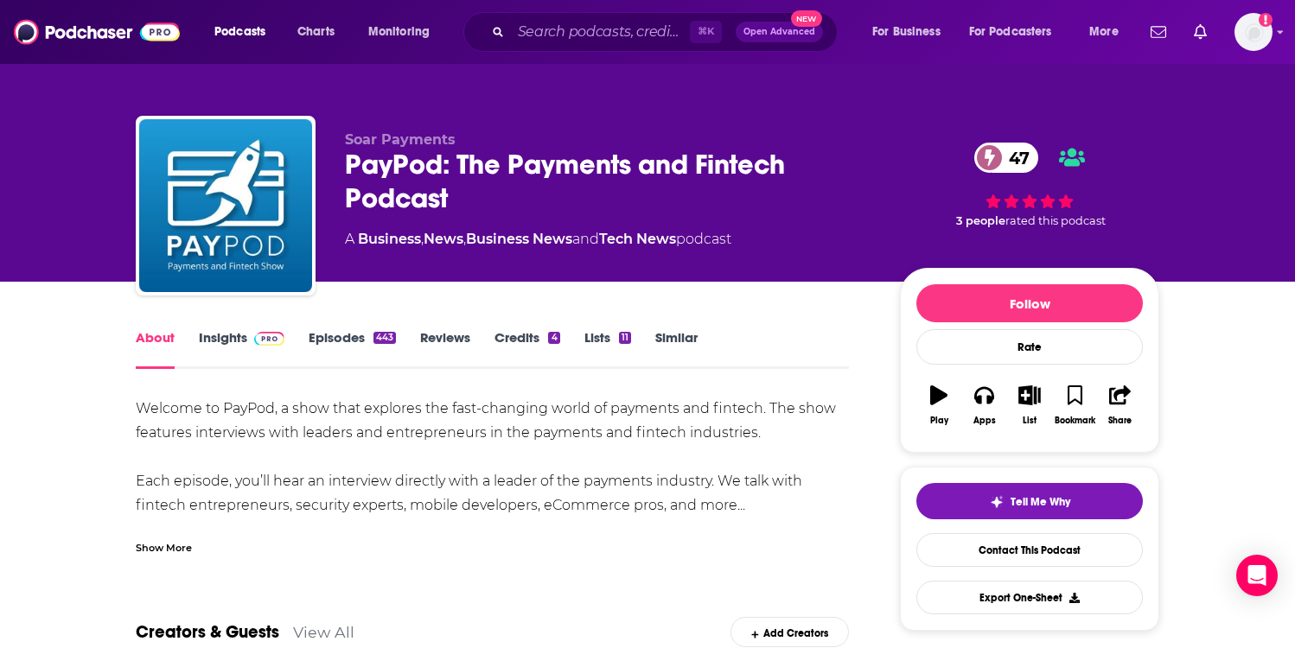
click at [180, 551] on div "Show More" at bounding box center [164, 547] width 56 height 16
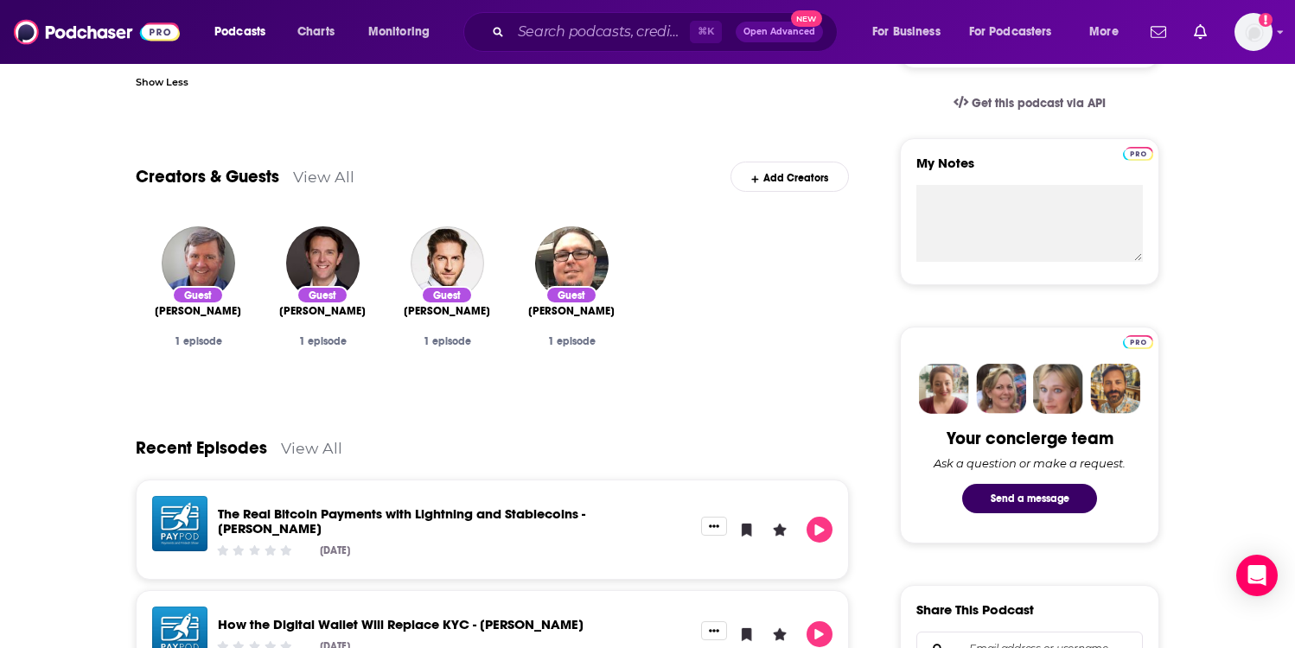
scroll to position [656, 0]
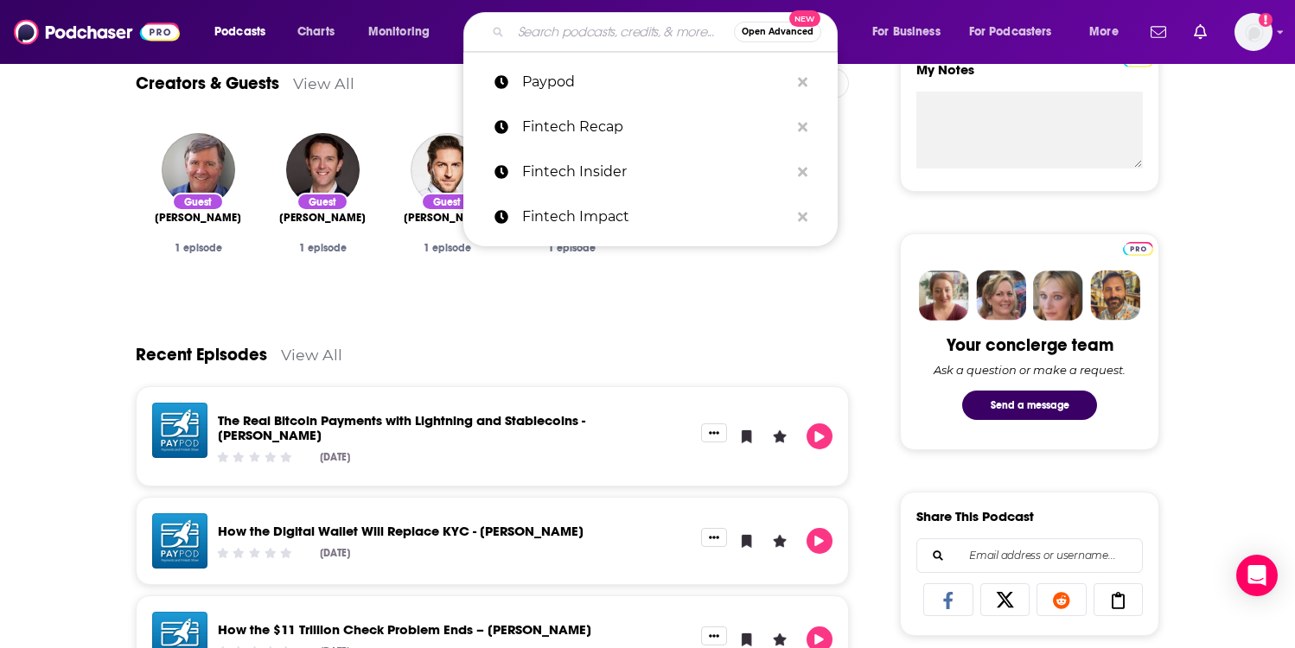
click at [546, 30] on input "Search podcasts, credits, & more..." at bounding box center [622, 32] width 223 height 28
paste input "Voice of Fintech"
type input "Voice of Fintech"
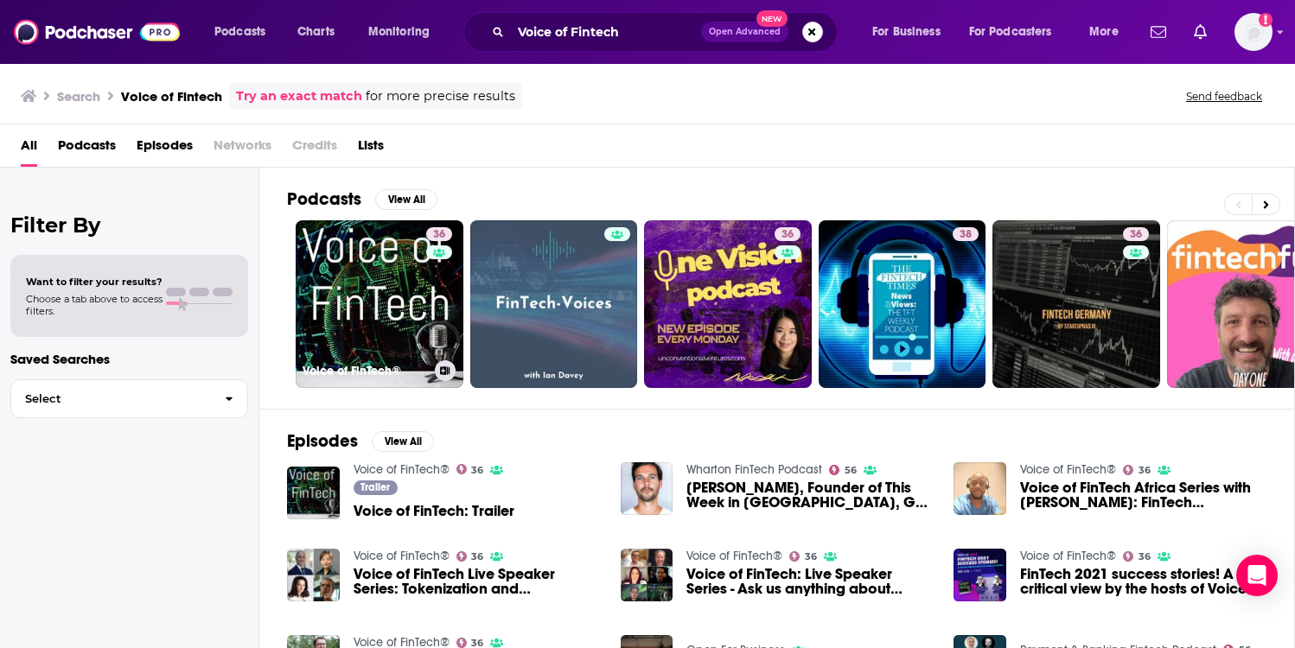
click at [361, 250] on link "36 Voice of FinTech®" at bounding box center [380, 304] width 168 height 168
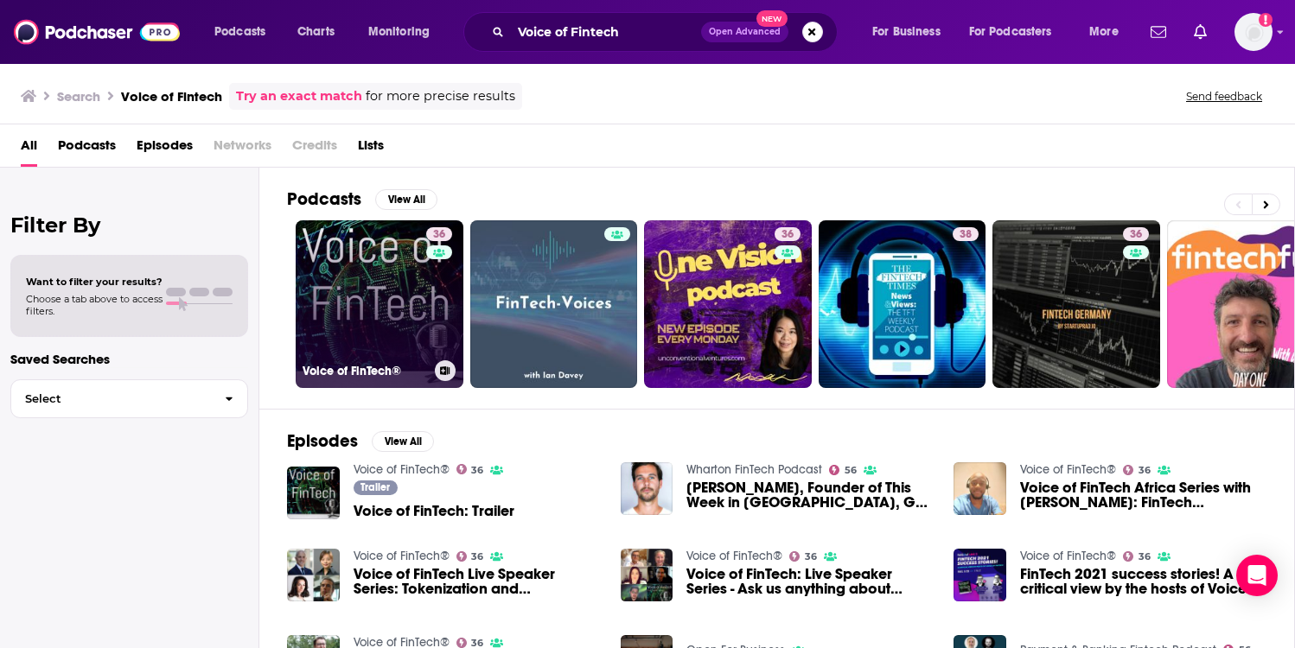
click at [383, 301] on link "36 Voice of FinTech®" at bounding box center [380, 304] width 168 height 168
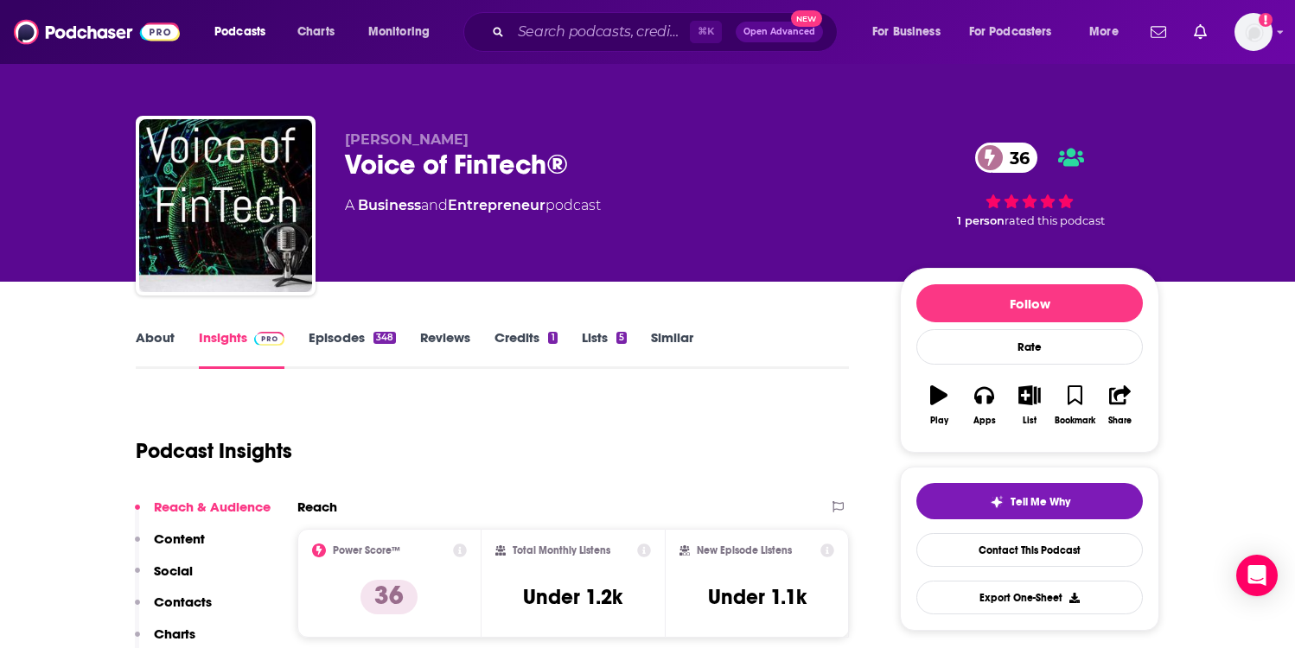
click at [347, 344] on link "Episodes 348" at bounding box center [352, 349] width 87 height 40
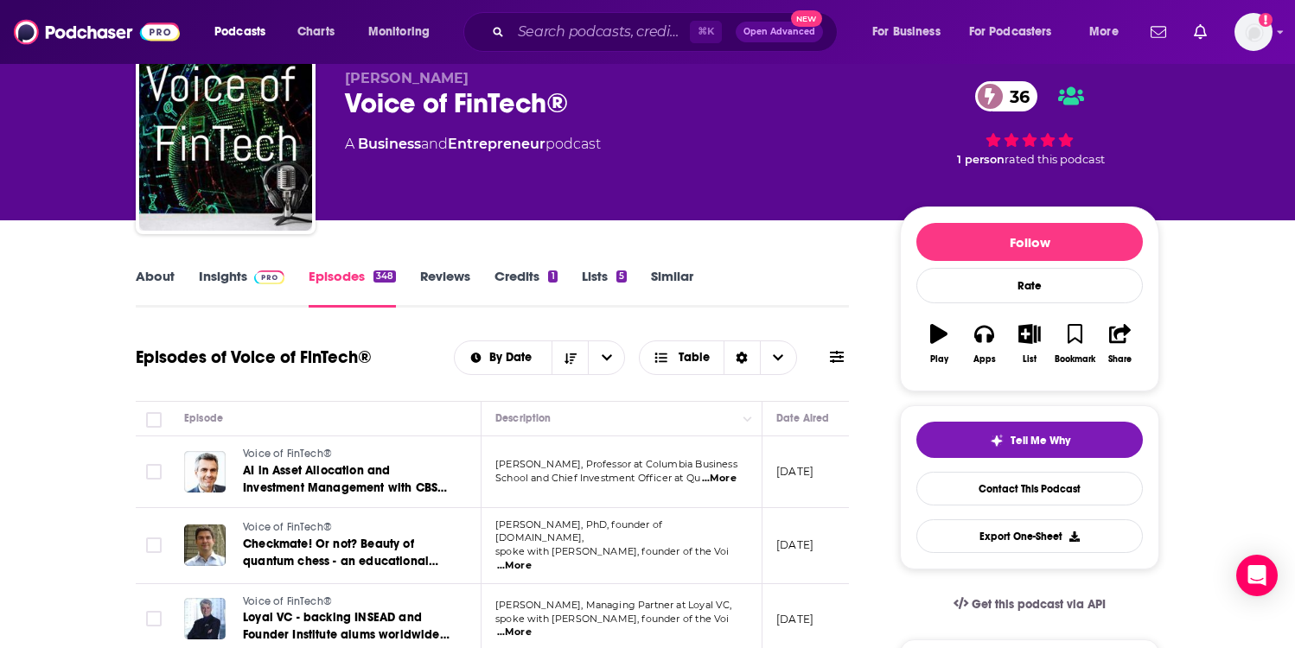
click at [247, 277] on span at bounding box center [265, 276] width 37 height 16
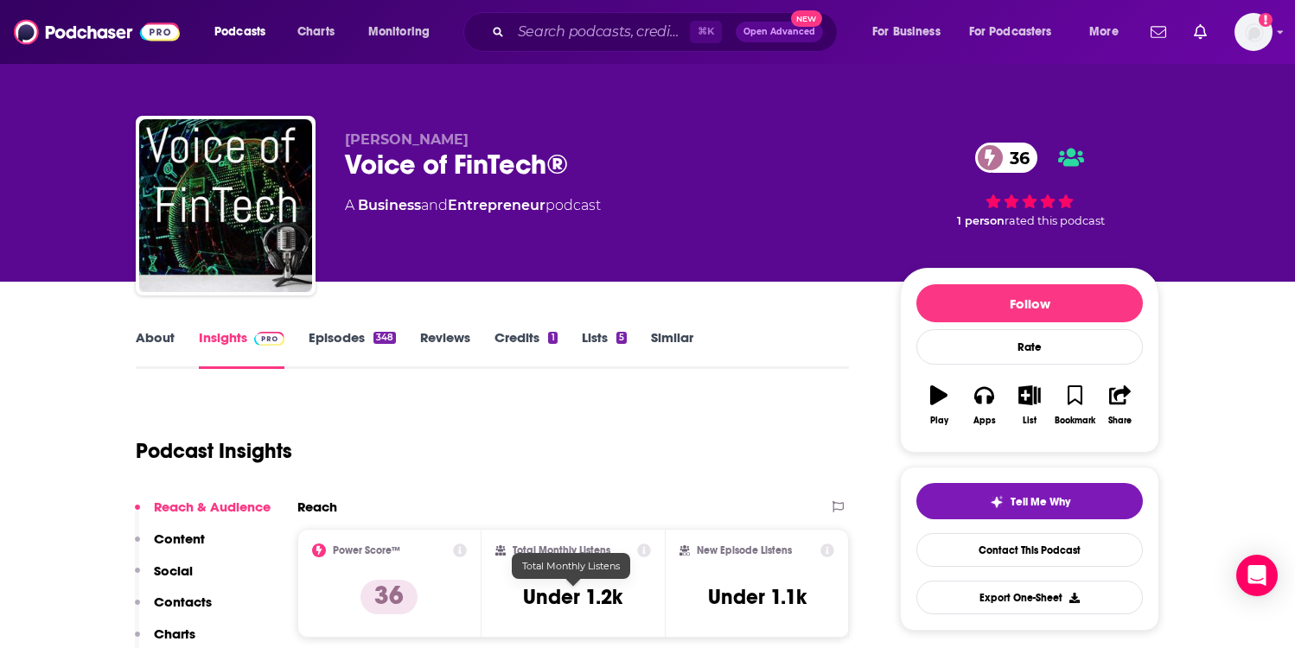
click at [562, 603] on h3 "Under 1.2k" at bounding box center [572, 597] width 99 height 26
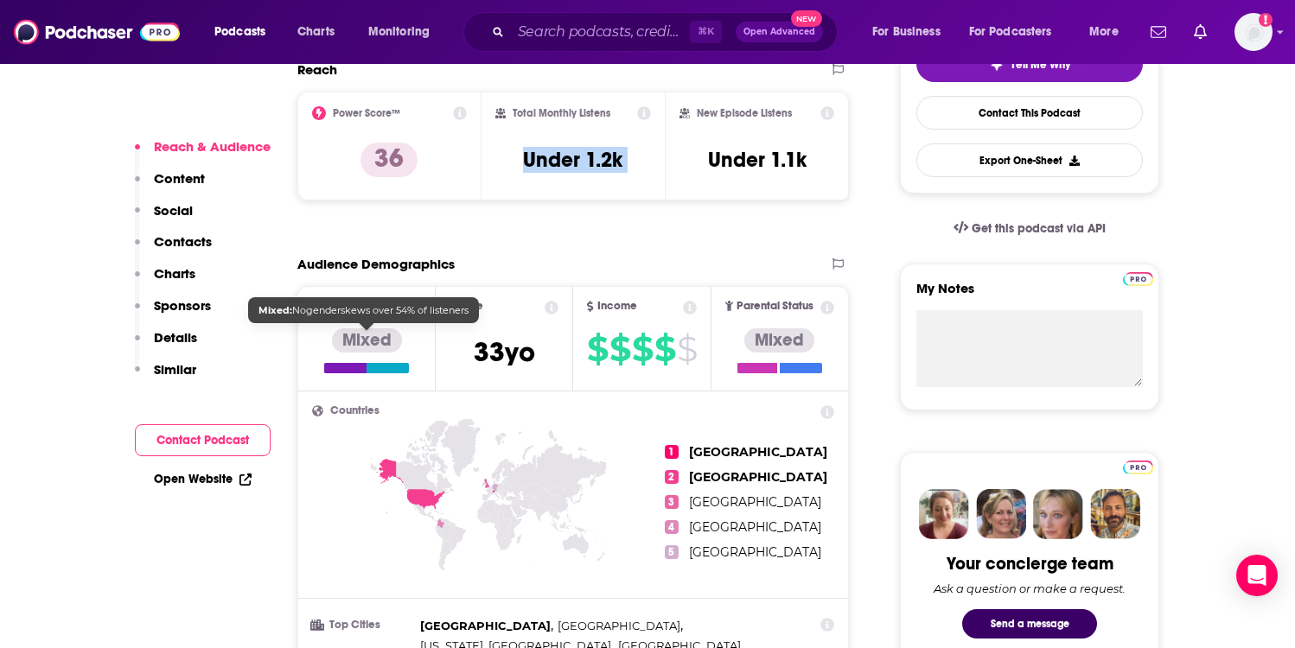
scroll to position [274, 0]
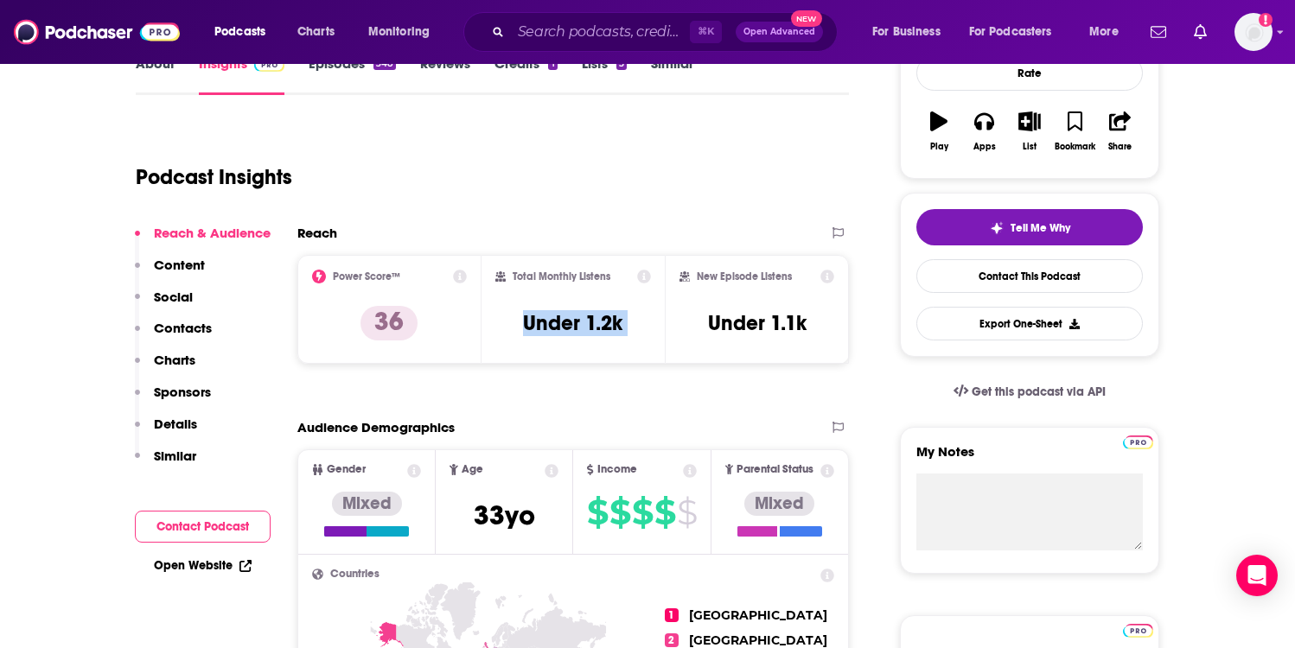
click at [514, 69] on link "Credits 1" at bounding box center [526, 75] width 62 height 40
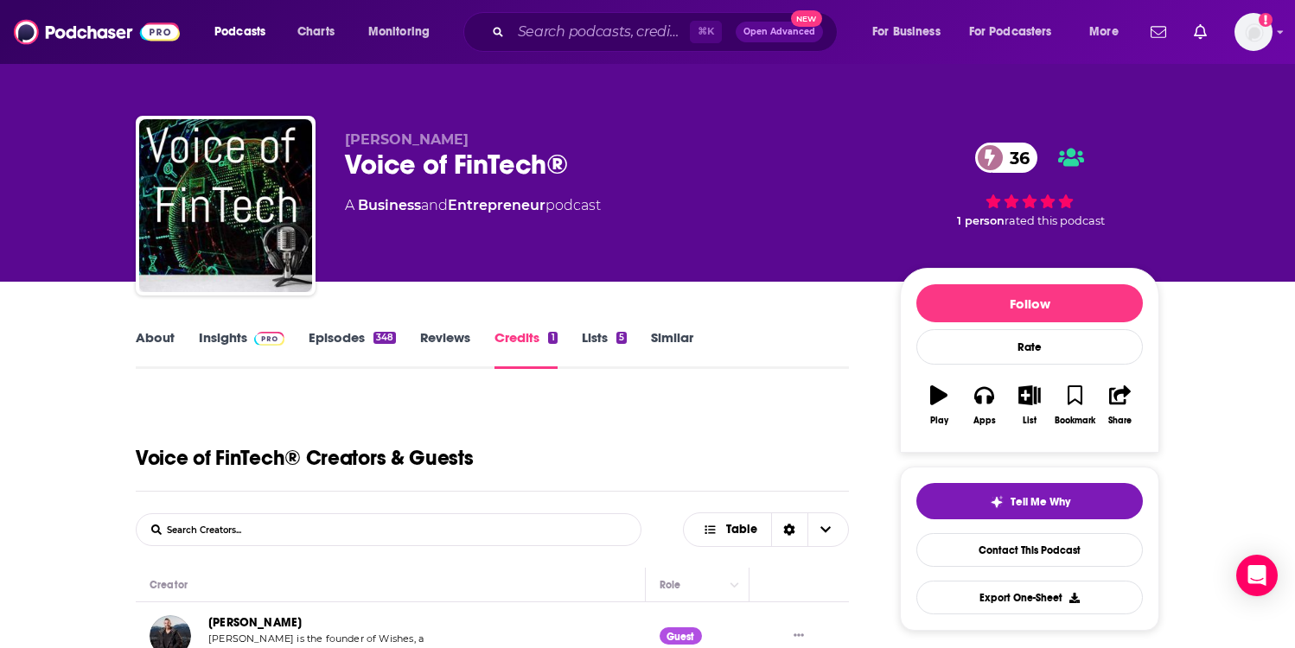
click at [309, 338] on link "Episodes 348" at bounding box center [352, 349] width 87 height 40
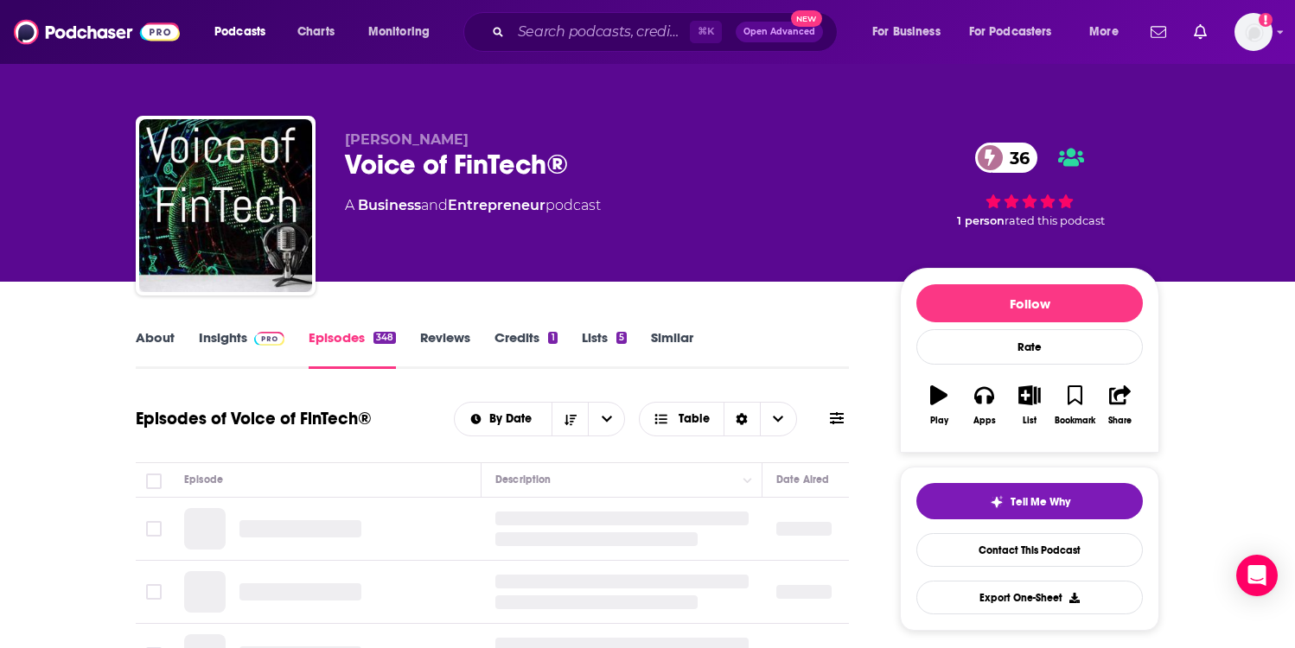
click at [245, 338] on link "Insights" at bounding box center [242, 349] width 86 height 40
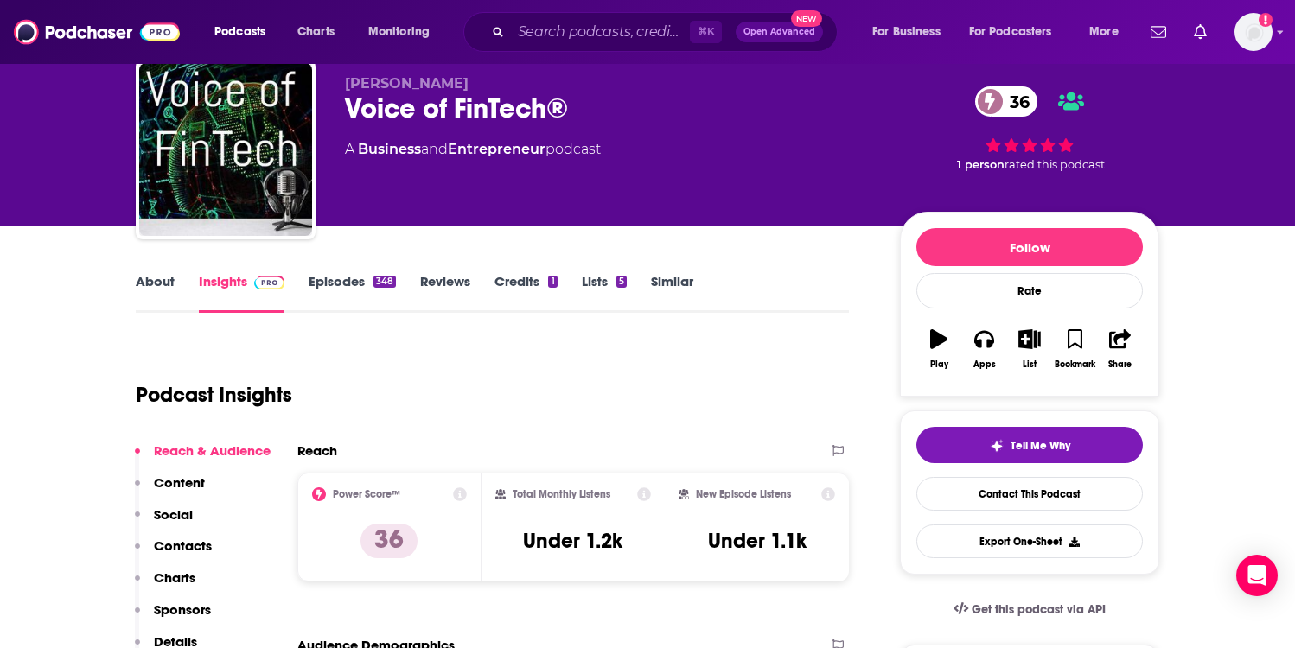
click at [206, 544] on p "Contacts" at bounding box center [183, 546] width 58 height 16
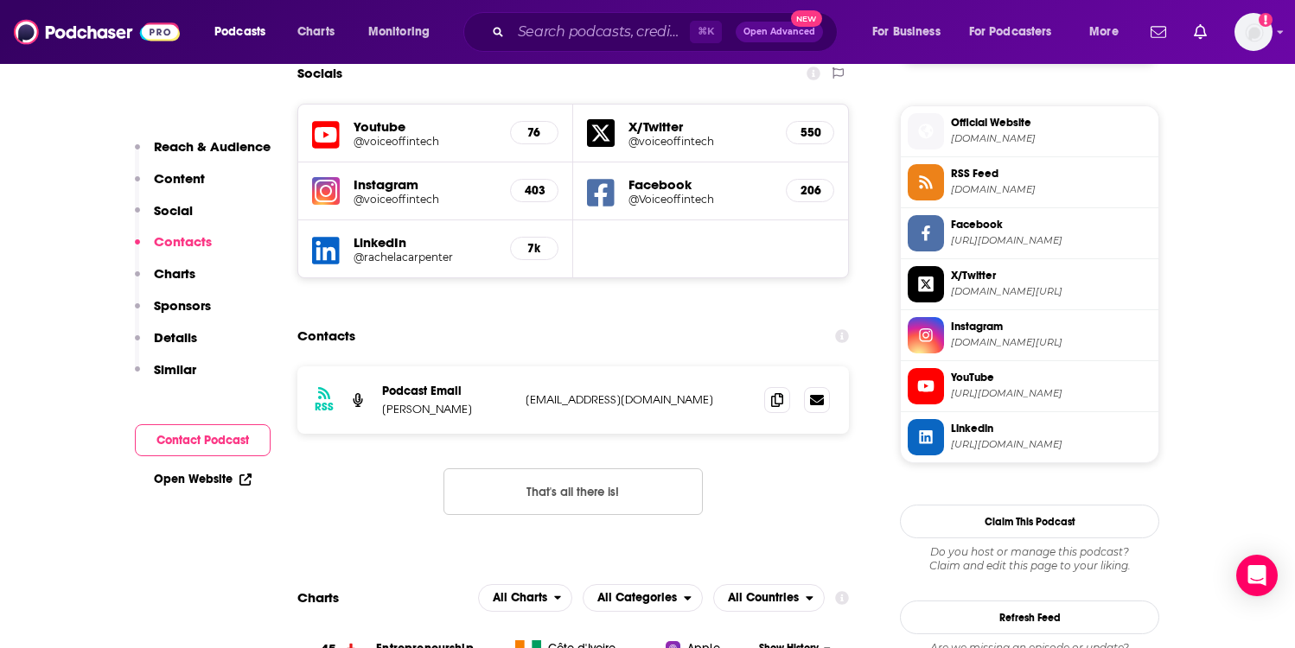
scroll to position [1522, 0]
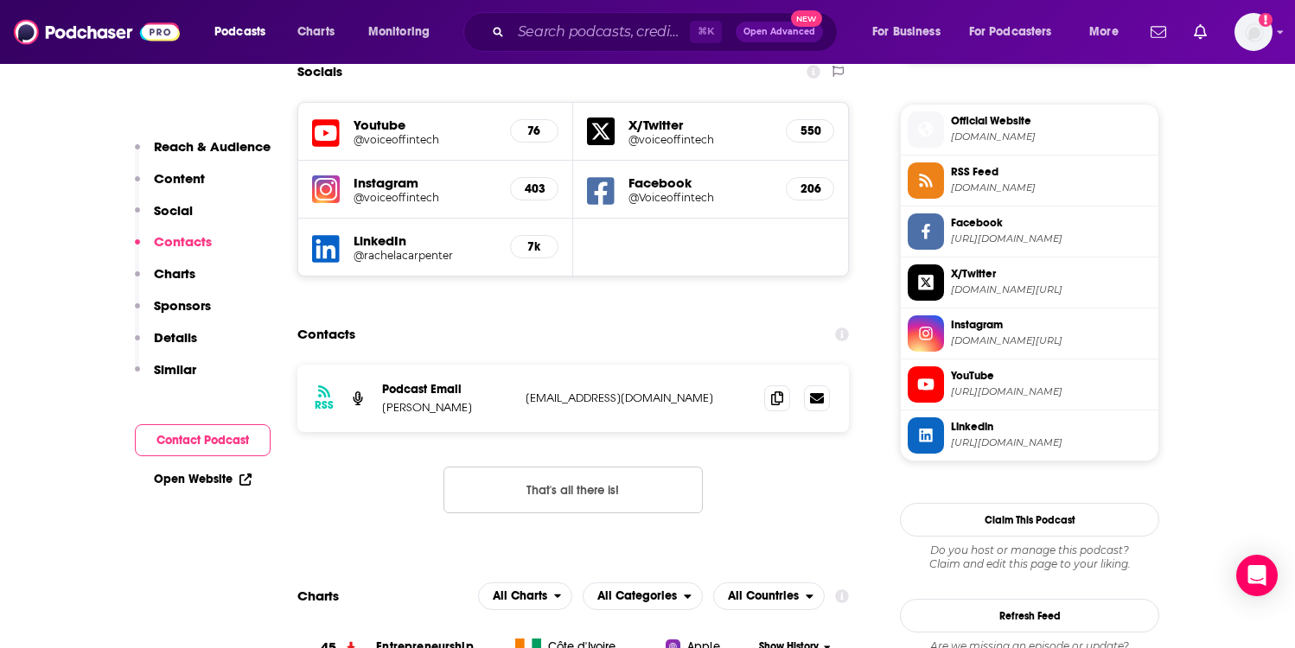
click at [545, 391] on p "[EMAIL_ADDRESS][DOMAIN_NAME]" at bounding box center [638, 398] width 225 height 15
copy div "info@voiceoffintech.com info@voiceoffintech.com"
click at [399, 400] on p "[PERSON_NAME]" at bounding box center [447, 407] width 130 height 15
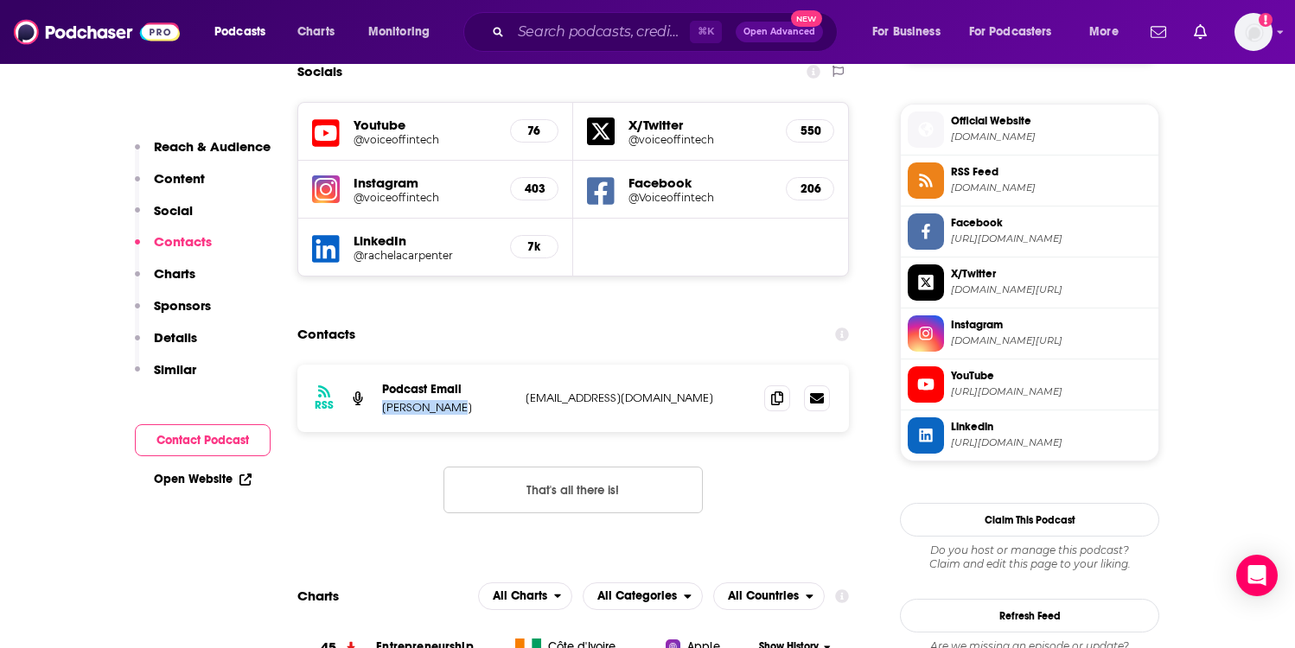
drag, startPoint x: 399, startPoint y: 329, endPoint x: 433, endPoint y: 328, distance: 34.6
click at [433, 400] on p "[PERSON_NAME]" at bounding box center [447, 407] width 130 height 15
copy p "[PERSON_NAME]"
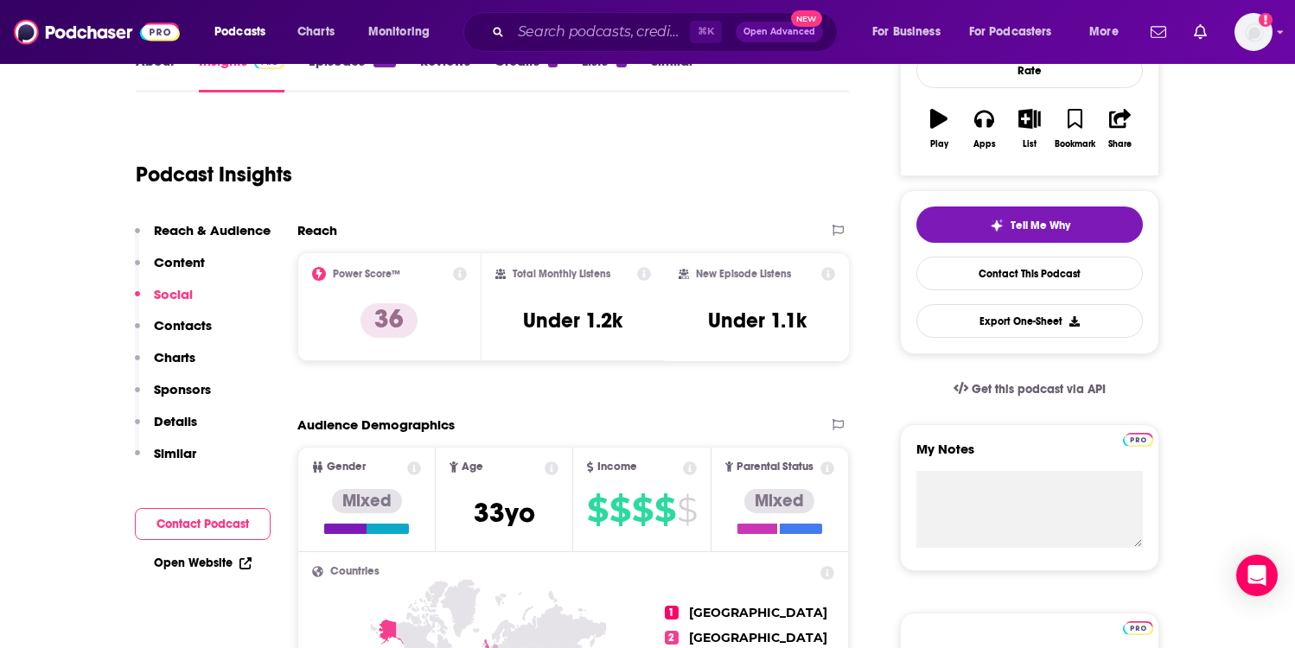
scroll to position [0, 0]
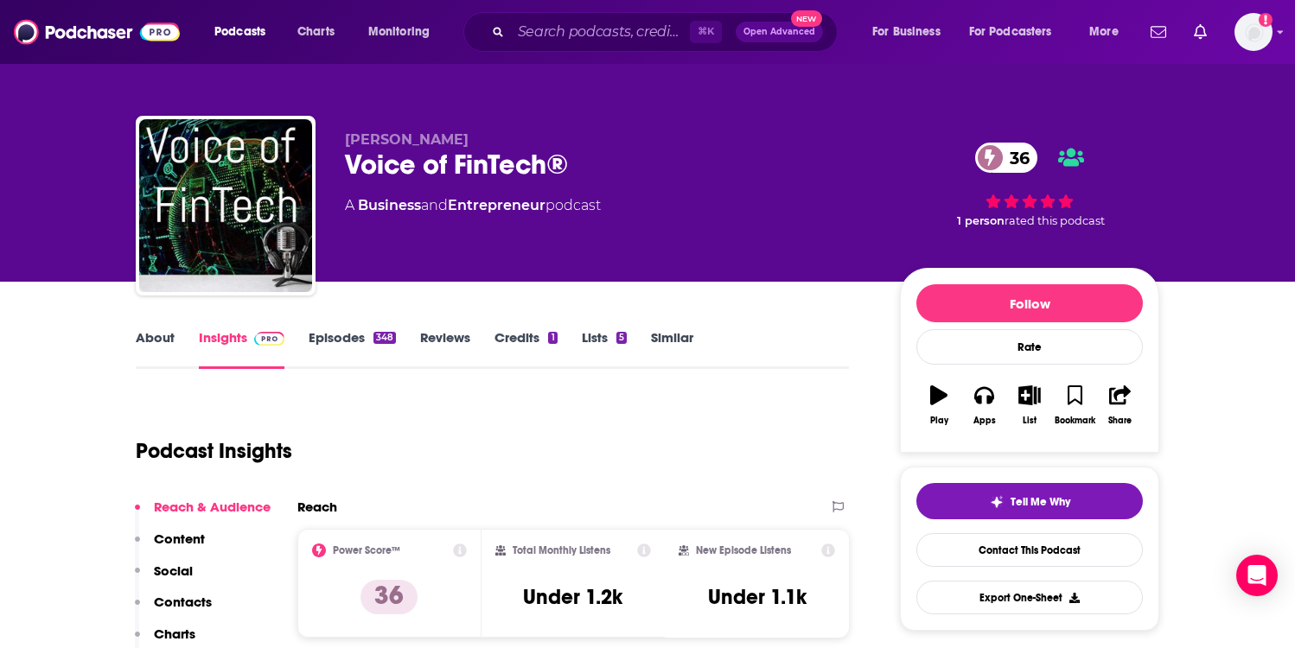
click at [165, 330] on link "About" at bounding box center [155, 349] width 39 height 40
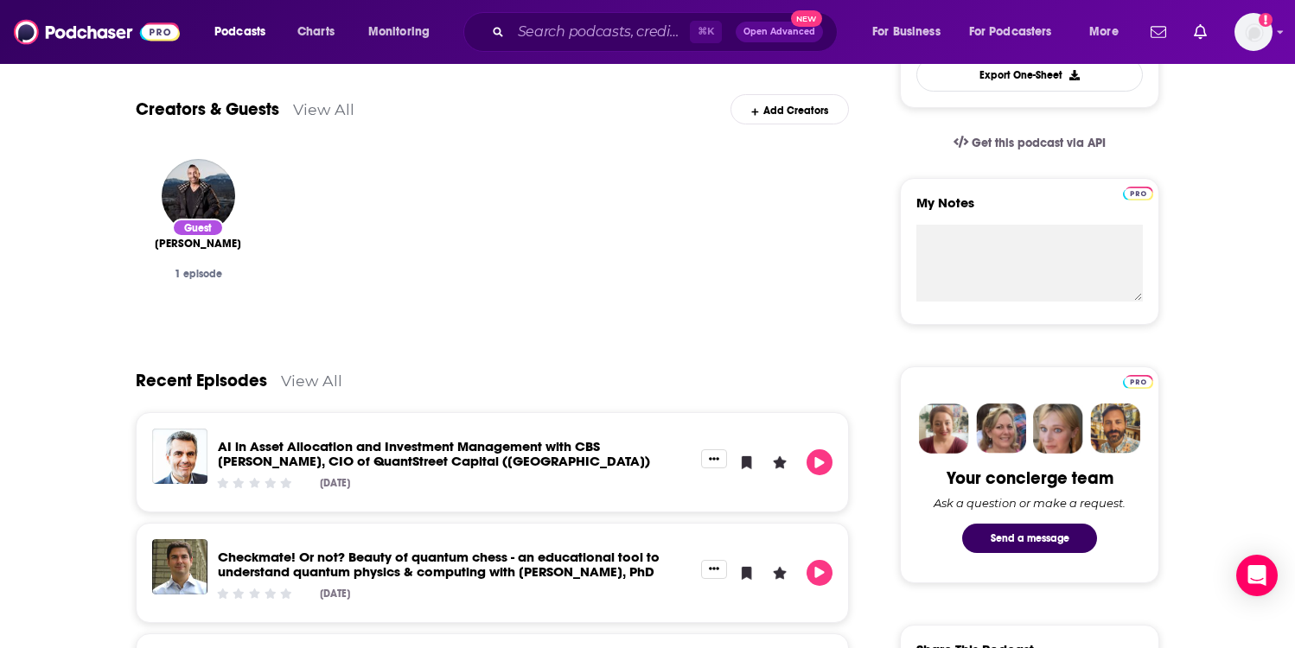
scroll to position [640, 0]
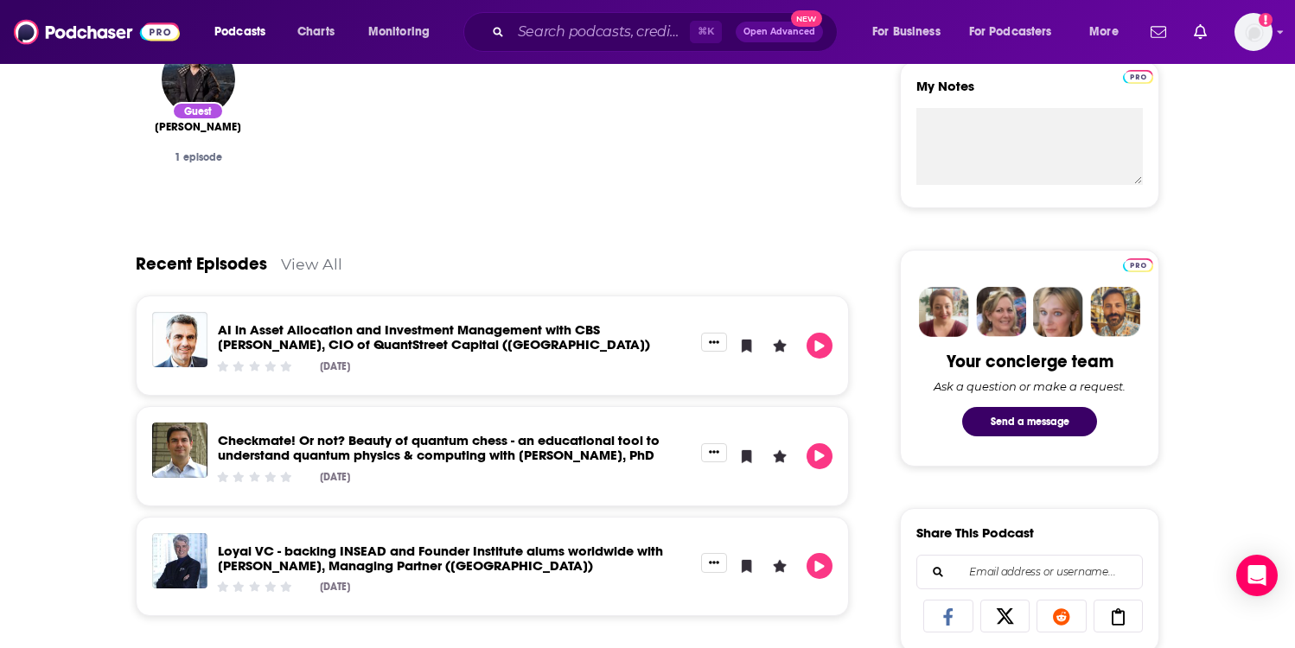
click at [441, 321] on div "AI in Asset Allocation and Investment Management with CBS Prof. Harry Mamaysky,…" at bounding box center [454, 345] width 494 height 67
click at [441, 339] on link "AI in Asset Allocation and Investment Management with CBS [PERSON_NAME], CIO of…" at bounding box center [434, 337] width 432 height 31
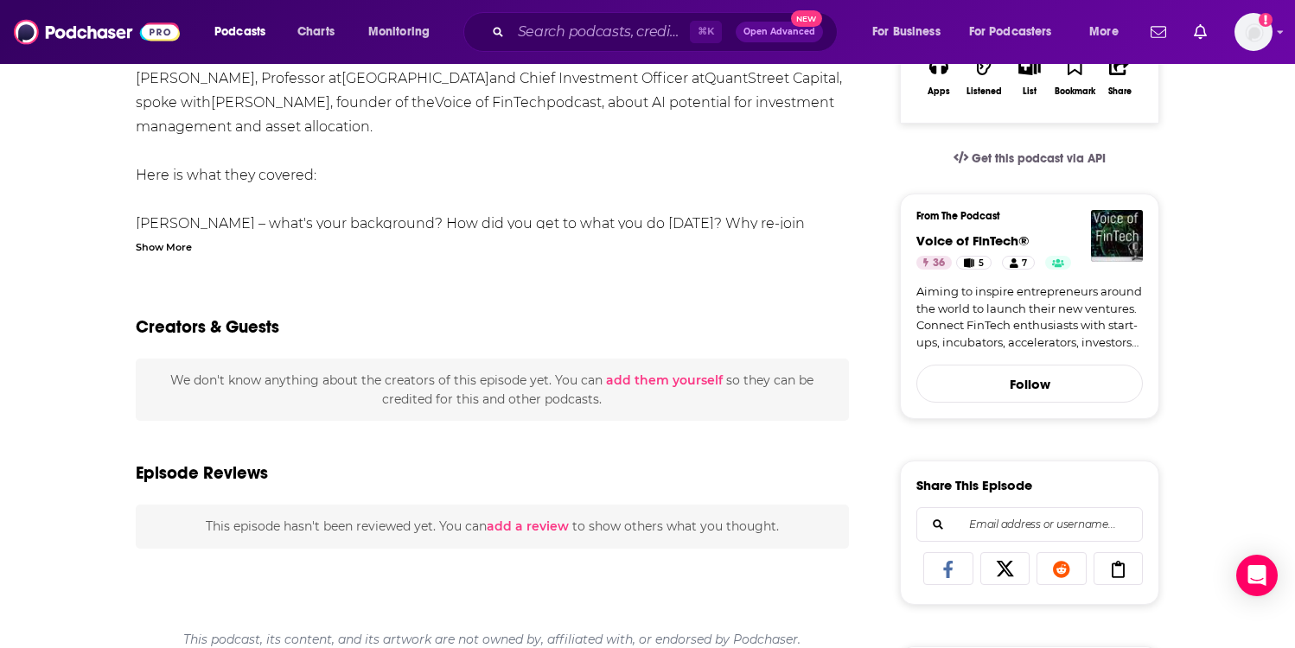
scroll to position [259, 0]
